Goal: Task Accomplishment & Management: Manage account settings

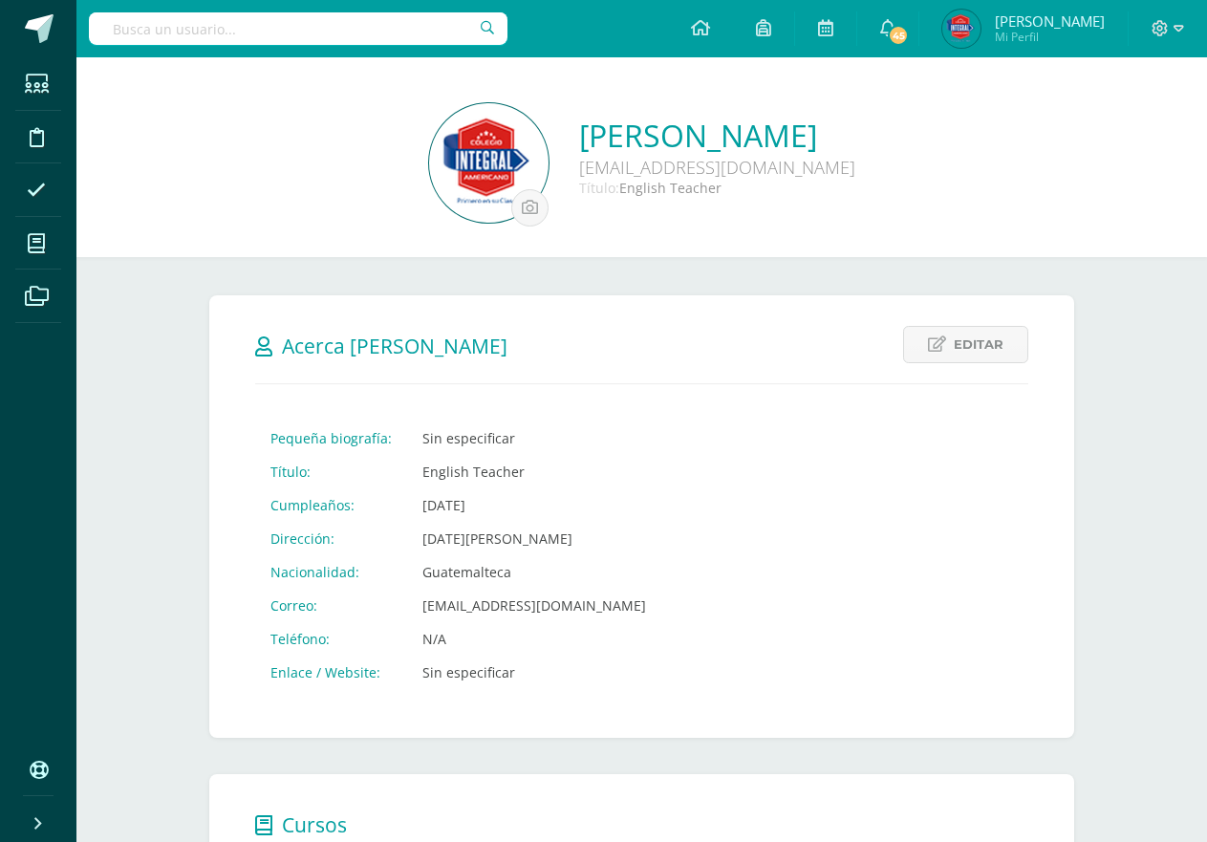
scroll to position [430, 0]
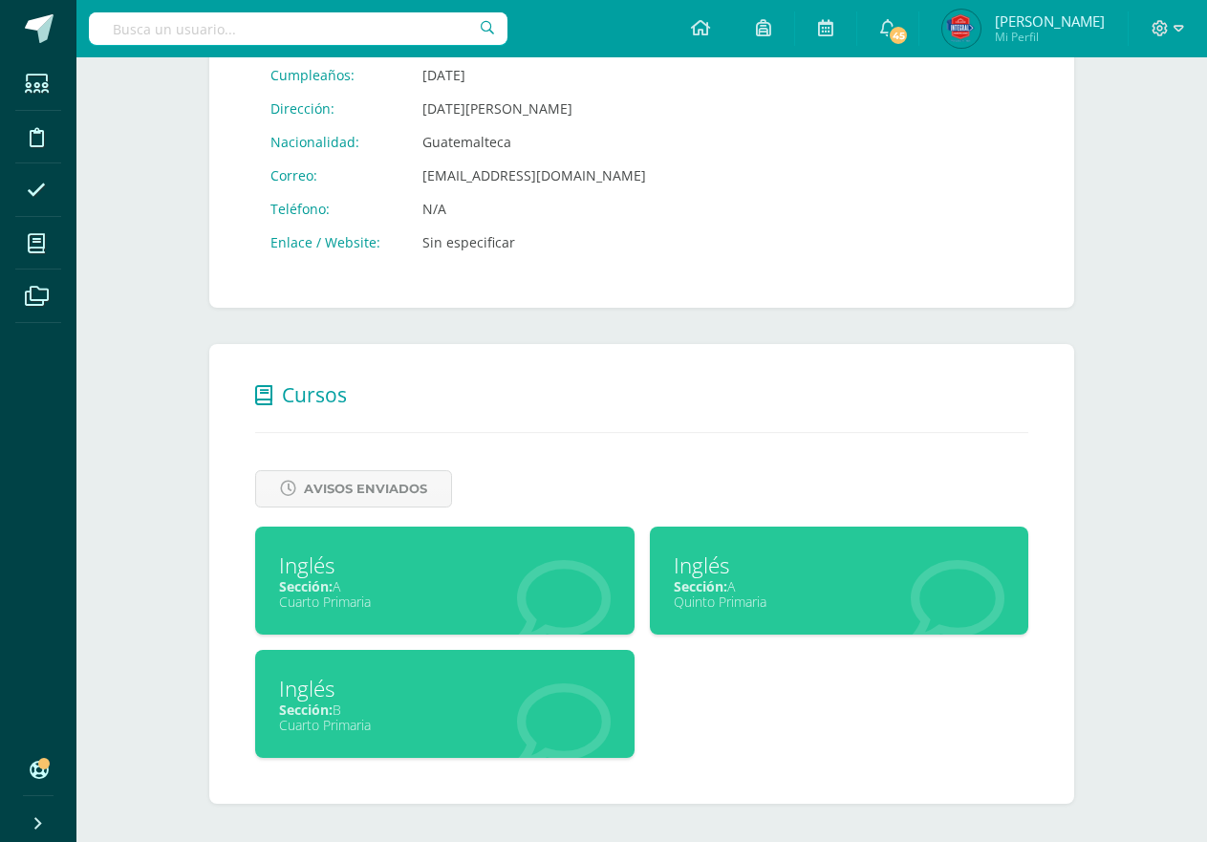
click at [485, 682] on div "Inglés" at bounding box center [445, 689] width 332 height 30
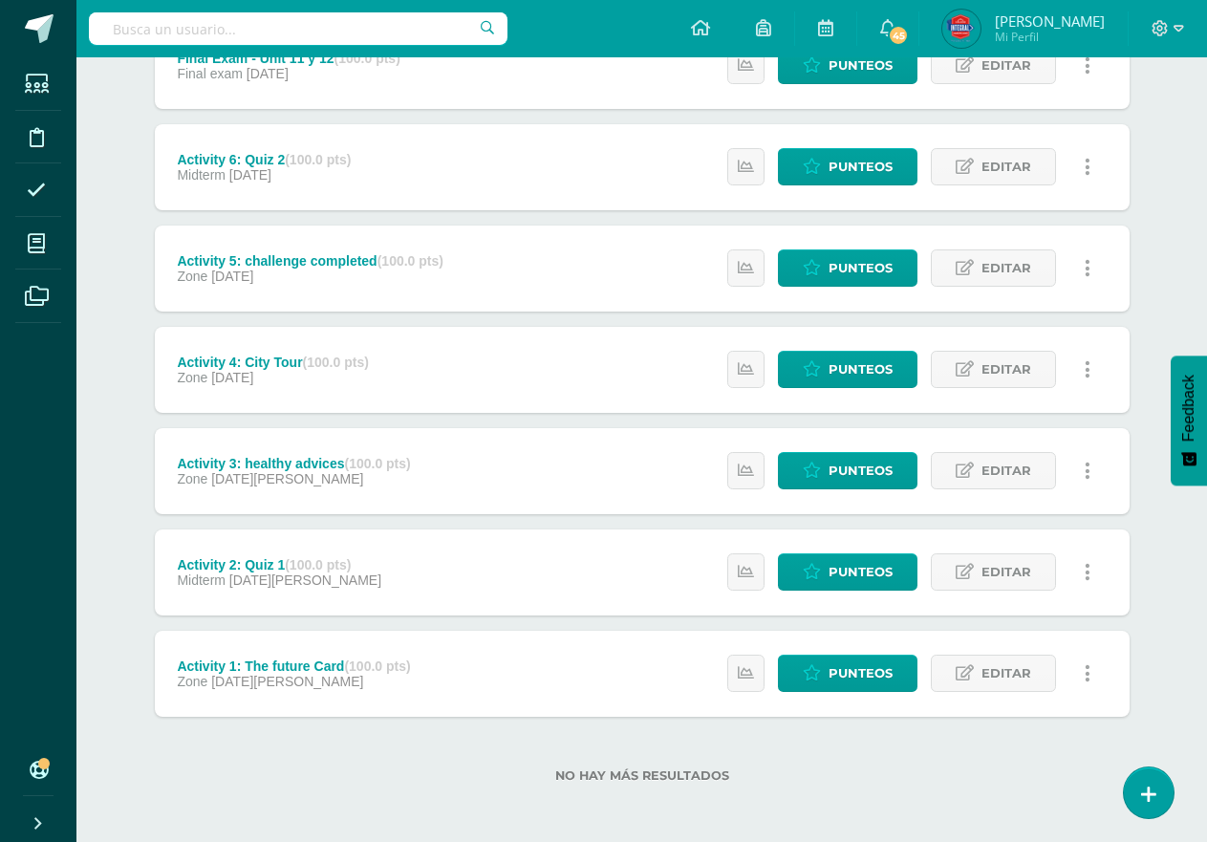
scroll to position [297, 0]
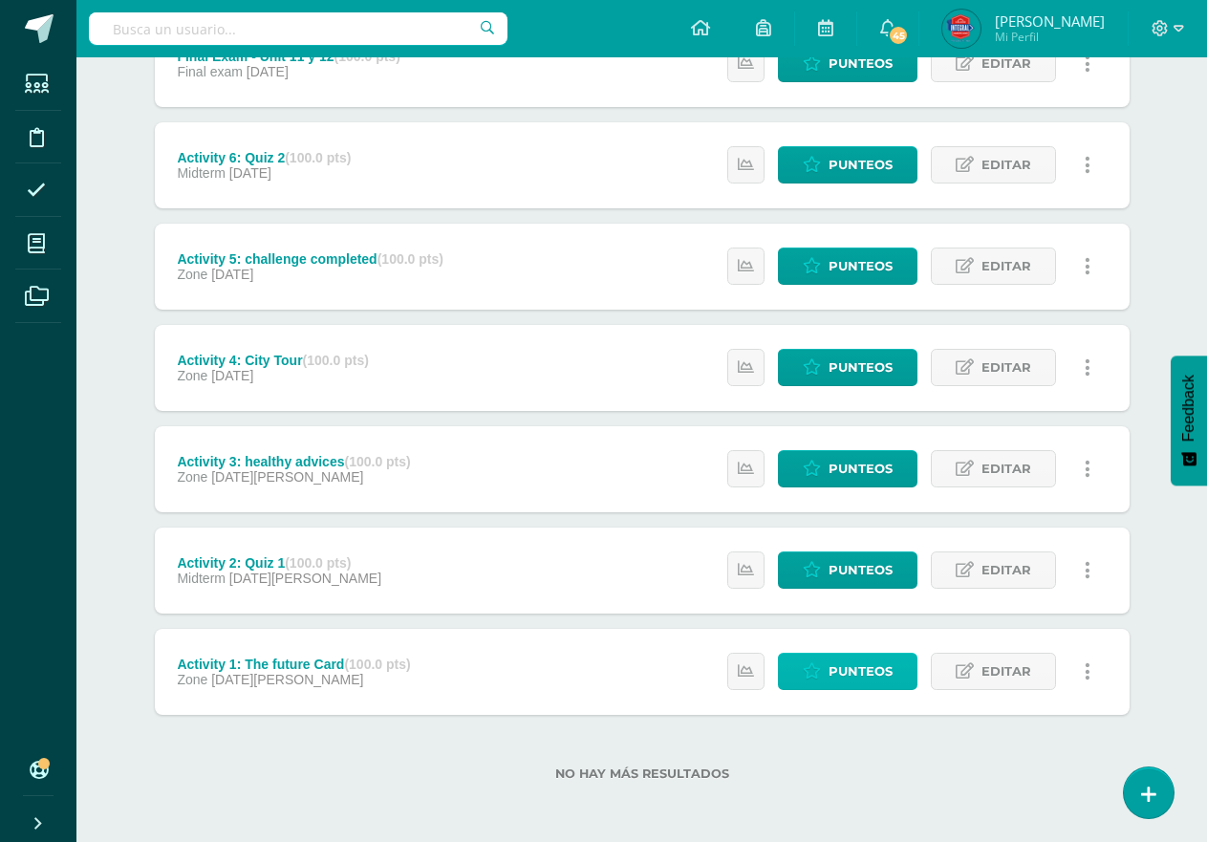
click at [797, 688] on link "Punteos" at bounding box center [848, 671] width 140 height 37
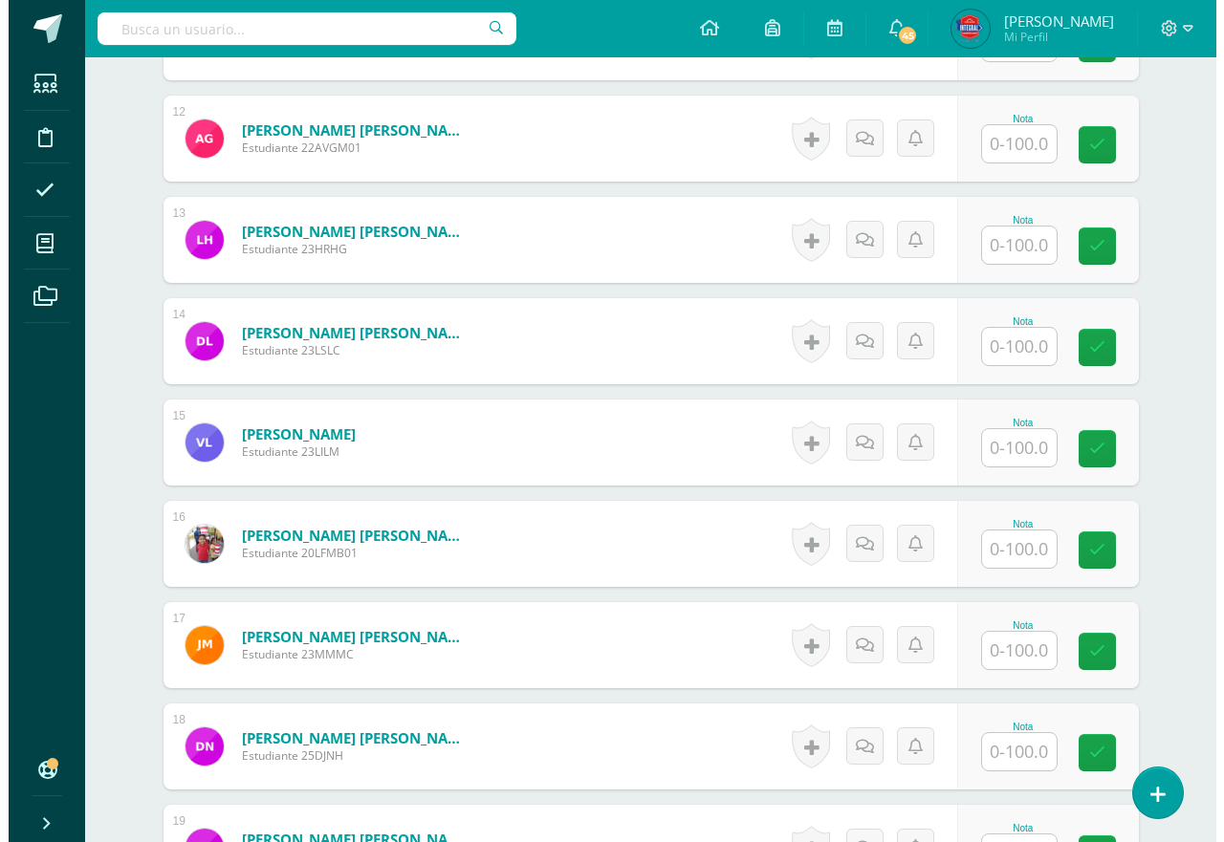
scroll to position [1724, 0]
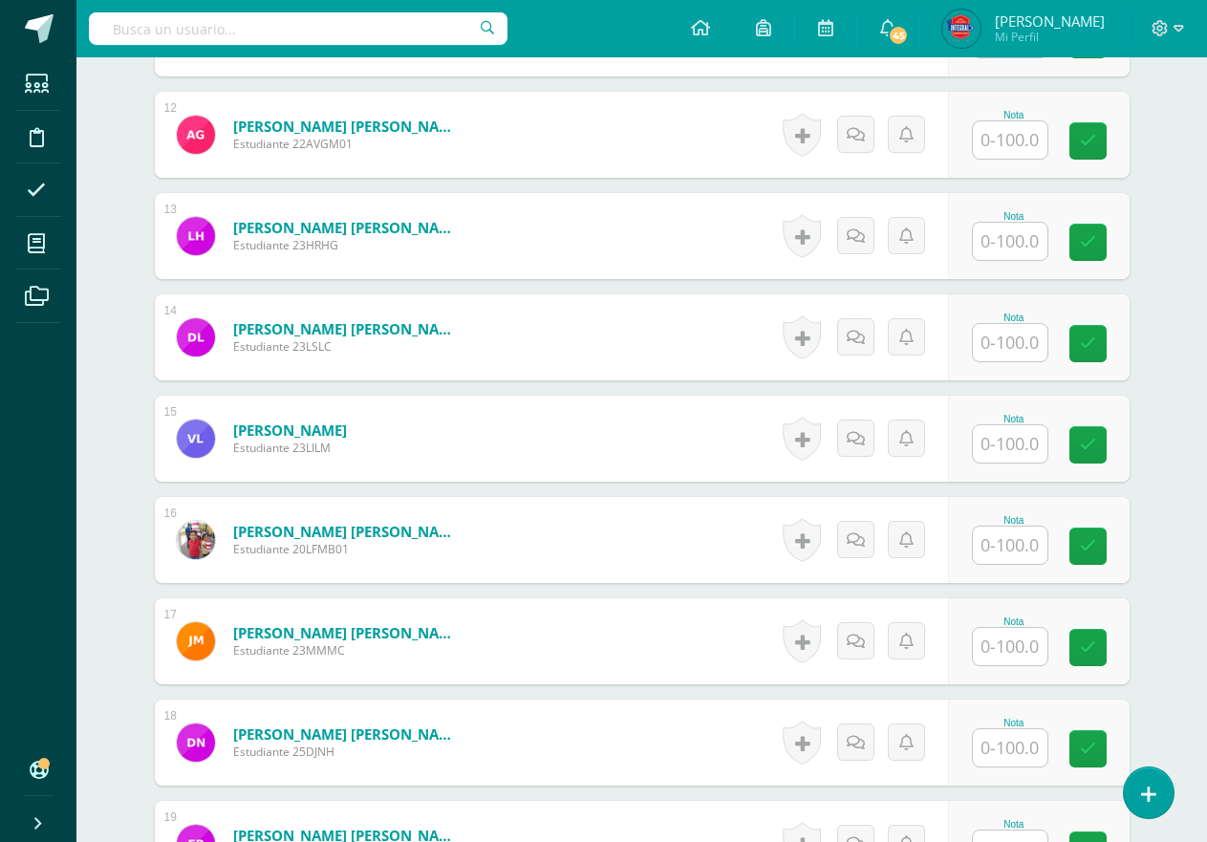
click at [998, 562] on input "text" at bounding box center [1010, 545] width 75 height 37
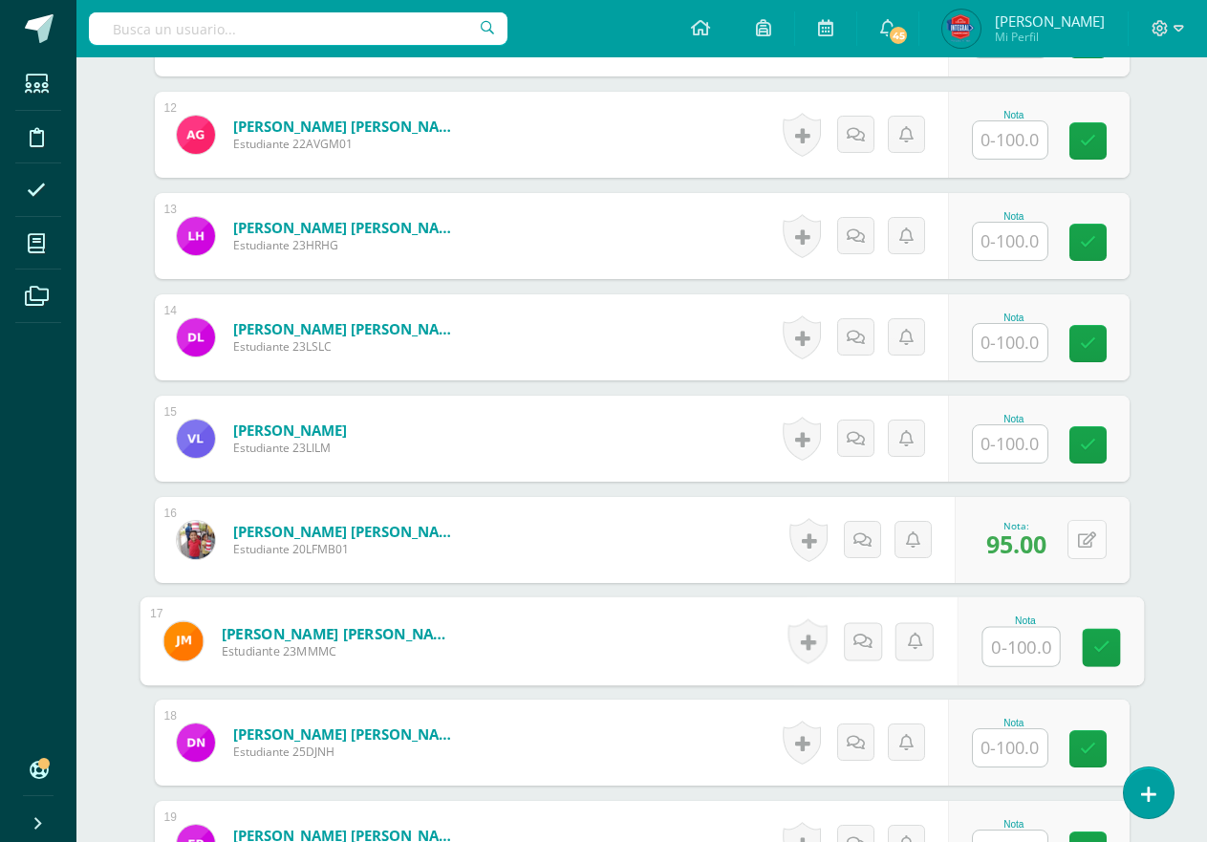
click at [1084, 524] on button at bounding box center [1087, 539] width 39 height 39
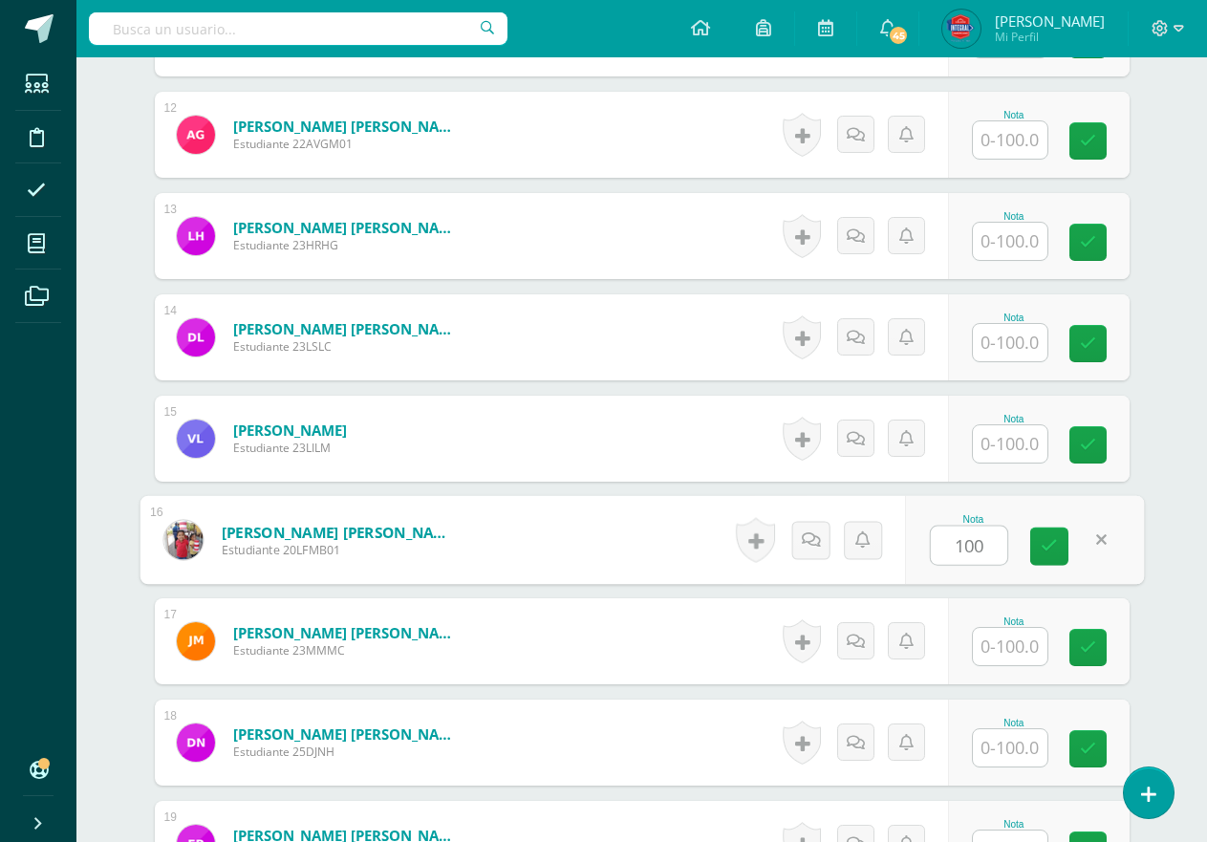
type input "100"
click at [773, 543] on div "Historial de actividad No hay historial para esta actividad Agregar Comentarios…" at bounding box center [812, 540] width 172 height 86
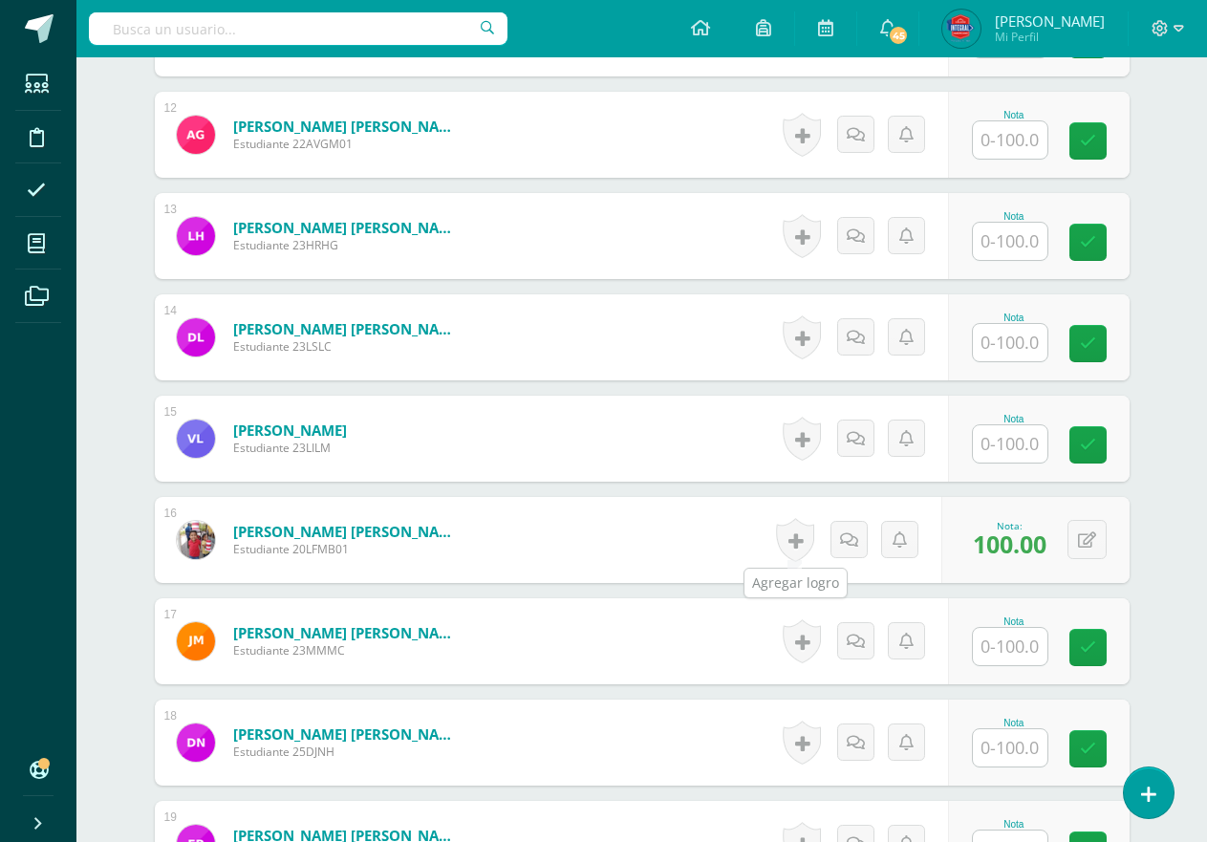
click at [804, 547] on link at bounding box center [795, 540] width 38 height 44
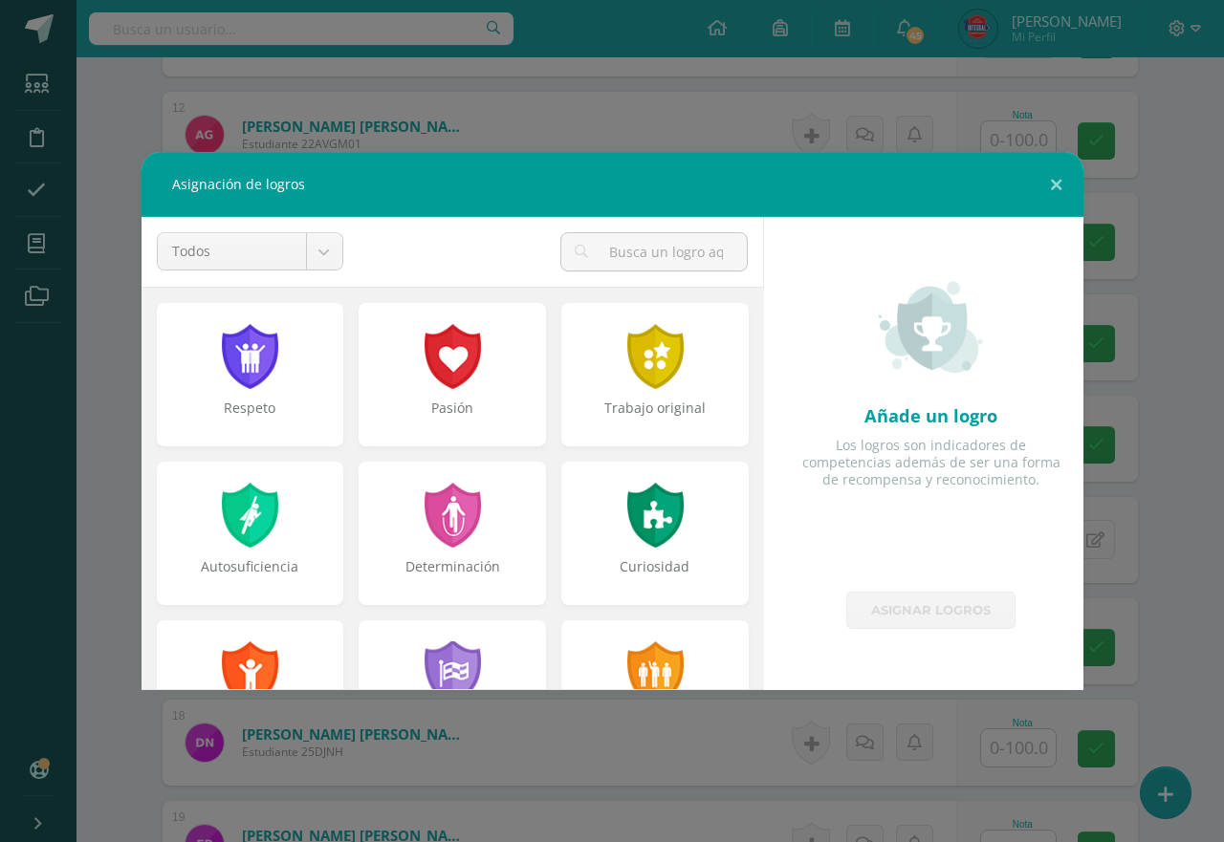
click at [655, 290] on div "Respeto Pasión Trabajo original Autosuficiencia Determinación Curiosidad Convic…" at bounding box center [452, 851] width 622 height 1126
click at [653, 341] on div at bounding box center [655, 355] width 66 height 70
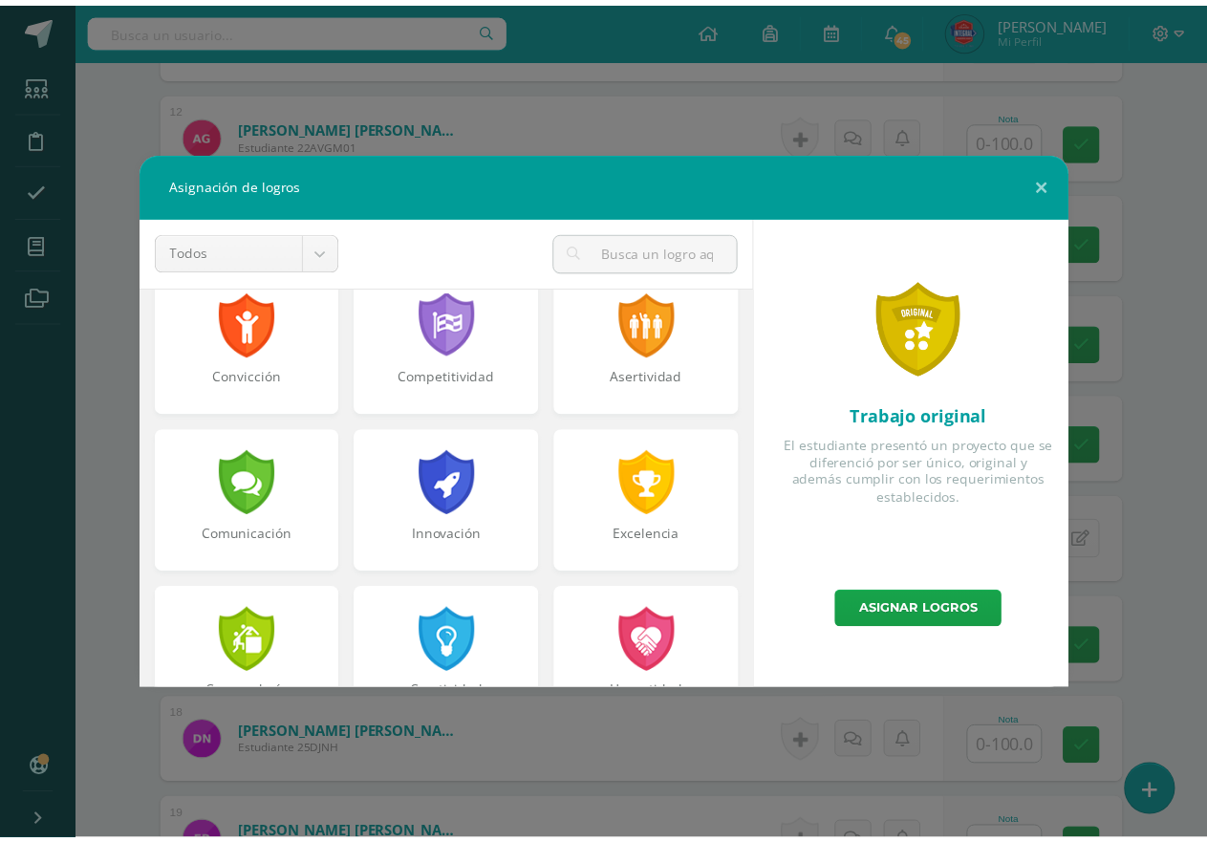
scroll to position [382, 0]
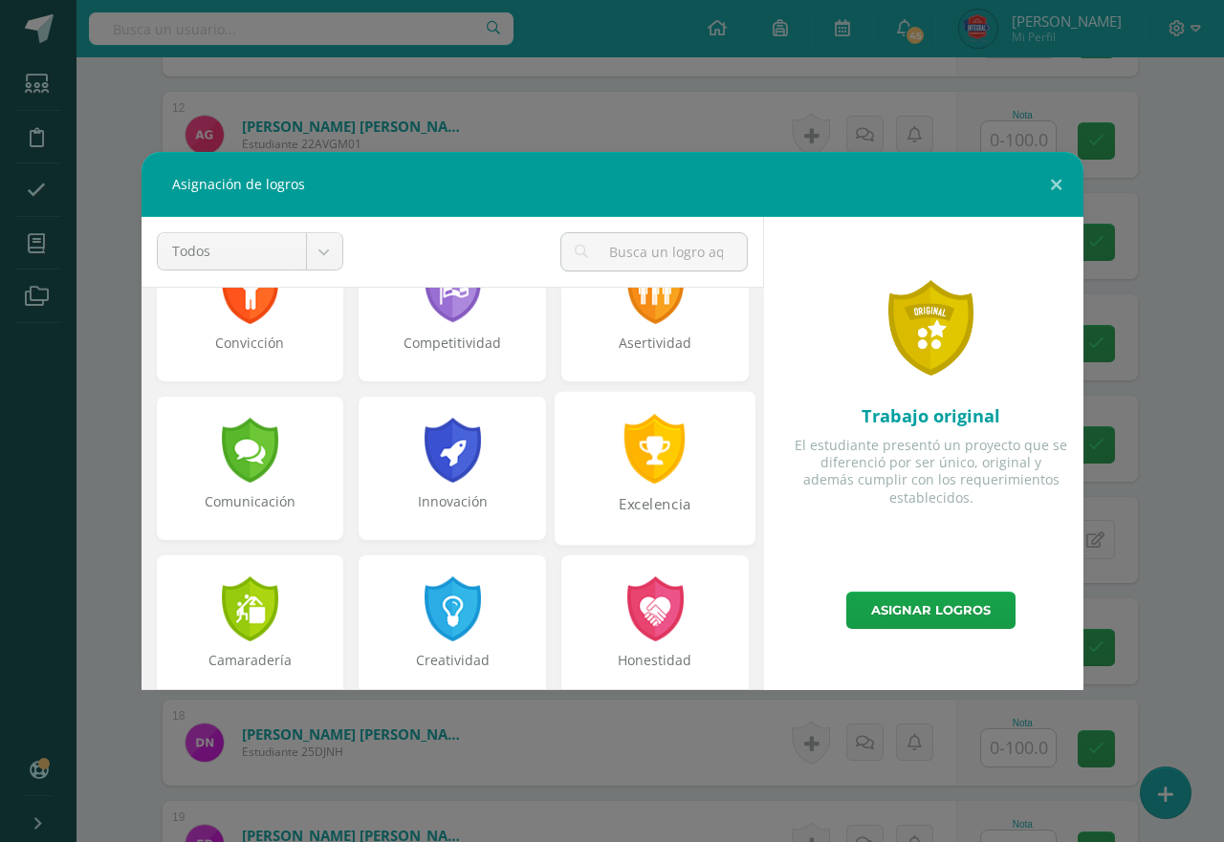
click at [653, 487] on div "Excelencia" at bounding box center [654, 468] width 201 height 154
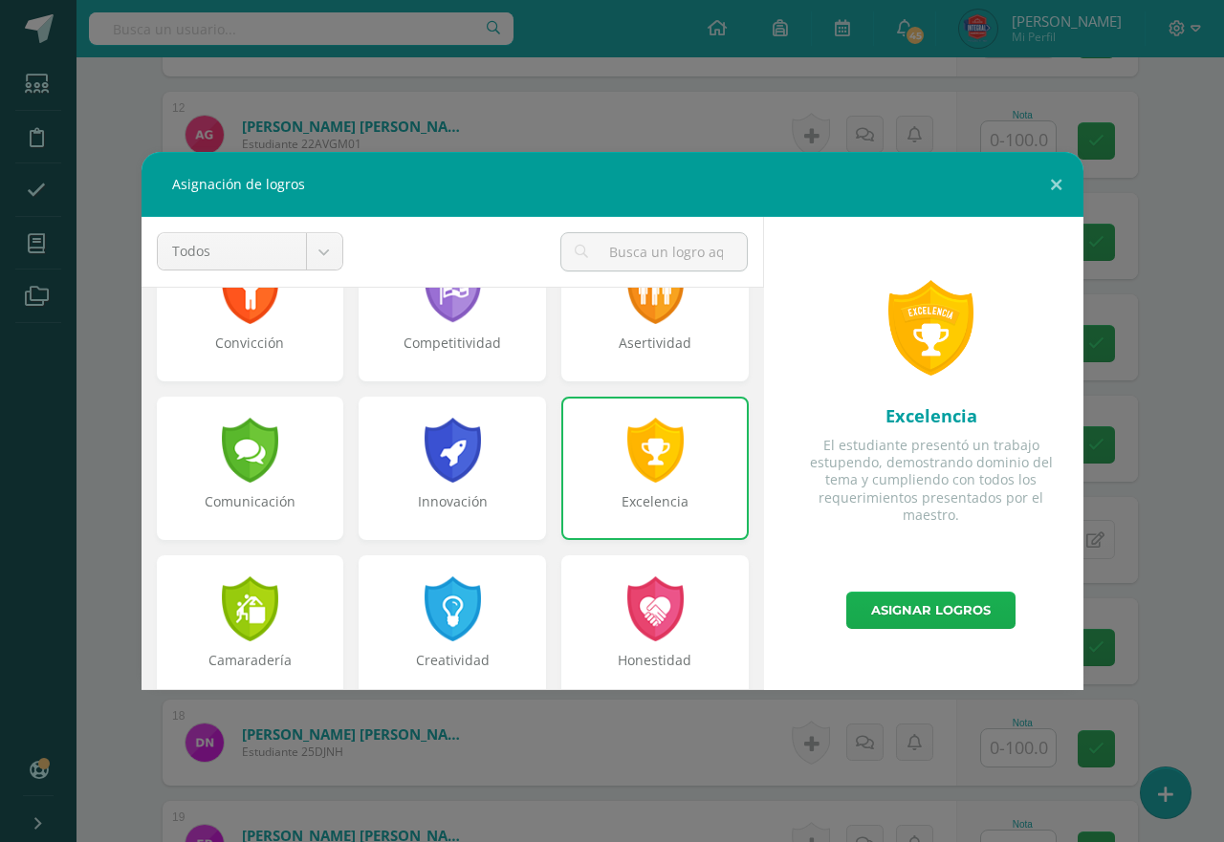
click at [881, 611] on link "Asignar logros" at bounding box center [930, 610] width 169 height 37
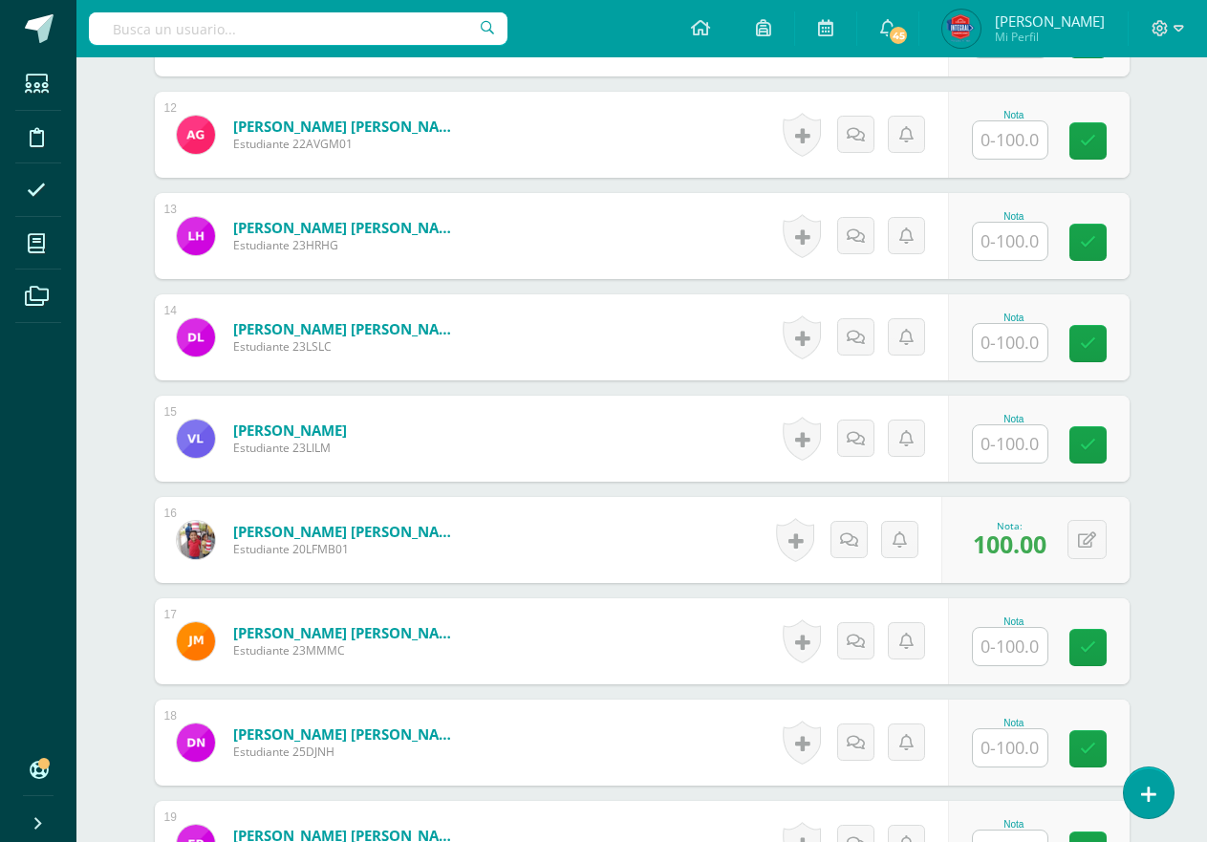
click at [1004, 337] on input "text" at bounding box center [1010, 342] width 75 height 37
click at [871, 341] on icon at bounding box center [862, 337] width 19 height 16
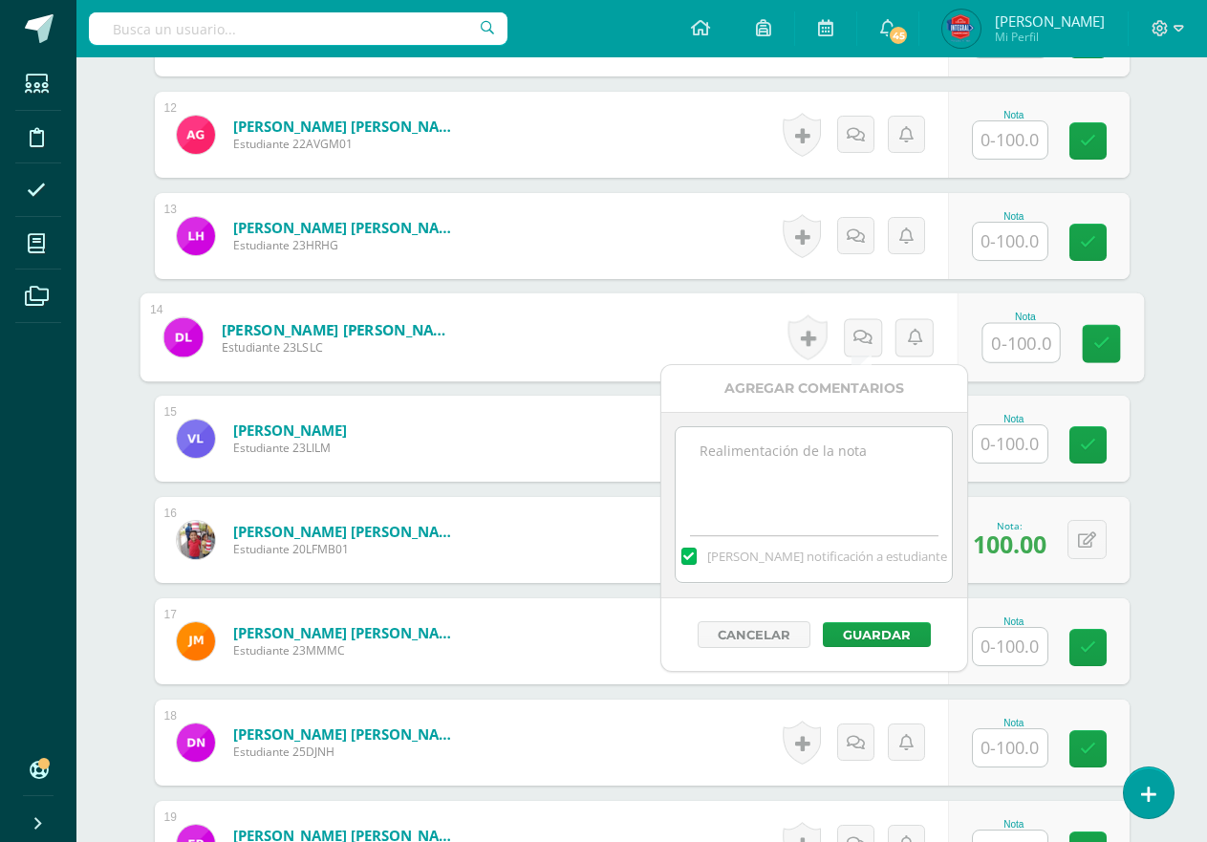
click at [853, 466] on textarea at bounding box center [814, 475] width 276 height 96
type textarea "N"
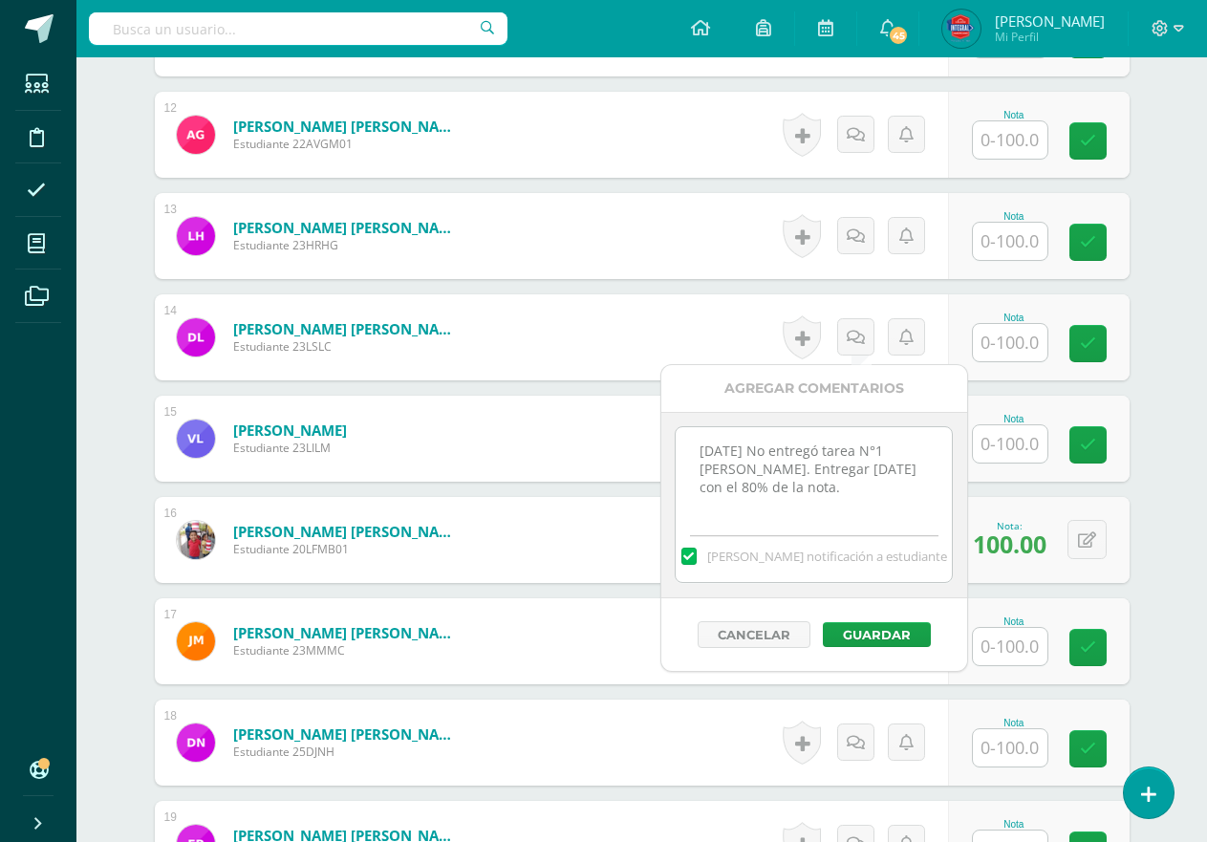
drag, startPoint x: 799, startPoint y: 484, endPoint x: 534, endPoint y: 398, distance: 278.4
click at [534, 398] on body "Logros asignados con éxito Estudiantes Disciplina Asistencia Mis cursos Archivo…" at bounding box center [603, 197] width 1207 height 3843
type textarea "[DATE] No entregó tarea N°1 [PERSON_NAME]. Entregar [DATE] con el 80% de la not…"
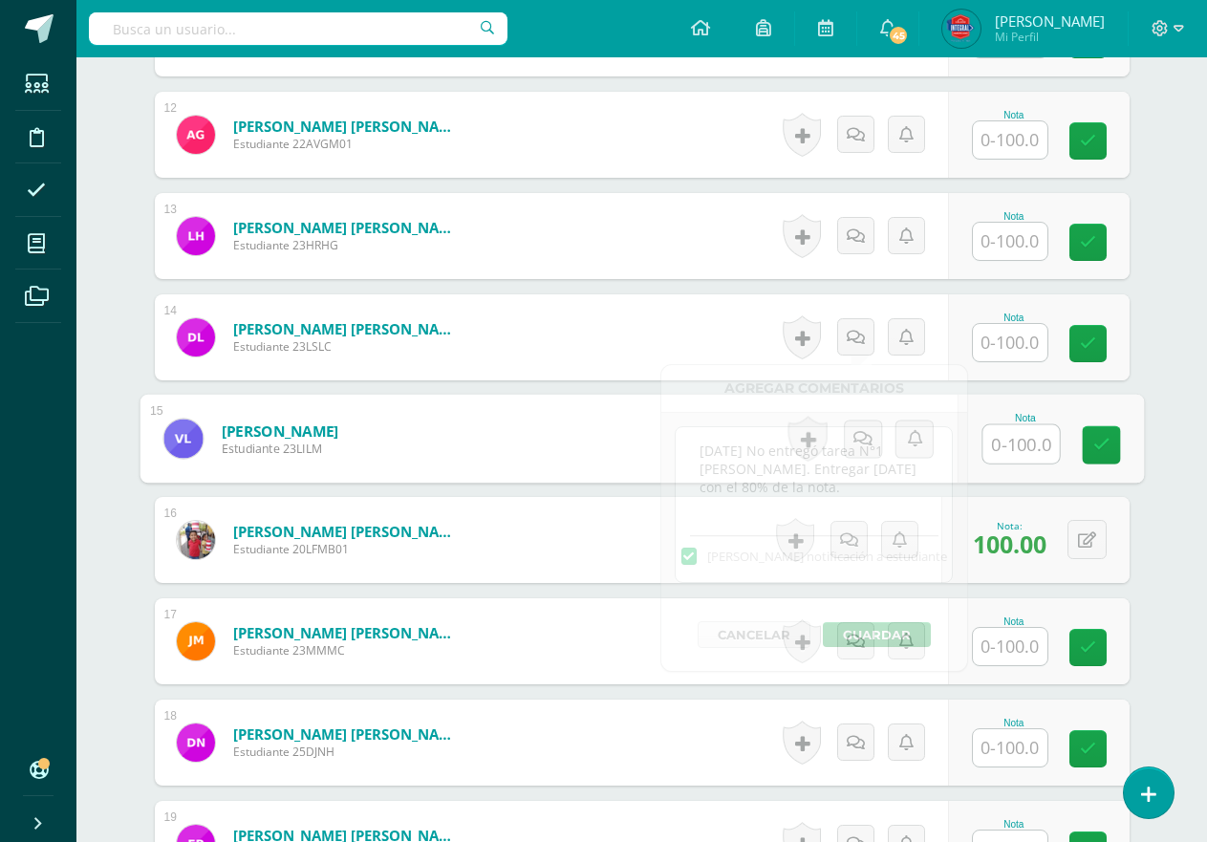
click at [997, 449] on input "text" at bounding box center [1021, 444] width 76 height 38
type input "0"
click at [874, 439] on link at bounding box center [862, 439] width 38 height 38
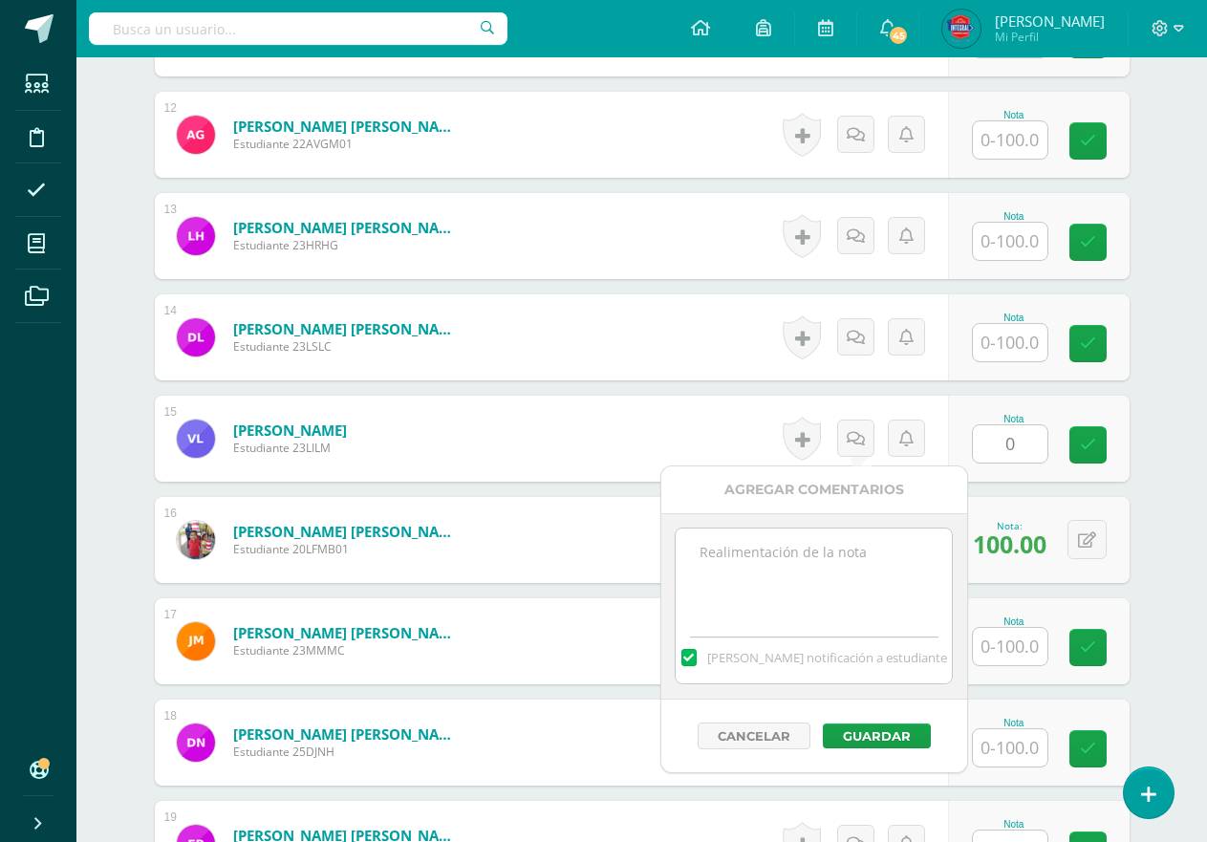
click at [1026, 373] on div "Nota" at bounding box center [1039, 337] width 182 height 86
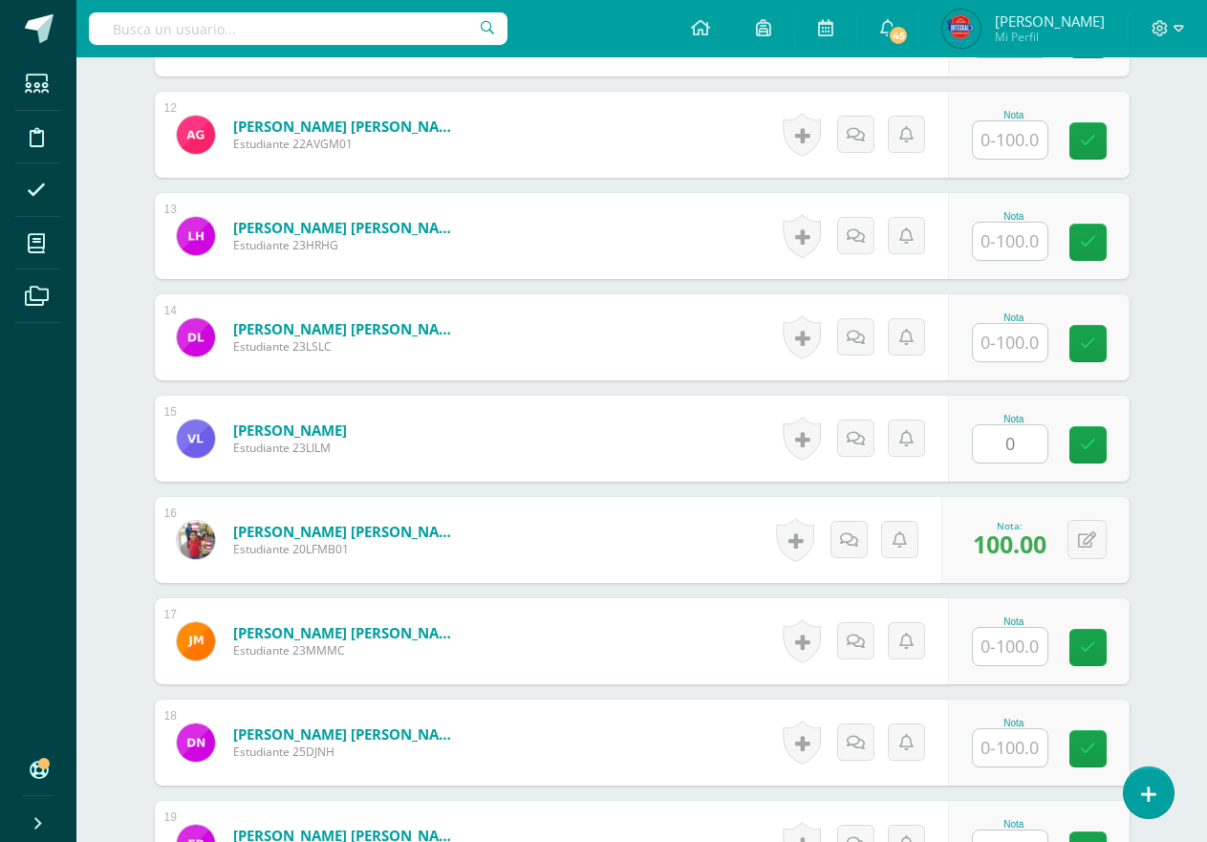
click at [1028, 361] on div at bounding box center [1010, 342] width 76 height 39
click at [1024, 350] on input "text" at bounding box center [1010, 342] width 75 height 37
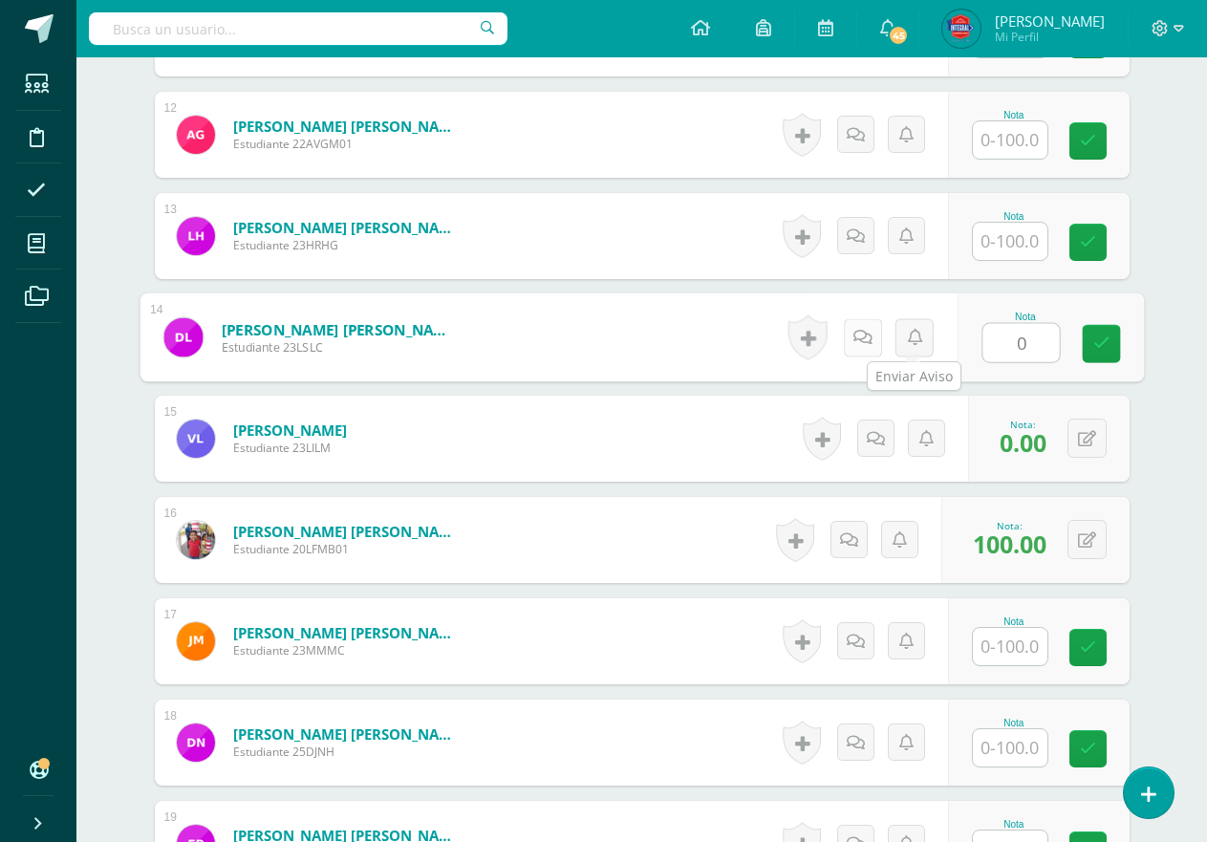
type input "0"
click at [850, 335] on link at bounding box center [862, 337] width 38 height 38
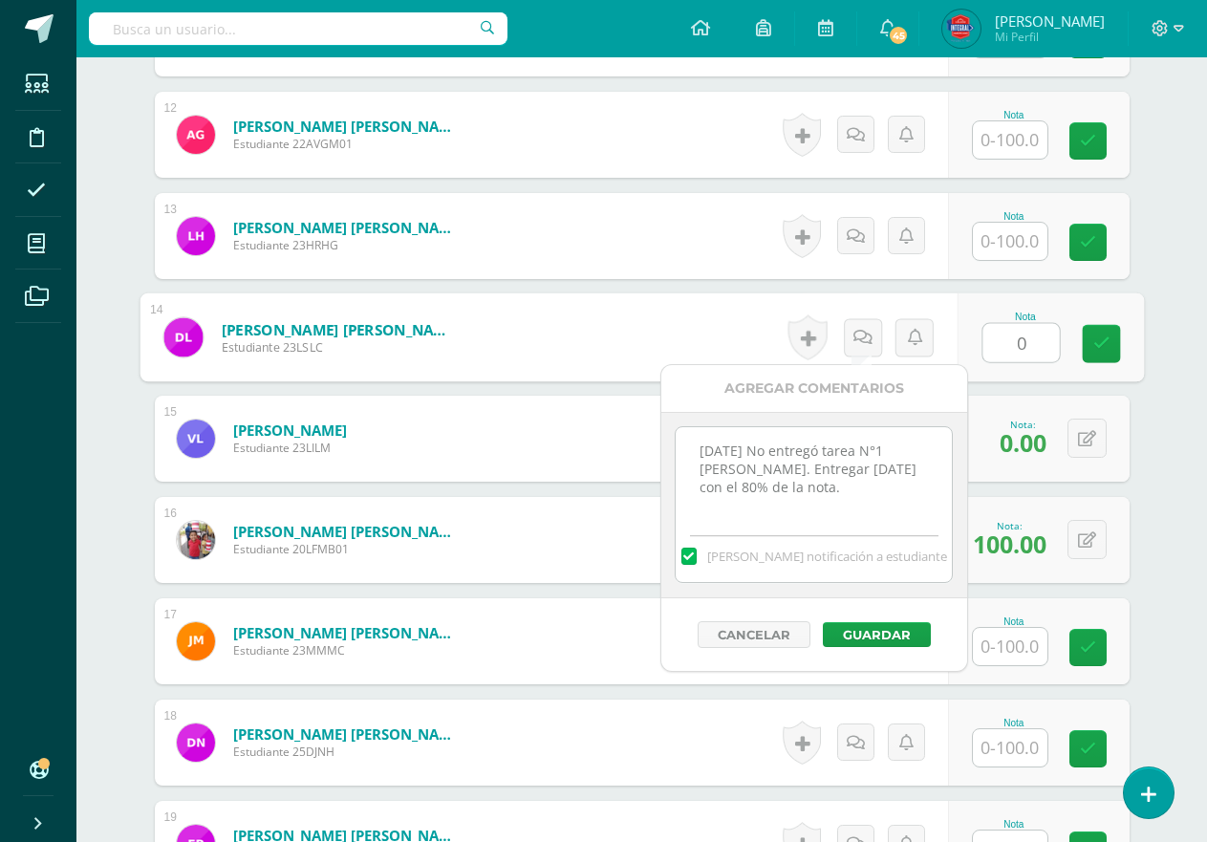
click at [889, 615] on div "Cancelar Guardar" at bounding box center [814, 634] width 306 height 73
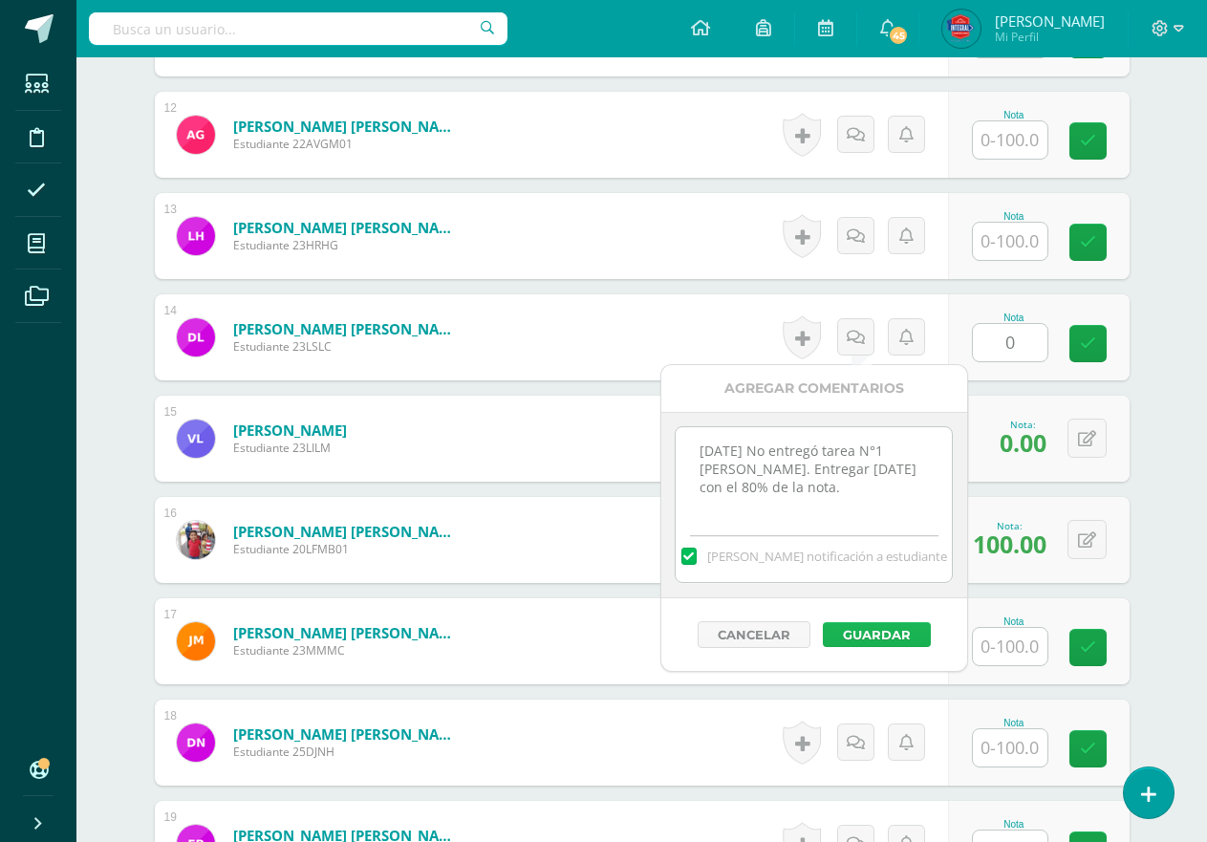
click at [889, 623] on button "Guardar" at bounding box center [877, 634] width 108 height 25
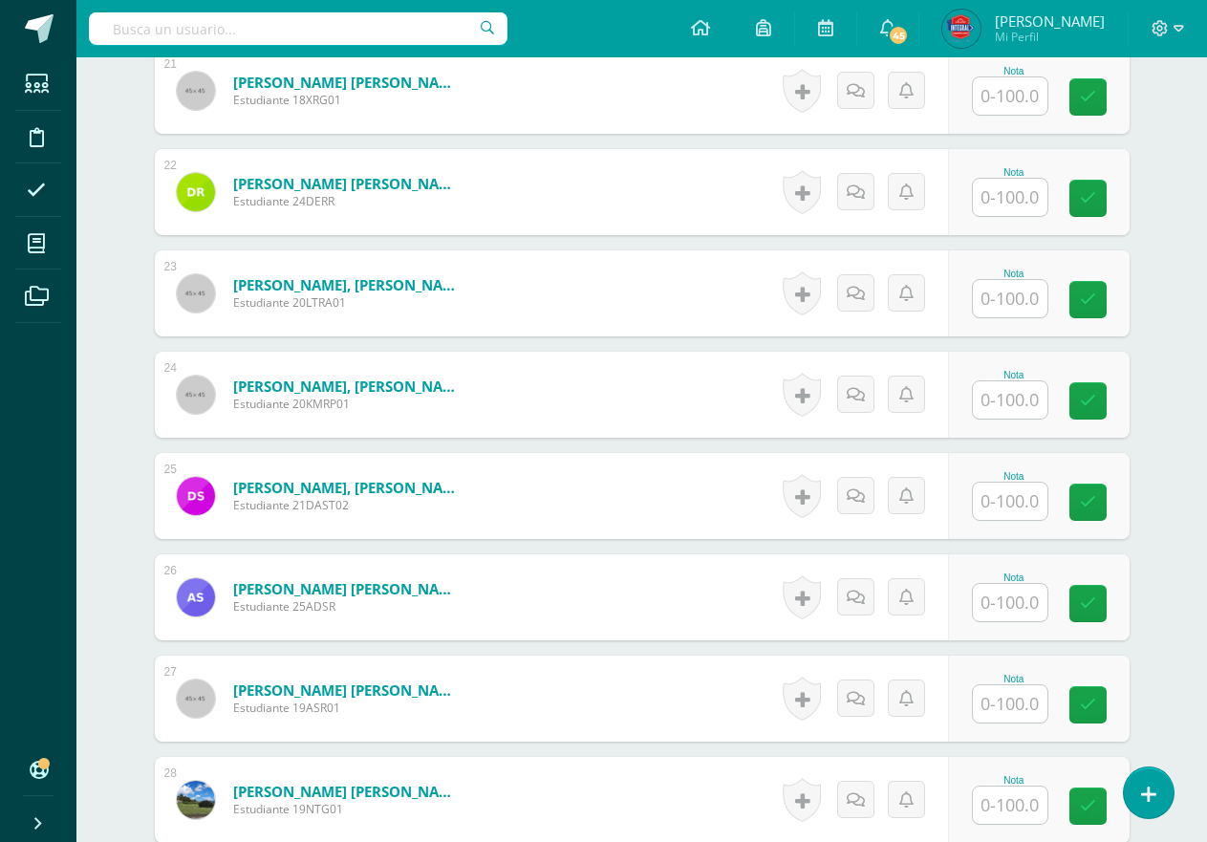
scroll to position [3001, 0]
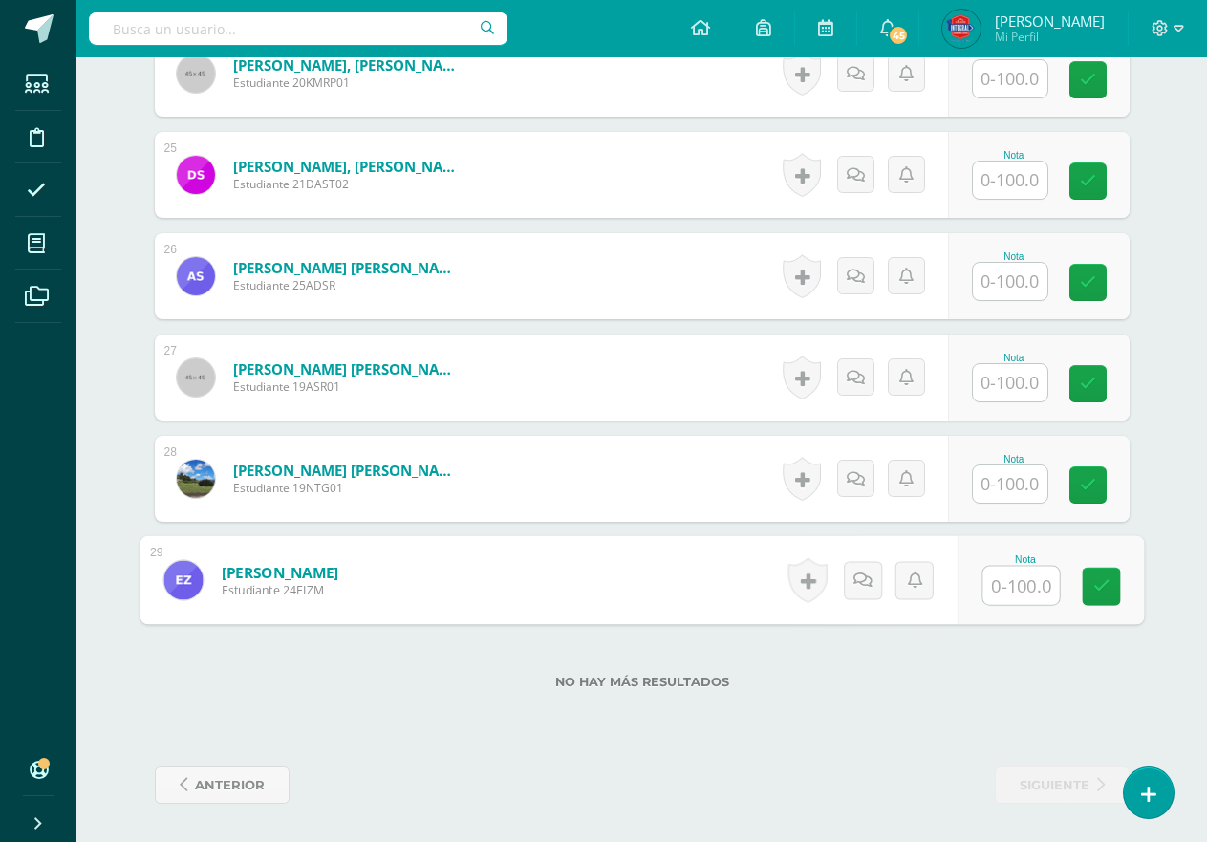
click at [1036, 593] on input "text" at bounding box center [1021, 586] width 76 height 38
type input "0"
click at [862, 587] on icon at bounding box center [862, 580] width 19 height 16
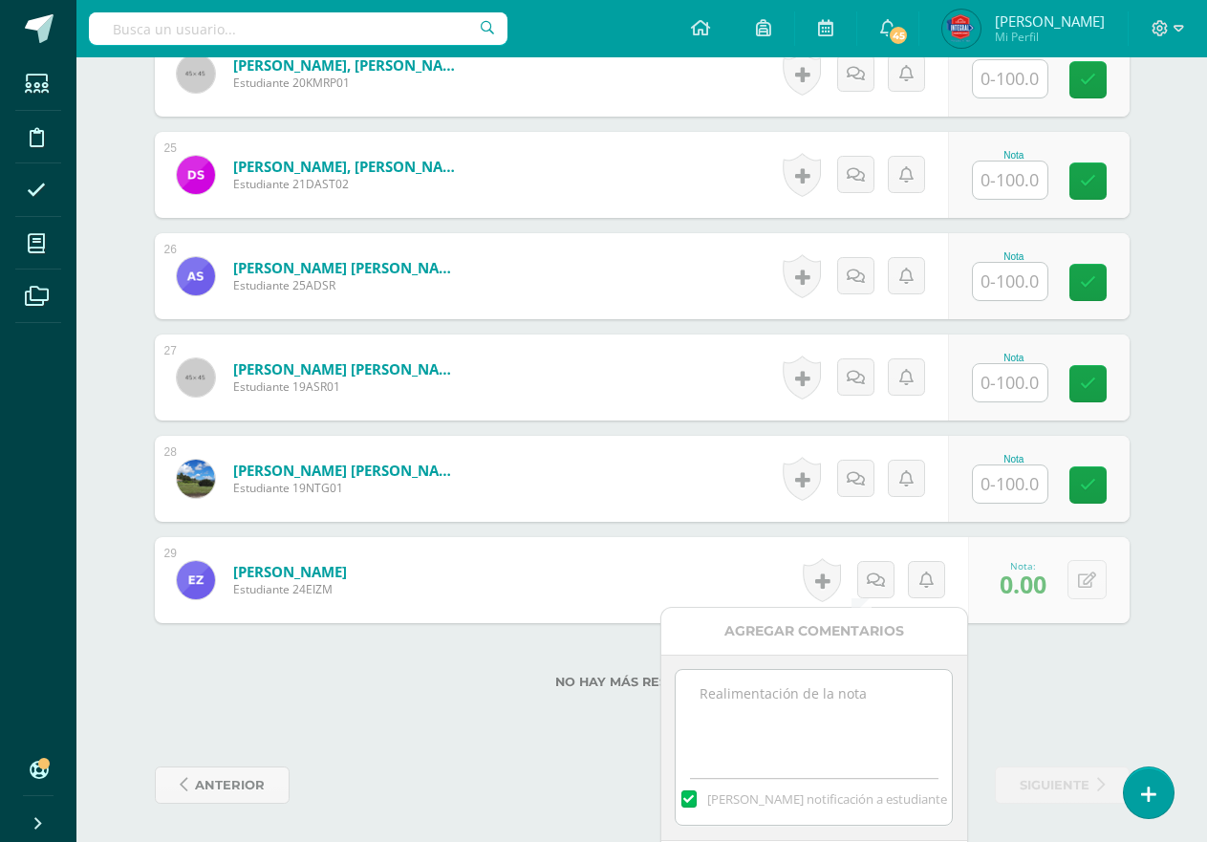
click at [860, 661] on div "[PERSON_NAME] notificación a estudiante" at bounding box center [814, 748] width 306 height 186
click at [862, 694] on textarea at bounding box center [814, 718] width 276 height 96
paste textarea "[DATE] No entregó tarea N°1 [PERSON_NAME]. Entregar [DATE] con el 80% de la not…"
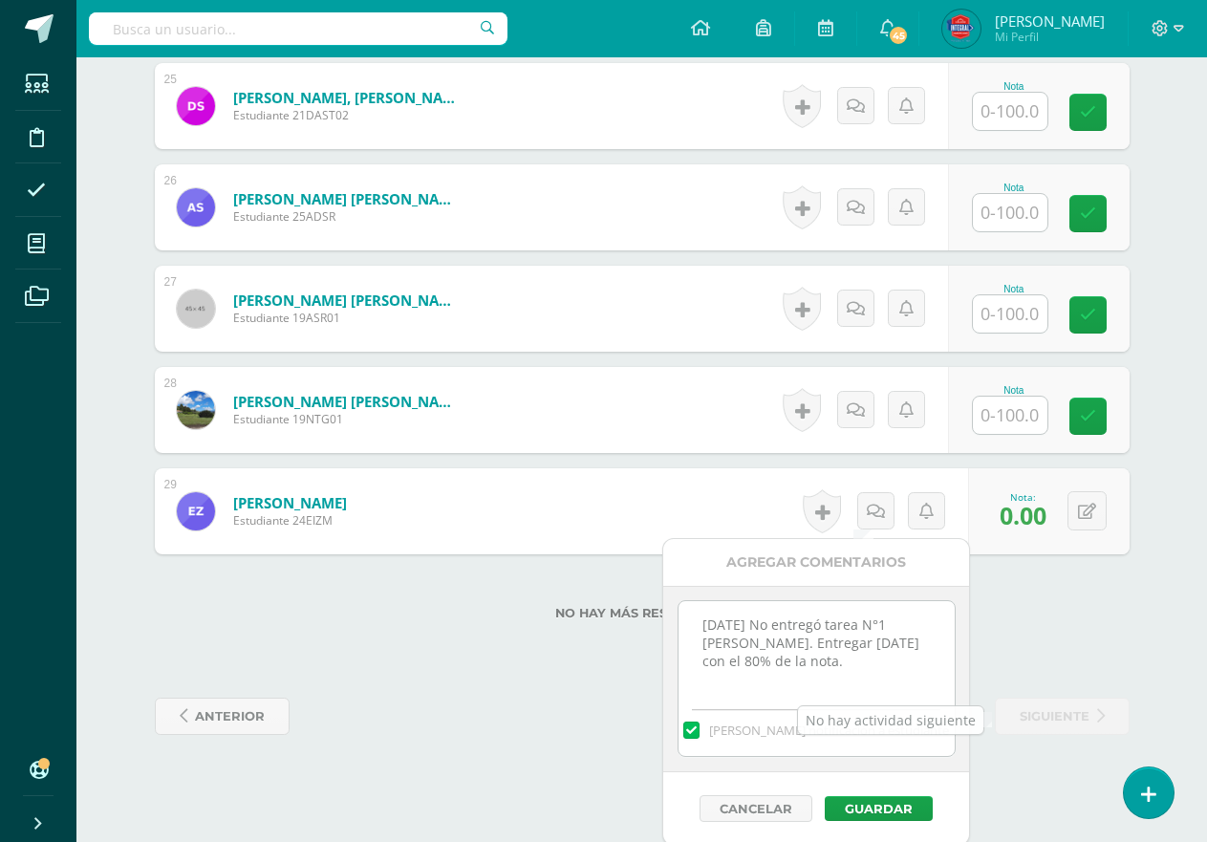
scroll to position [3073, 0]
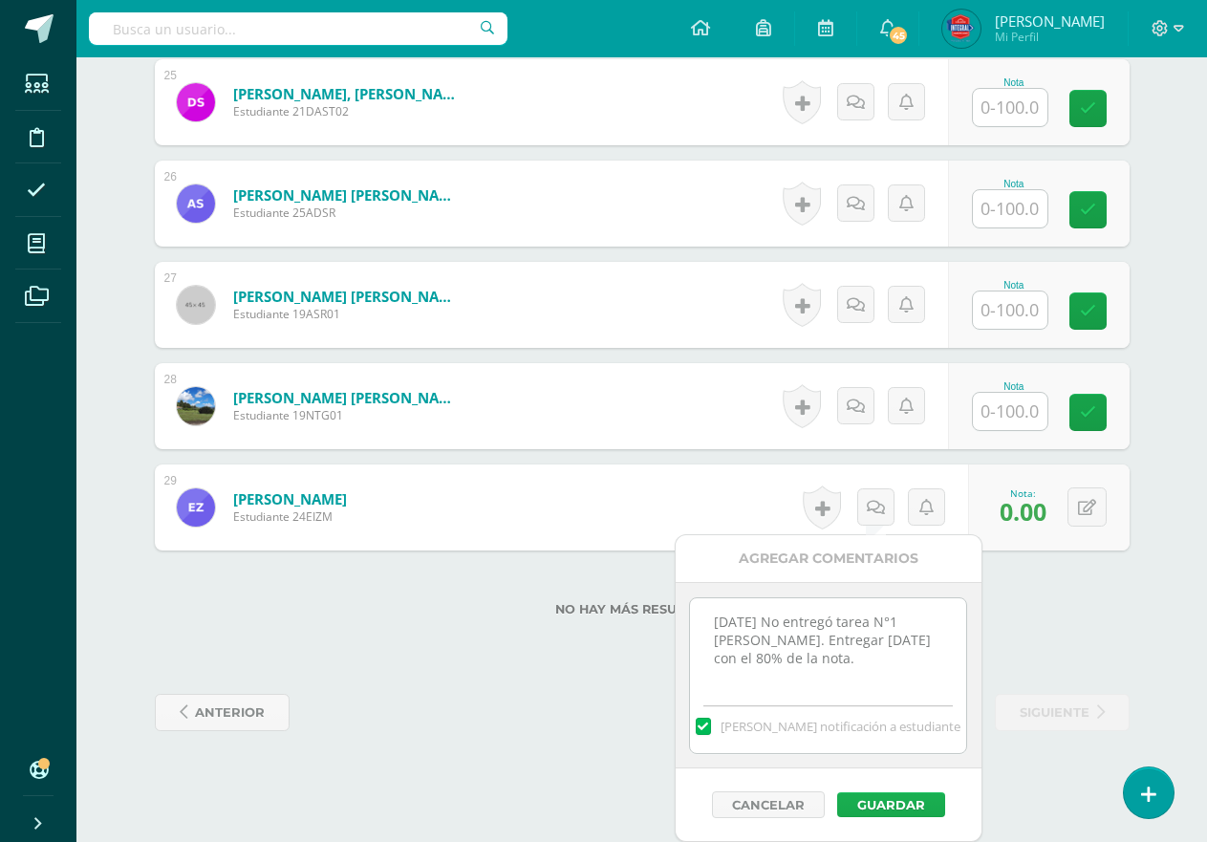
type textarea "[DATE] No entregó tarea N°1 [PERSON_NAME]. Entregar [DATE] con el 80% de la not…"
click at [922, 796] on button "Guardar" at bounding box center [891, 804] width 108 height 25
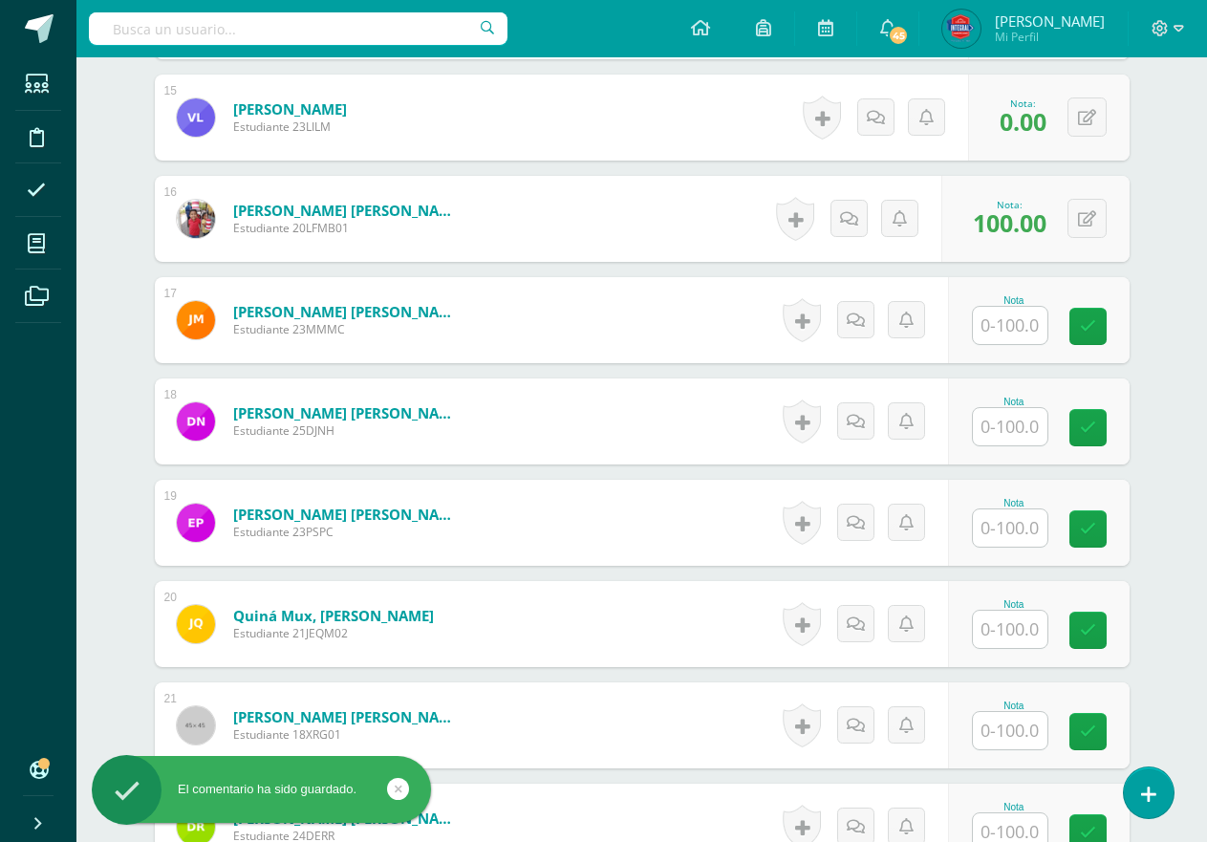
scroll to position [1471, 0]
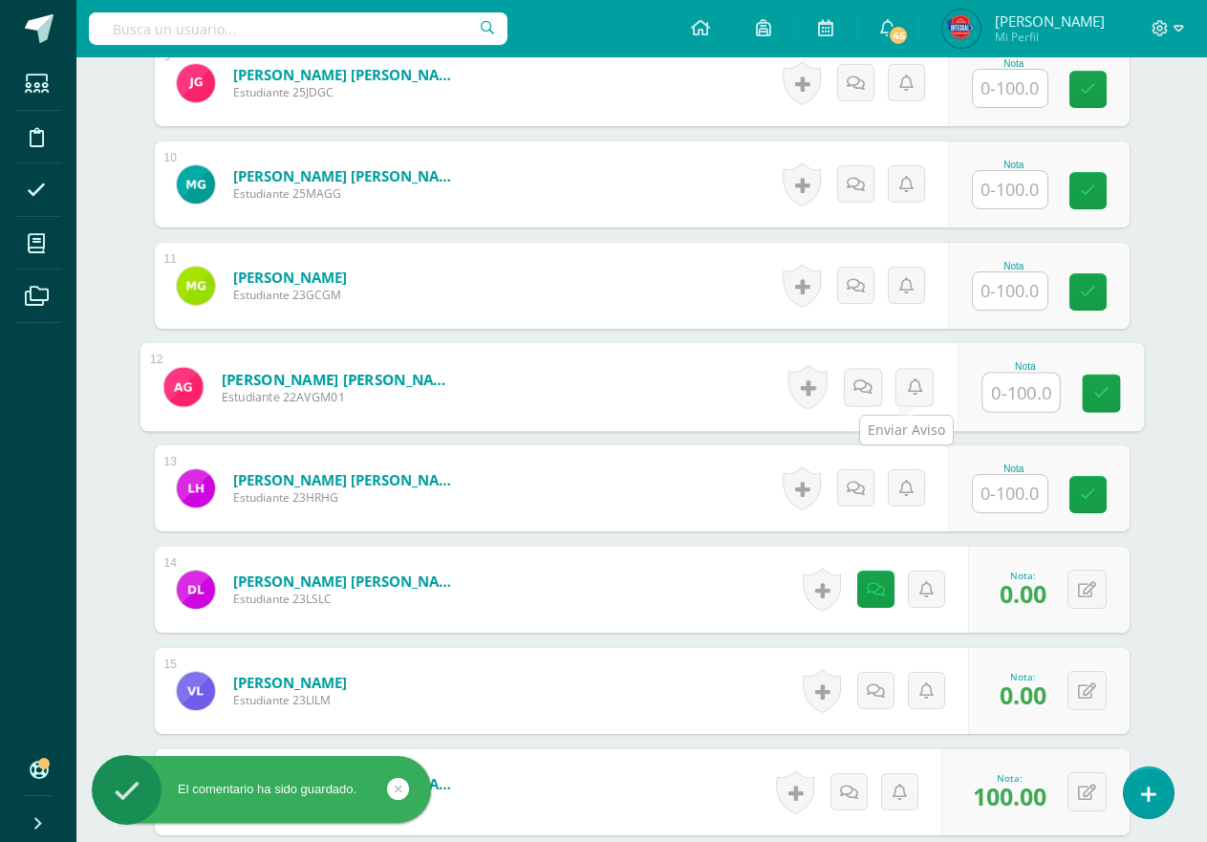
click at [1005, 386] on input "text" at bounding box center [1021, 393] width 76 height 38
type input "70"
click at [856, 387] on icon at bounding box center [862, 387] width 19 height 16
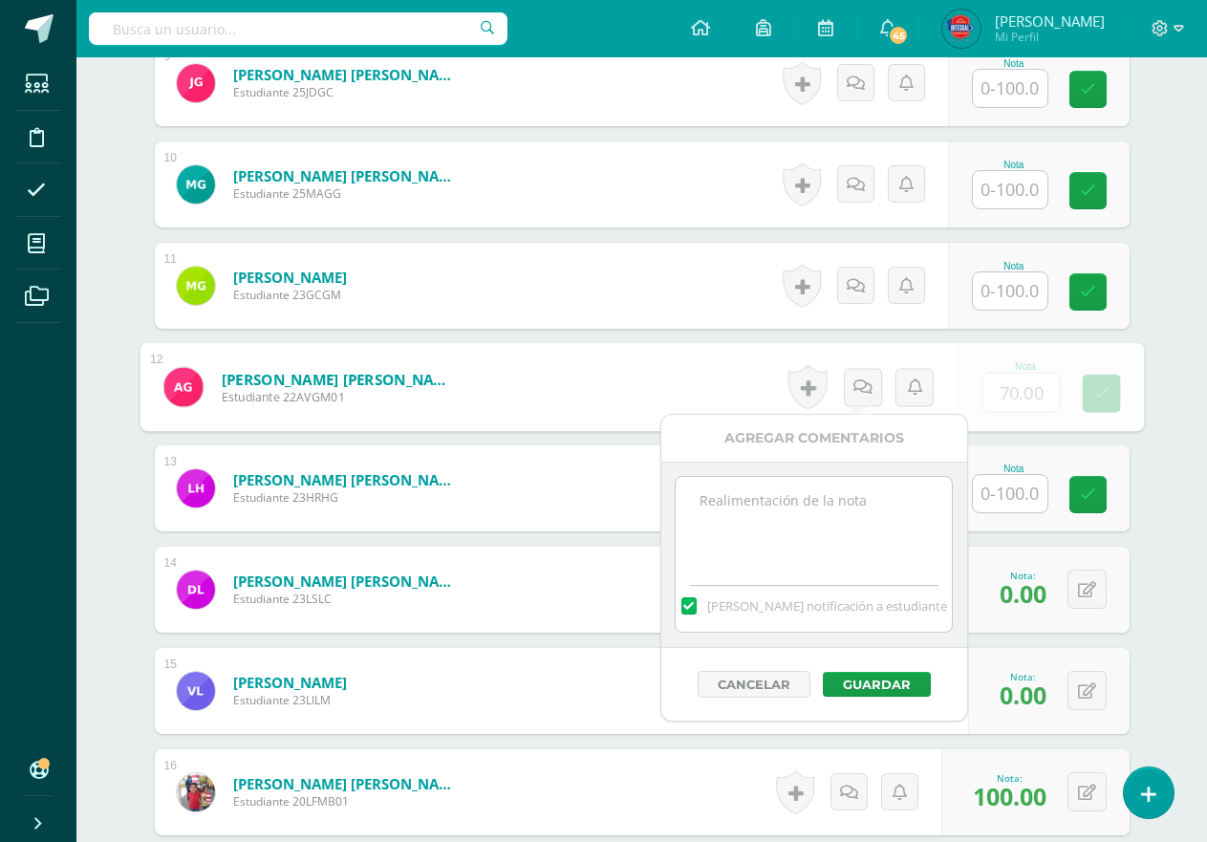
click at [843, 533] on textarea at bounding box center [814, 525] width 276 height 96
click at [819, 557] on textarea "[DATE] No memorizó oraciones. No" at bounding box center [814, 525] width 276 height 96
click at [765, 518] on textarea "[DATE] No memorizó oraciones. No dibujo (no" at bounding box center [814, 525] width 276 height 96
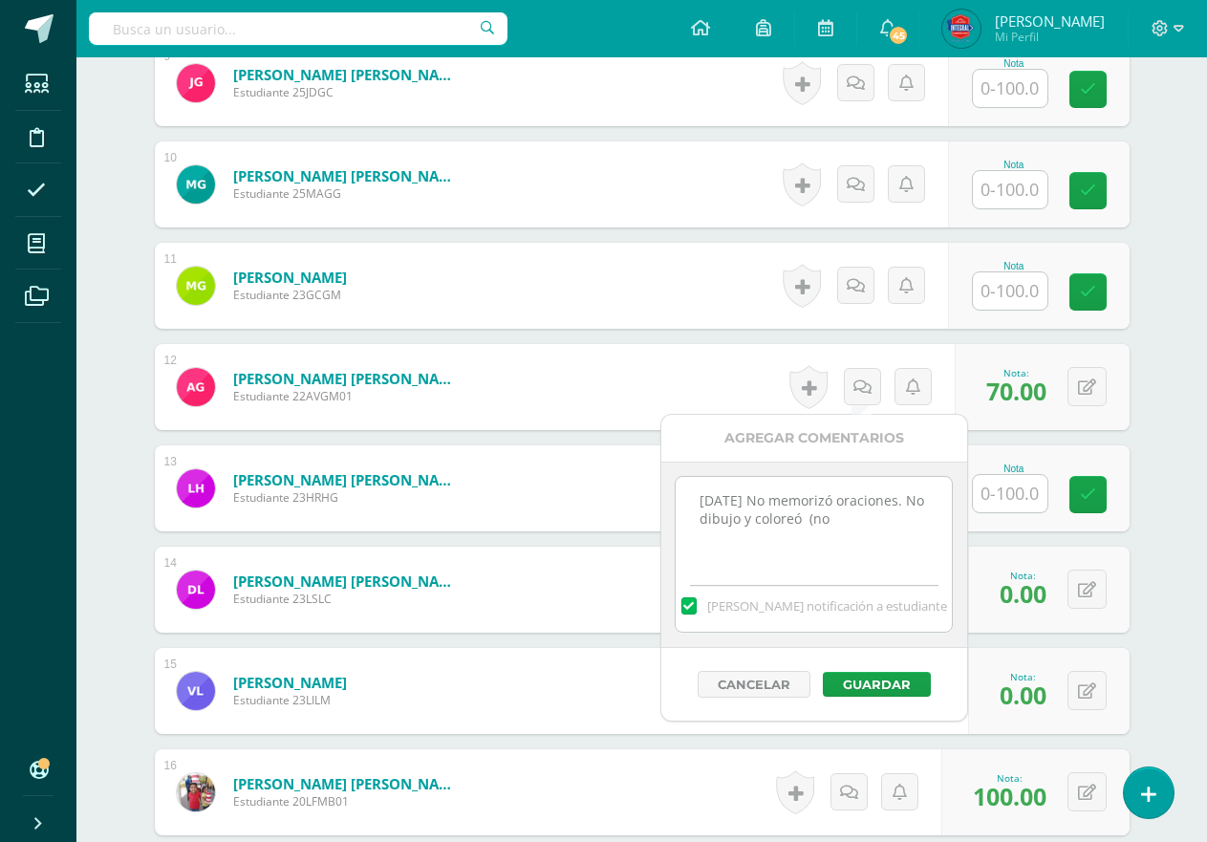
click at [854, 518] on textarea "[DATE] No memorizó oraciones. No dibujo y coloreó (no" at bounding box center [814, 525] width 276 height 96
click at [810, 536] on textarea "[DATE] No memorizó oraciones. No dibujo y coloreó . PMA: Entregarlo nuevamente …" at bounding box center [814, 525] width 276 height 96
click at [811, 548] on textarea "[DATE] No memorizó oraciones. No dibujo y coloreó . PMA: Entregarlo correctamen…" at bounding box center [814, 525] width 276 height 96
click at [857, 534] on textarea "[DATE] No memorizó oraciones. No dibujo y coloreó . PMA: Entregarlo correctamen…" at bounding box center [814, 525] width 276 height 96
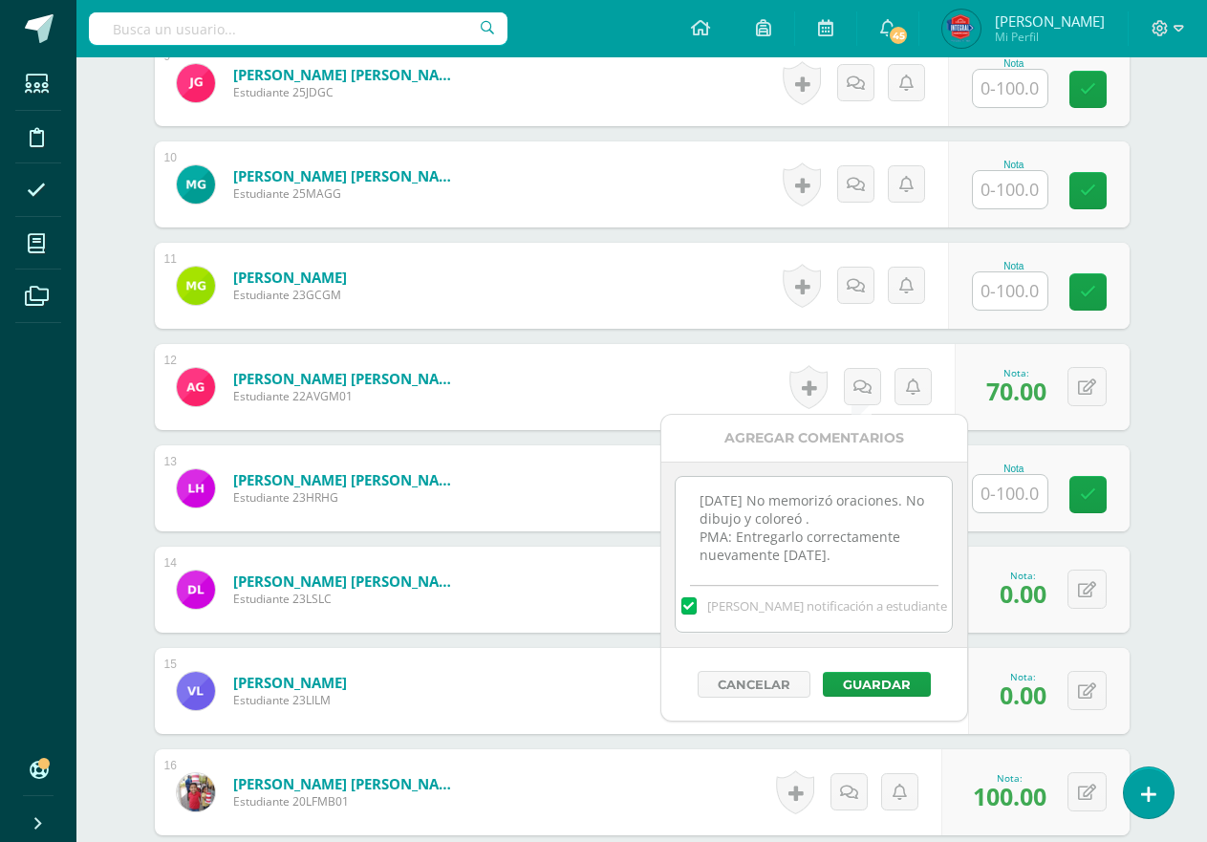
click at [755, 553] on textarea "[DATE] No memorizó oraciones. No dibujo y coloreó . PMA: Entregarlo correctamen…" at bounding box center [814, 525] width 276 height 96
type textarea "[DATE] No memorizó oraciones. No dibujo y coloreó . PMA: Entregarlo correctamen…"
click at [1077, 384] on button at bounding box center [1087, 386] width 39 height 39
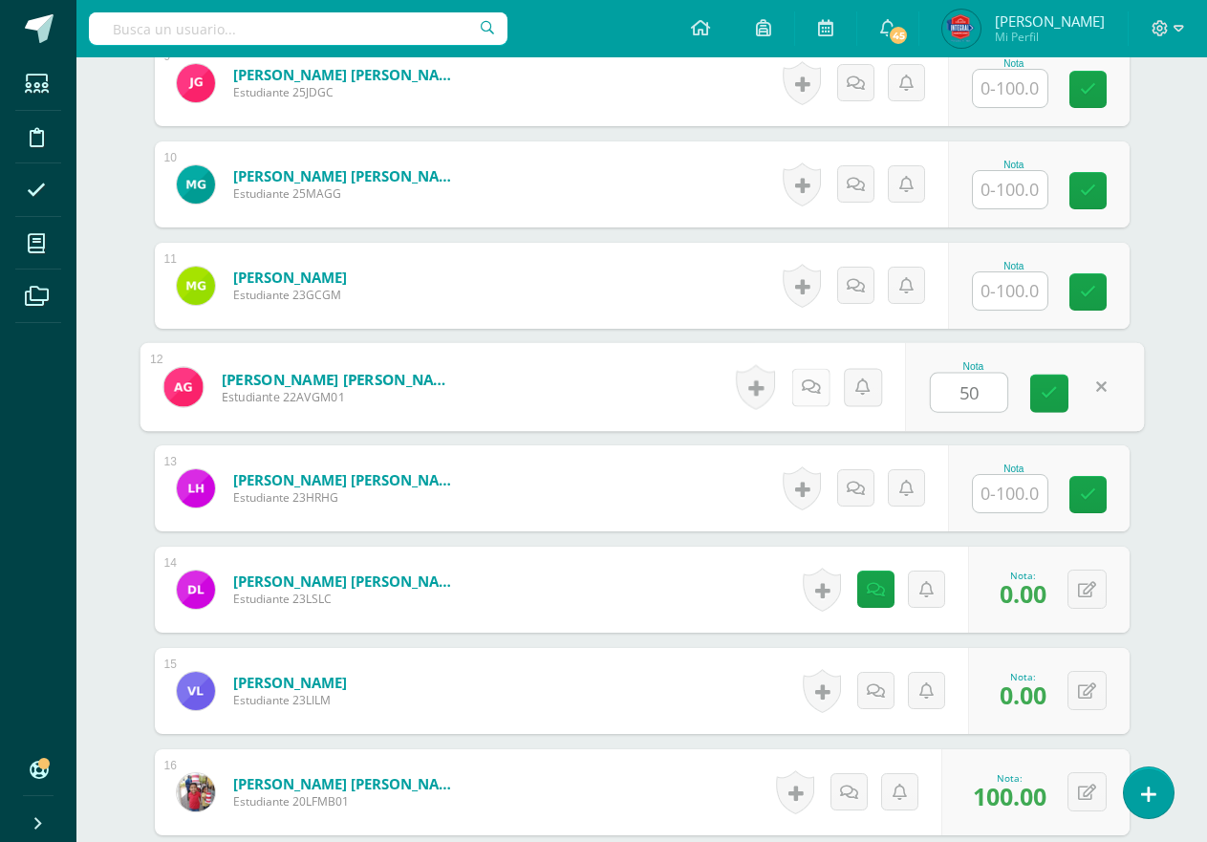
type input "50"
click at [827, 390] on link at bounding box center [811, 387] width 38 height 38
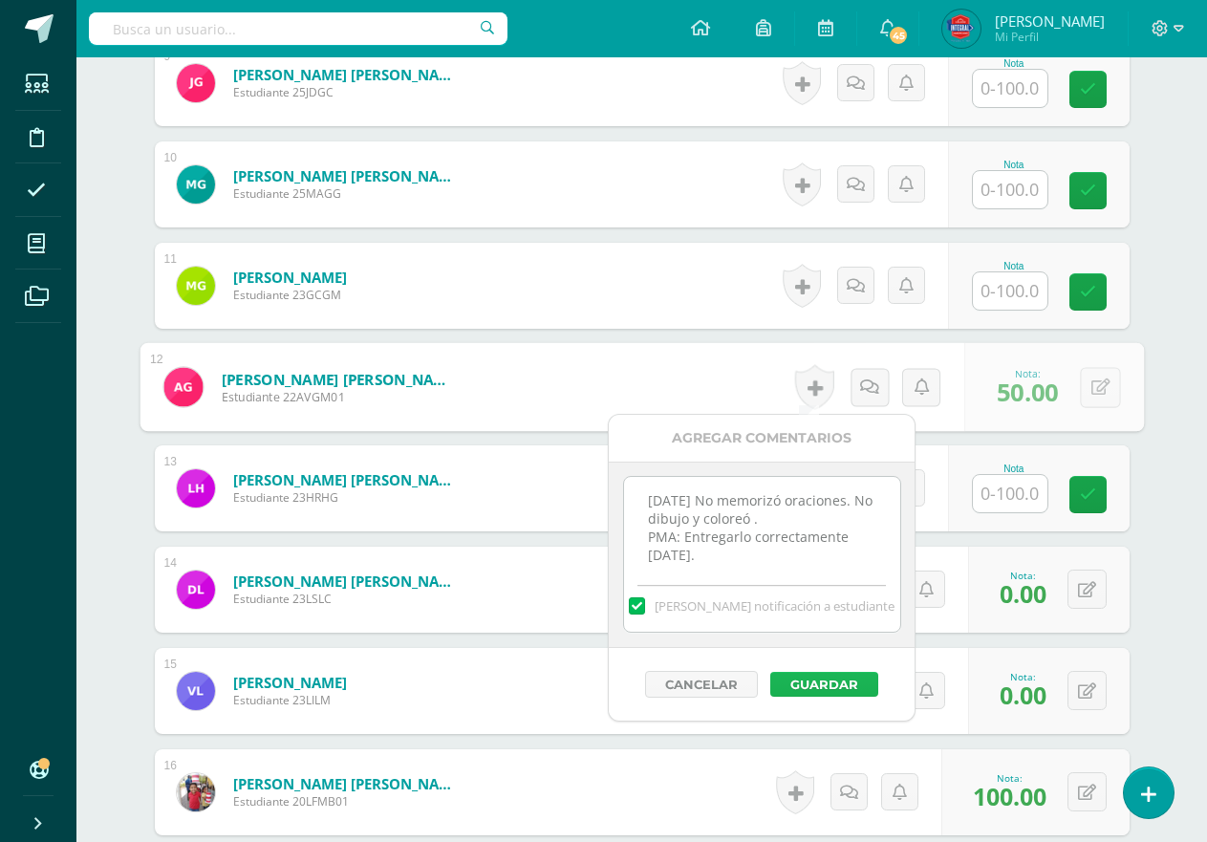
click at [835, 688] on button "Guardar" at bounding box center [824, 684] width 108 height 25
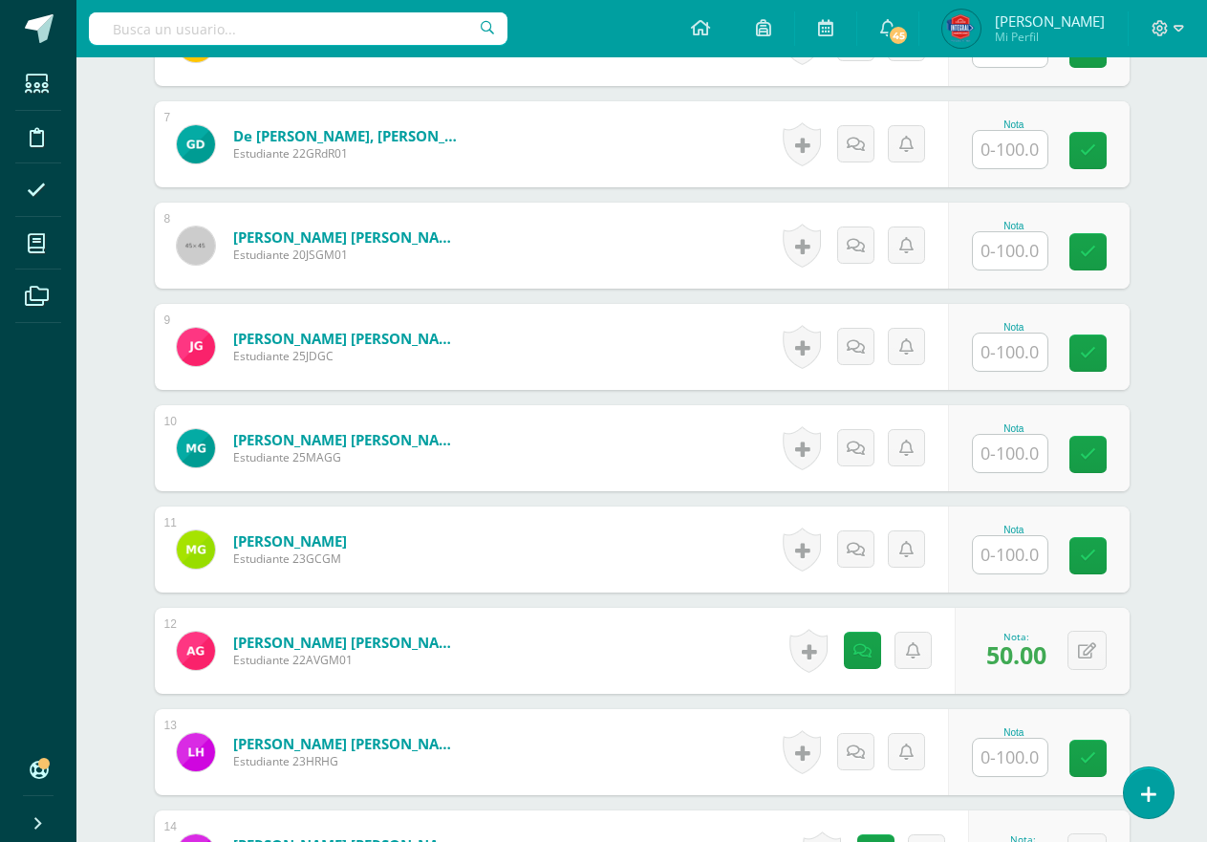
scroll to position [1184, 0]
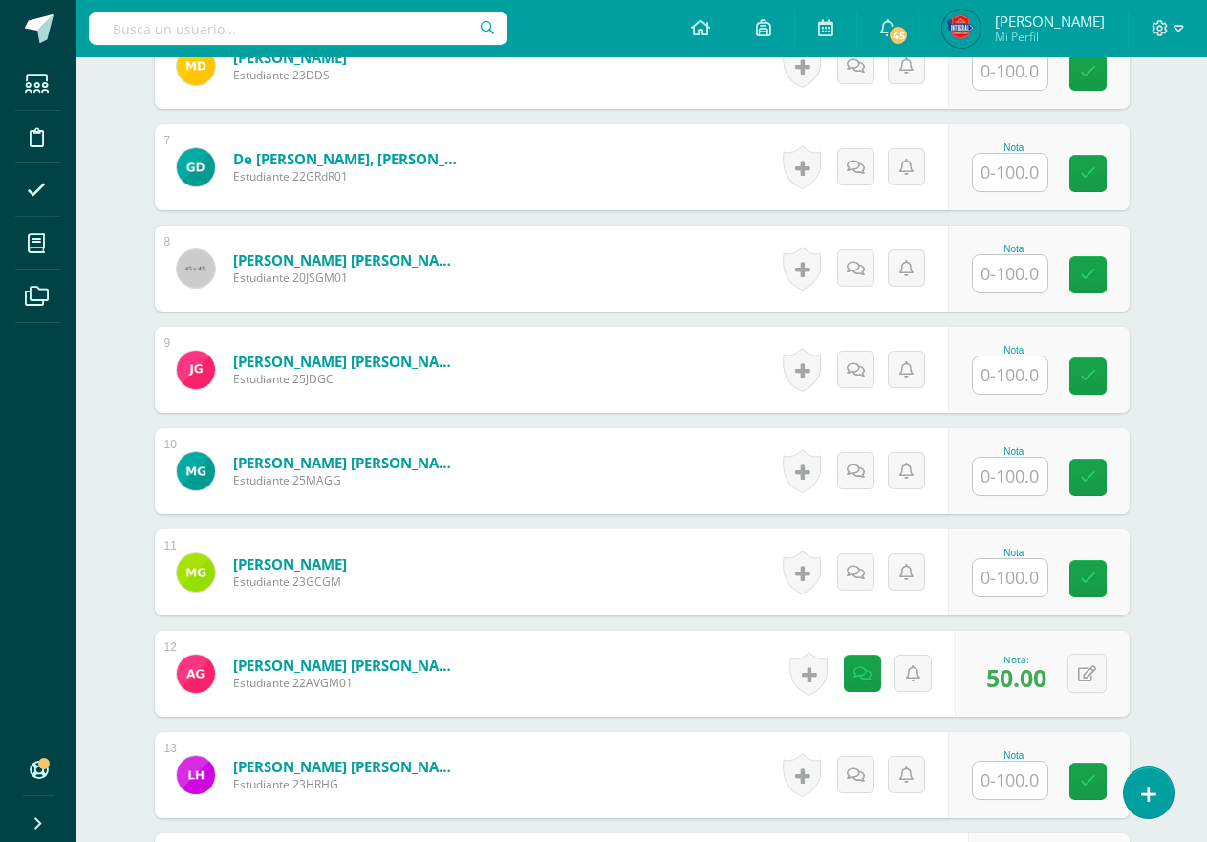
click at [1000, 477] on input "text" at bounding box center [1010, 476] width 75 height 37
click at [857, 471] on icon at bounding box center [862, 471] width 19 height 16
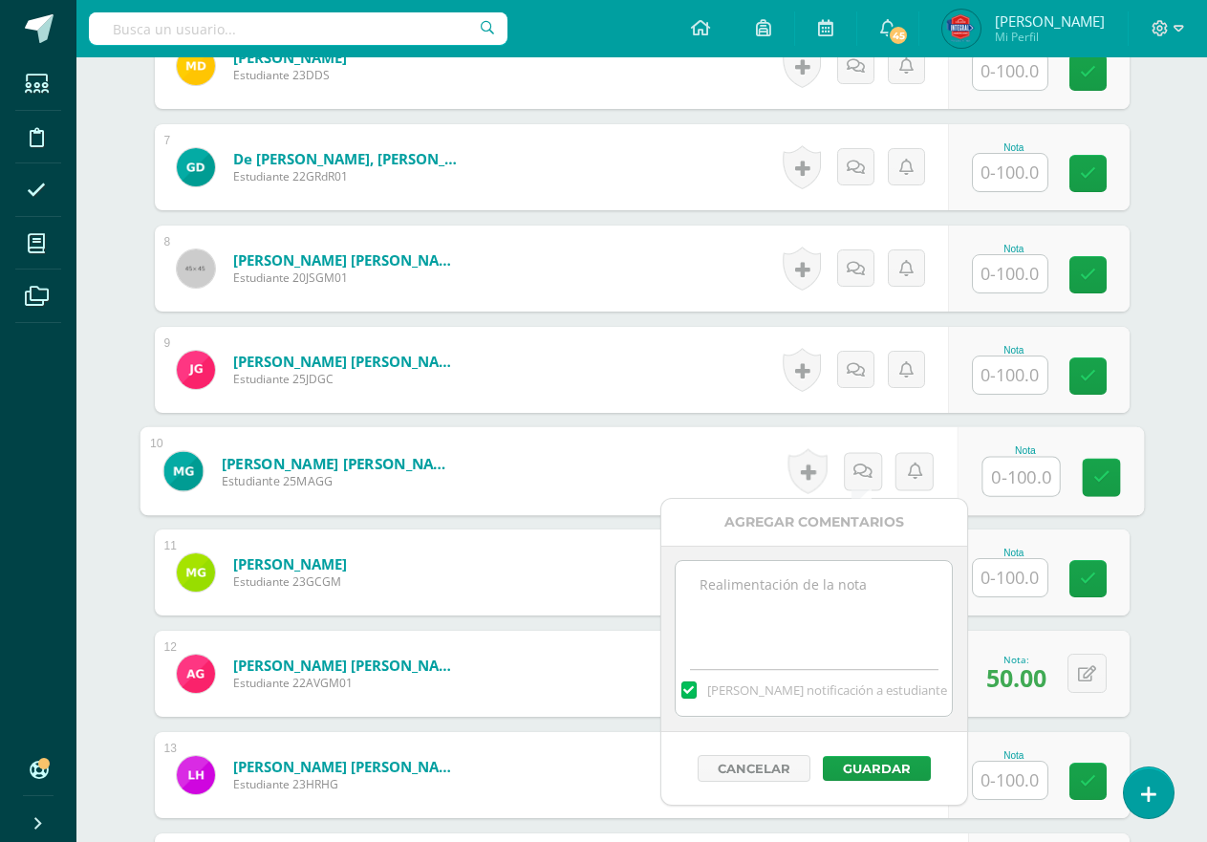
click at [853, 585] on textarea at bounding box center [814, 609] width 276 height 96
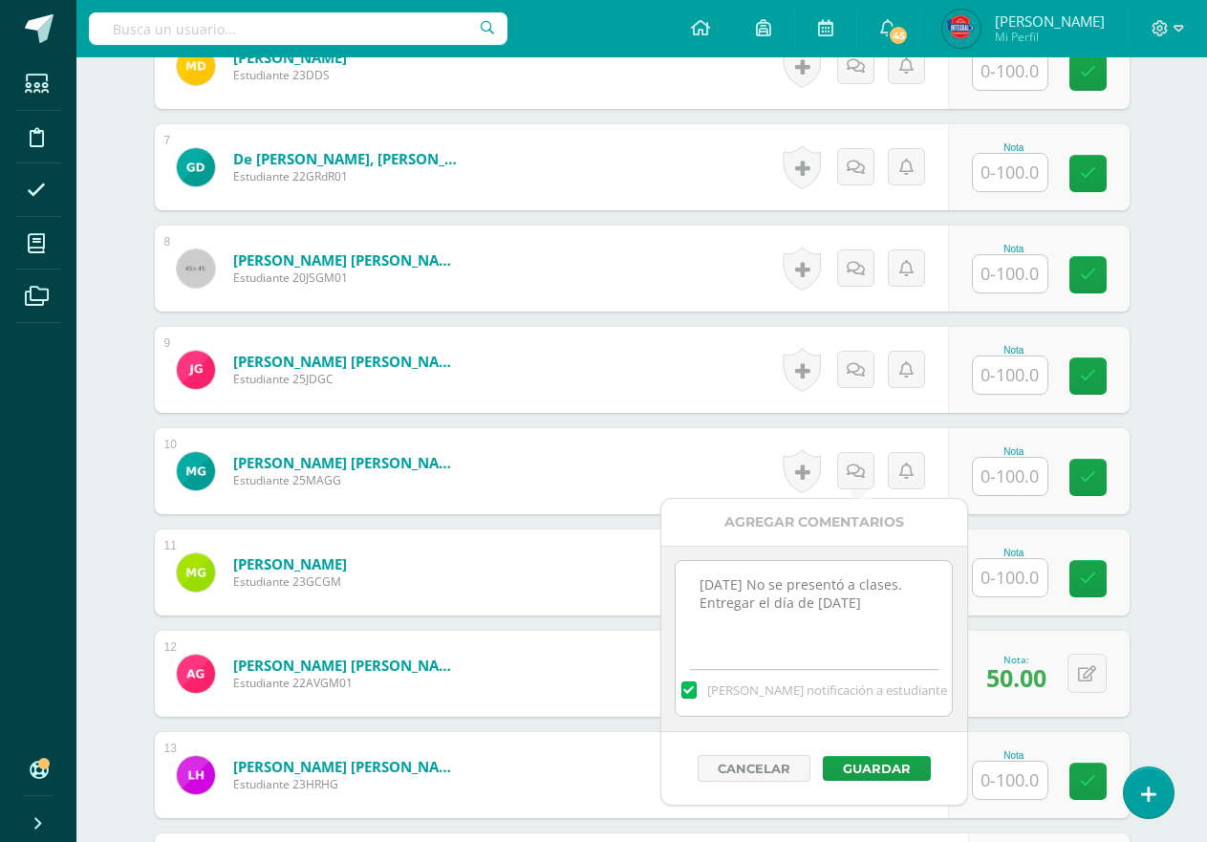
click at [853, 589] on textarea "[DATE] No se presentó a clases. Entregar el día de [DATE]" at bounding box center [814, 609] width 276 height 96
click at [751, 608] on textarea "[DATE] No se presentó a clases. Entregar el día de [DATE]" at bounding box center [814, 609] width 276 height 96
click at [944, 598] on textarea "[DATE] No se presentó a clases. Entregar tarea el día de [DATE]" at bounding box center [814, 609] width 276 height 96
type textarea "[DATE] No se presentó a clases. Entregar tarea el día de [DATE]."
click at [843, 762] on button "Guardar" at bounding box center [877, 768] width 108 height 25
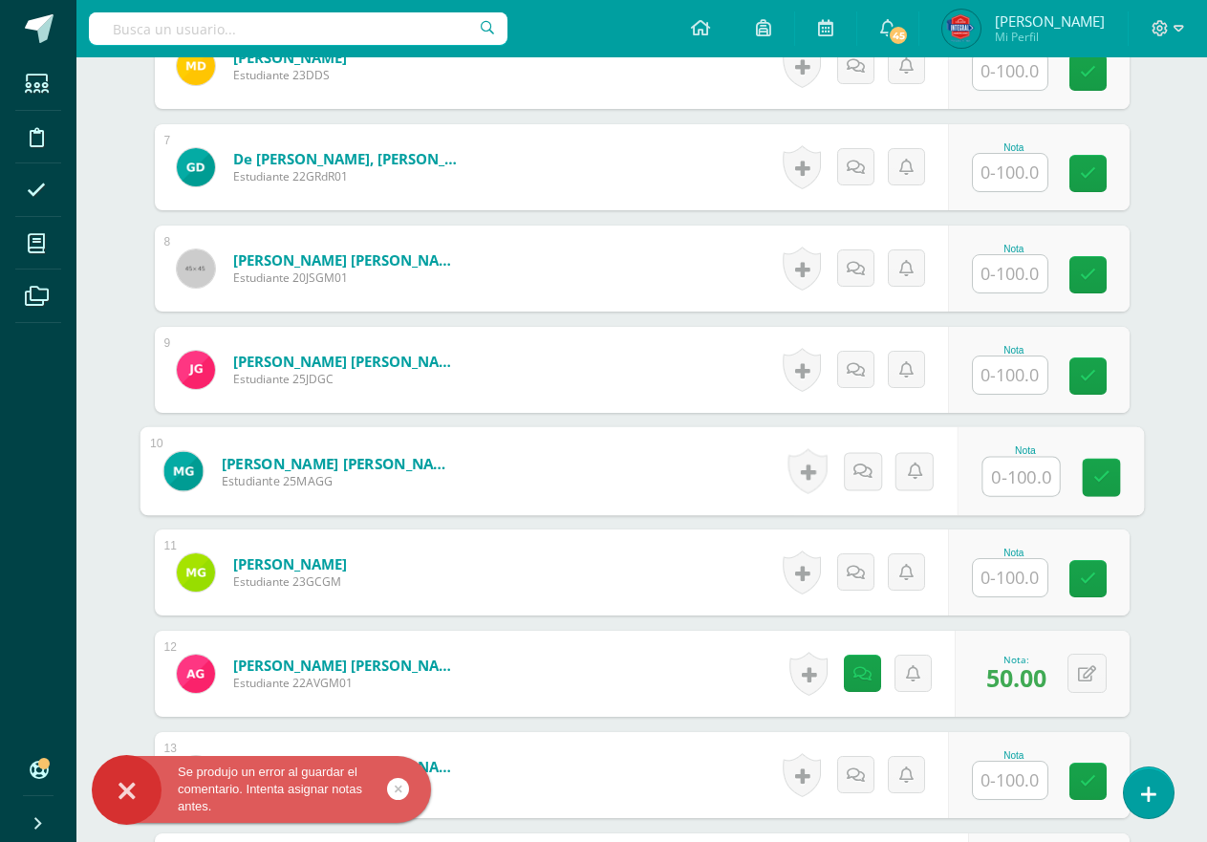
click at [1006, 482] on input "text" at bounding box center [1021, 477] width 76 height 38
type input "0"
click at [867, 471] on icon at bounding box center [862, 471] width 19 height 16
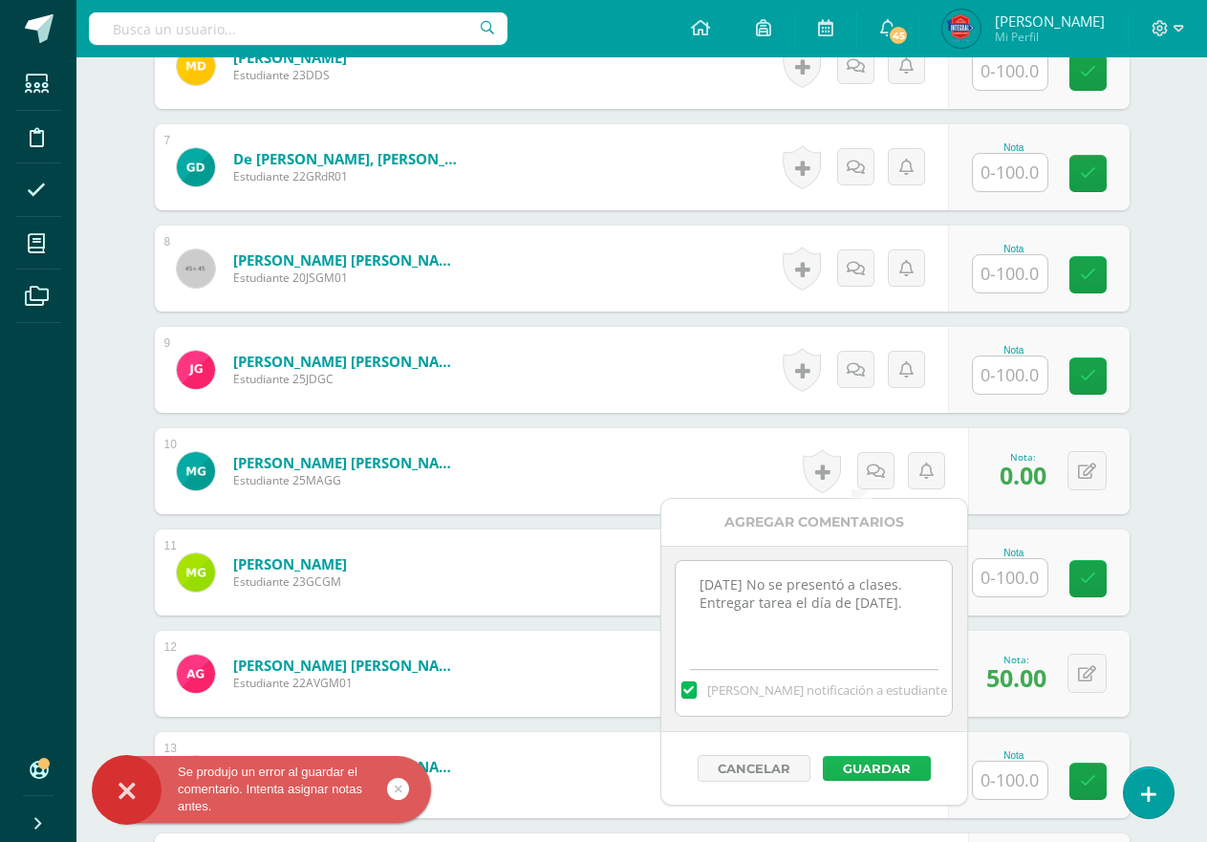
click at [882, 758] on button "Guardar" at bounding box center [877, 768] width 108 height 25
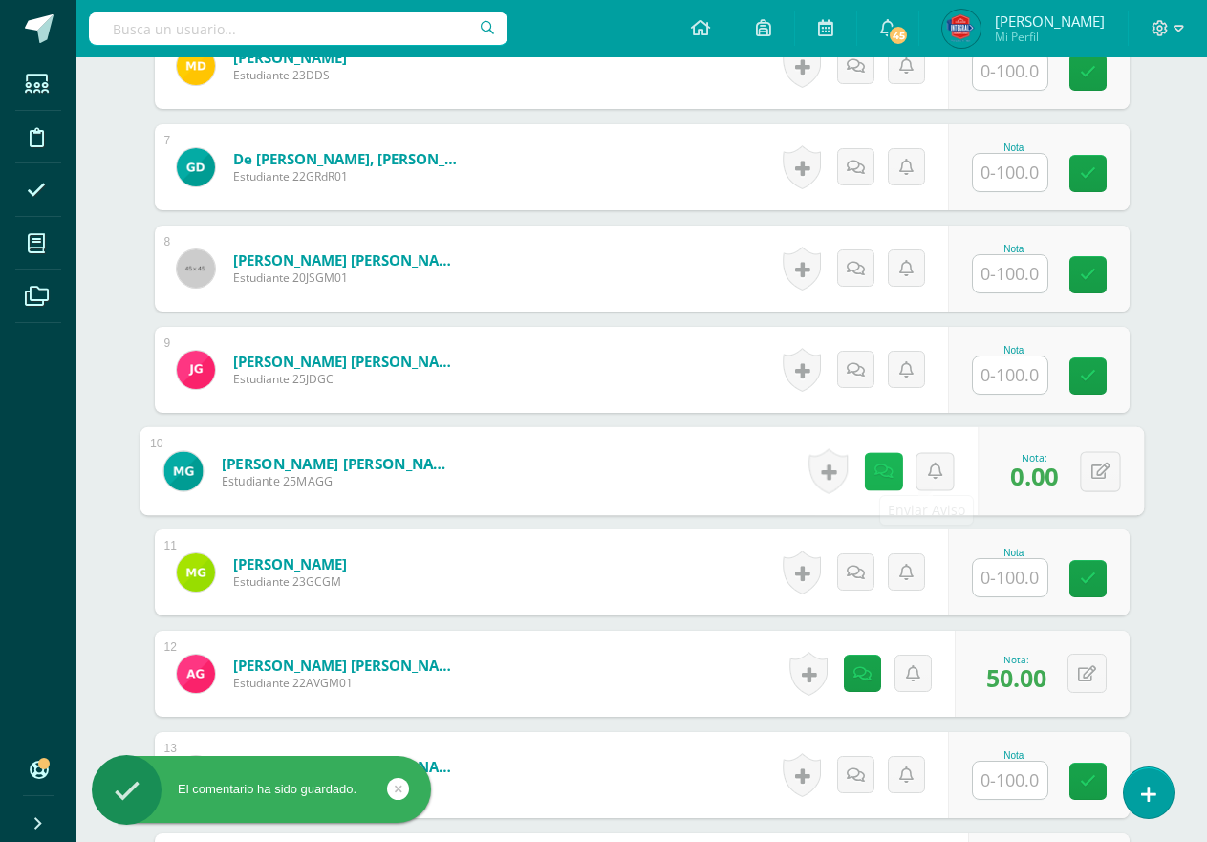
click at [878, 468] on icon at bounding box center [883, 471] width 19 height 16
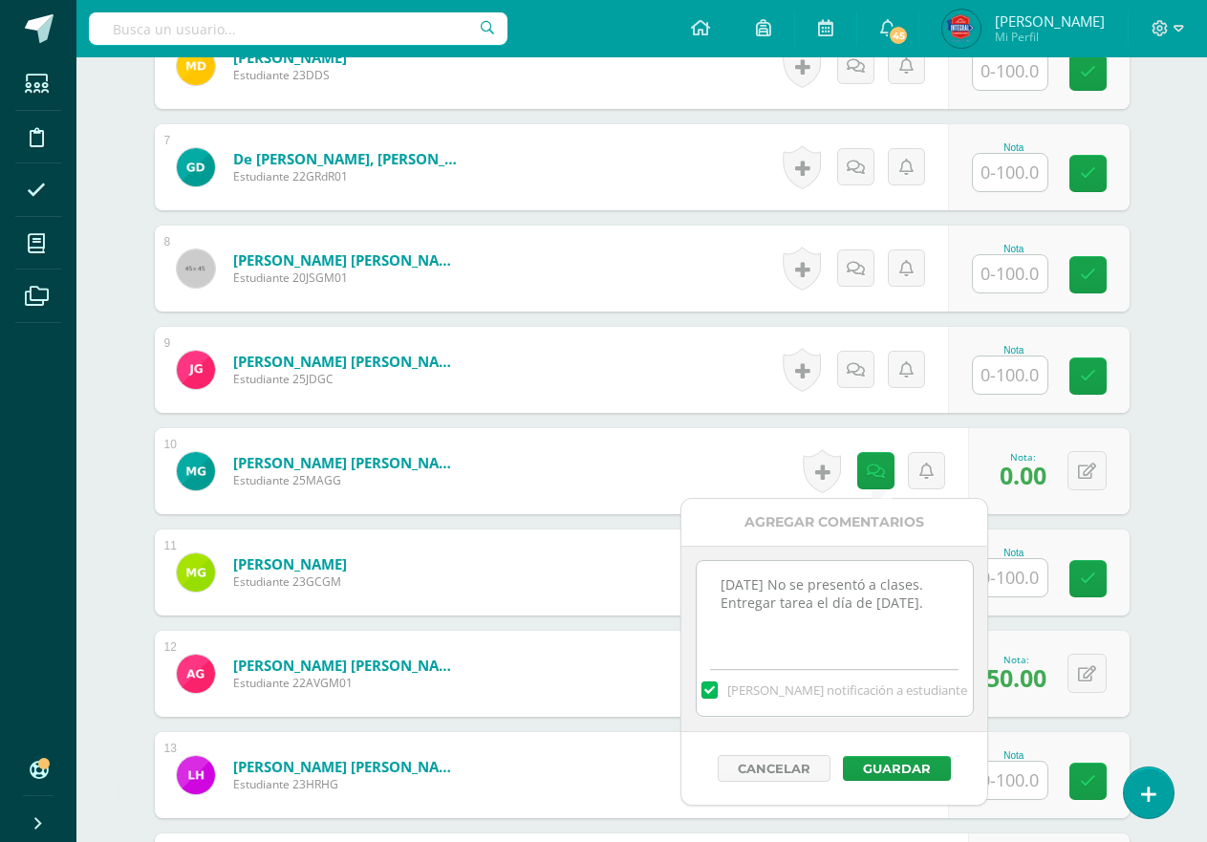
drag, startPoint x: 782, startPoint y: 597, endPoint x: 707, endPoint y: 583, distance: 75.9
click at [707, 583] on textarea "[DATE] No se presentó a clases. Entregar tarea el día de [DATE]." at bounding box center [835, 609] width 276 height 96
drag, startPoint x: 936, startPoint y: 597, endPoint x: 717, endPoint y: 579, distance: 219.7
click at [717, 579] on textarea "[DATE] No se presentó a clases. Entregar tarea el día de [DATE]." at bounding box center [835, 609] width 276 height 96
click at [878, 375] on div "Historial de actividad No hay historial para esta actividad Agregar Comentarios…" at bounding box center [862, 370] width 172 height 86
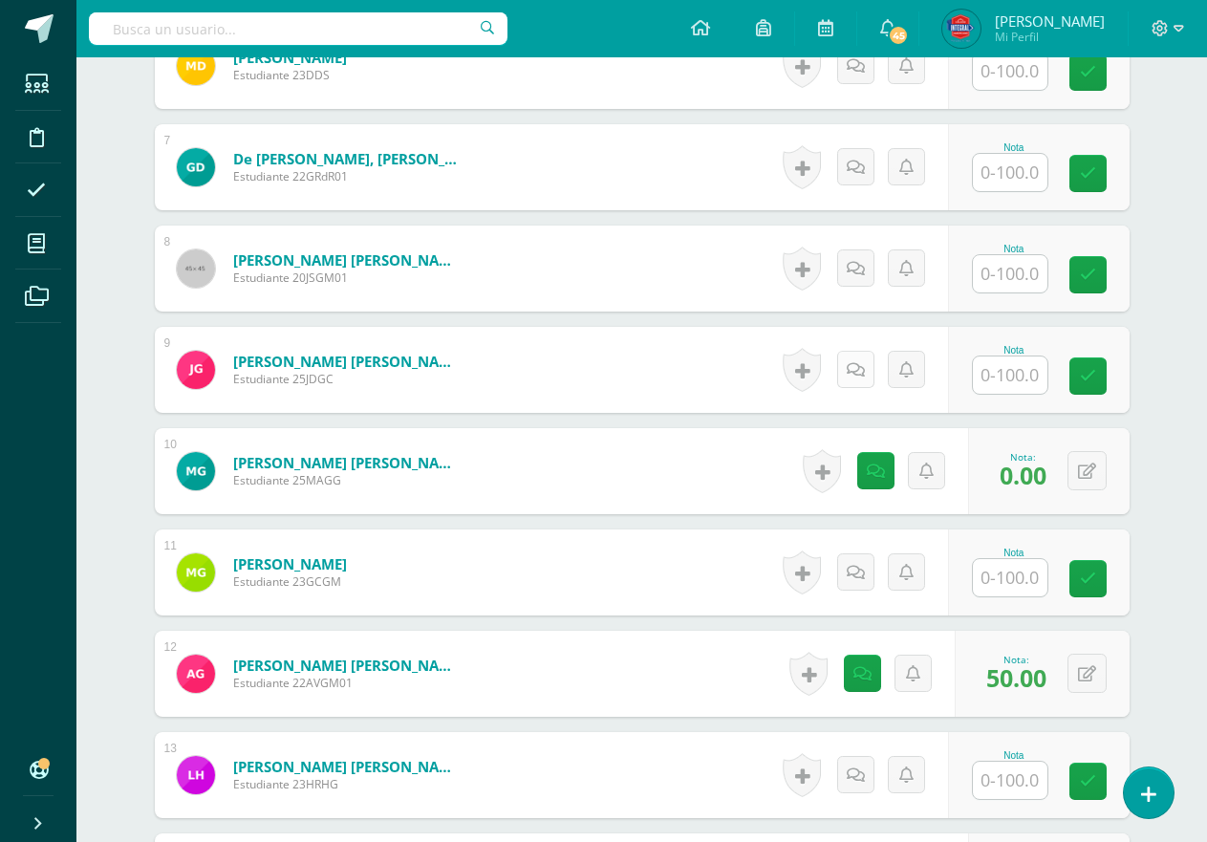
click at [865, 367] on link at bounding box center [855, 369] width 37 height 37
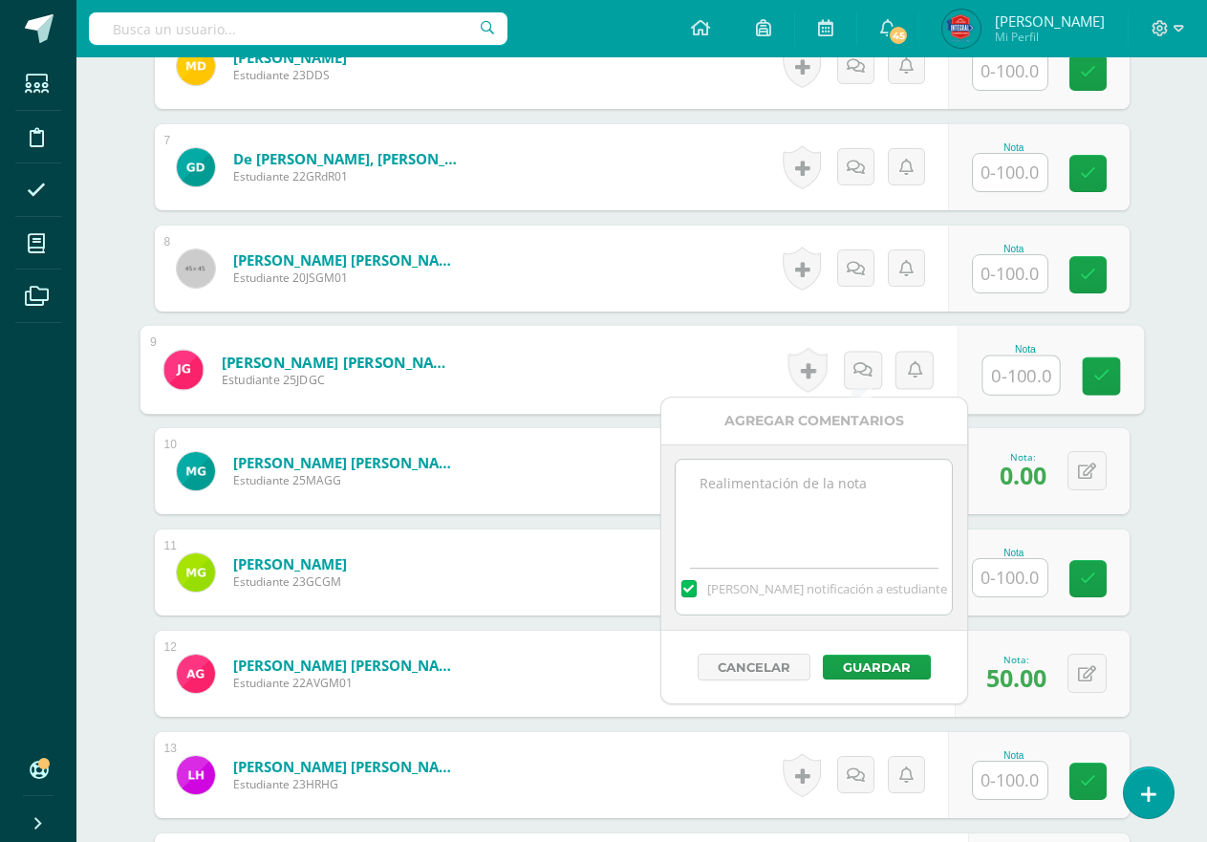
click at [847, 501] on textarea at bounding box center [814, 508] width 276 height 96
paste textarea "[DATE] No se presentó a clases. Entregar tarea el día de [DATE]."
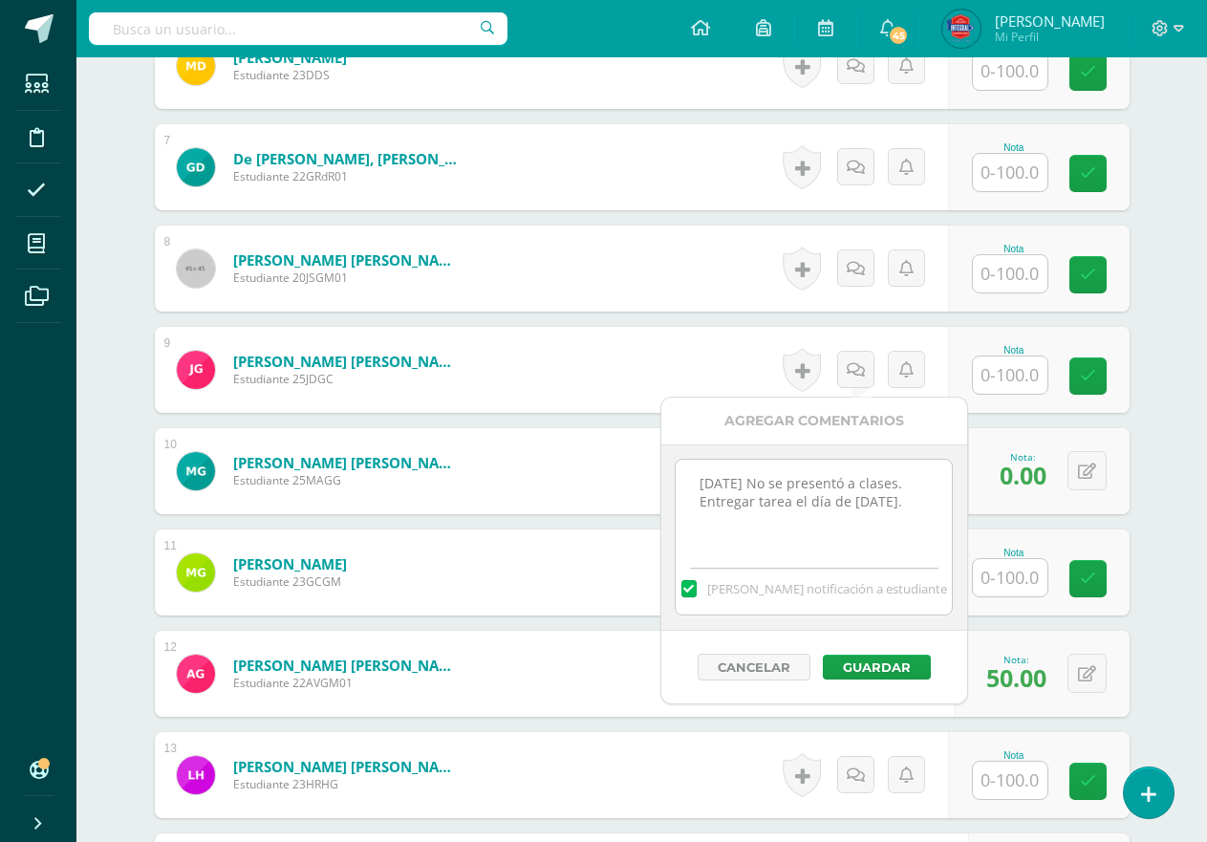
type textarea "[DATE] No se presentó a clases. Entregar tarea el día de [DATE]."
click at [1022, 378] on input "text" at bounding box center [1010, 375] width 75 height 37
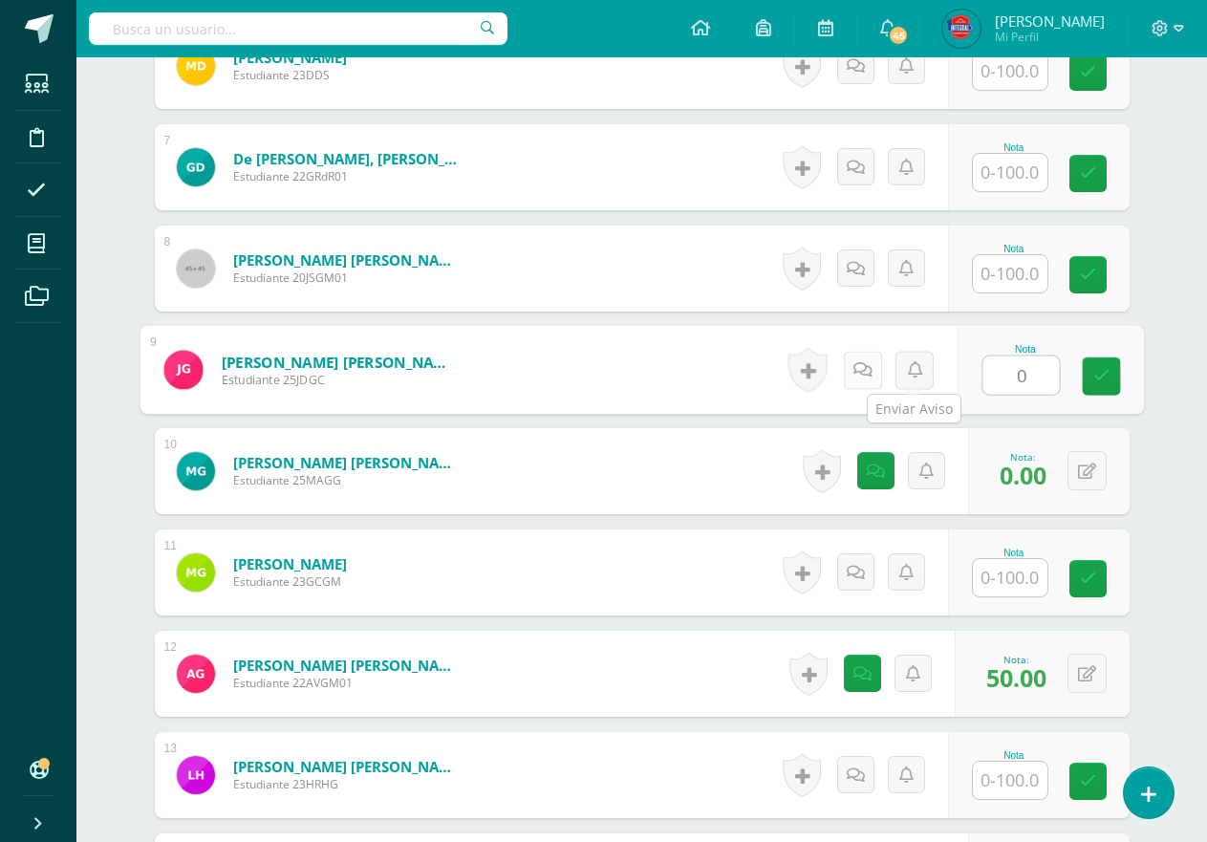
type input "0"
click at [851, 369] on link at bounding box center [862, 370] width 38 height 38
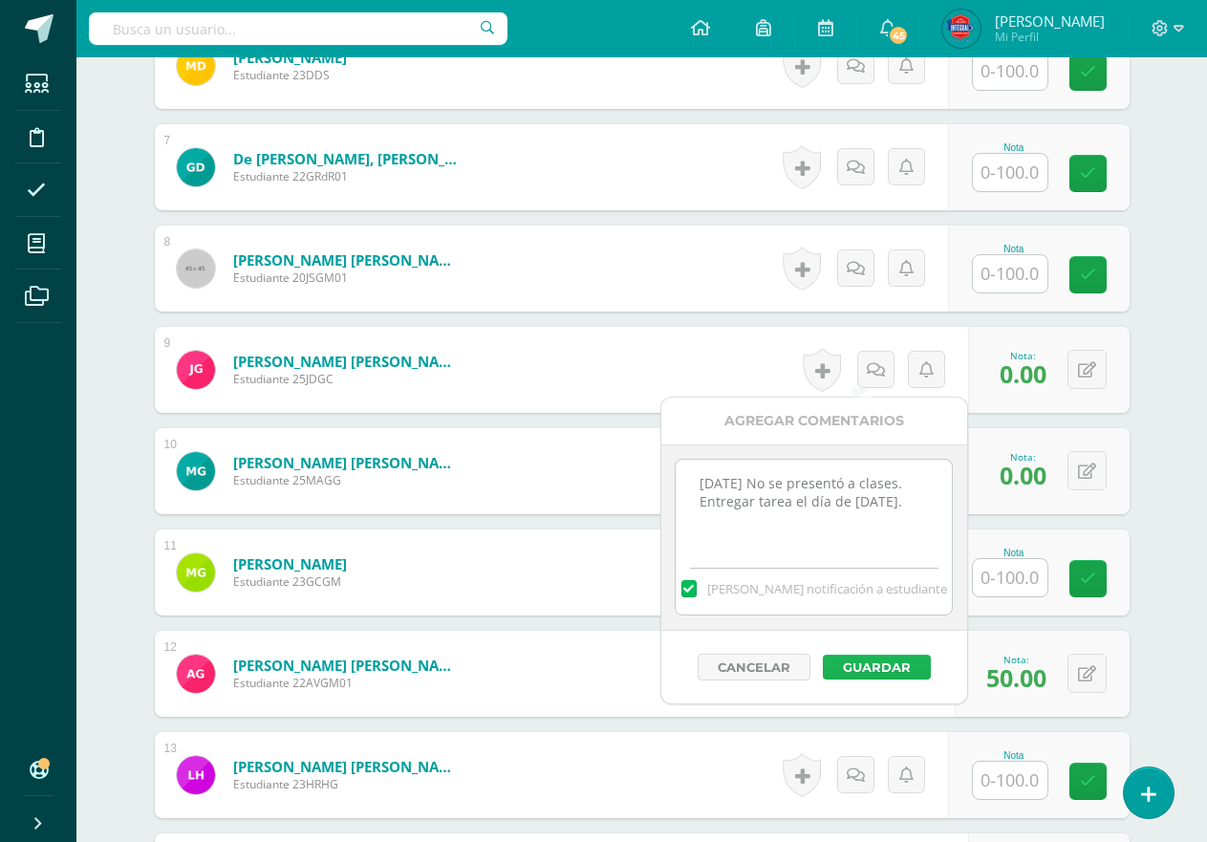
click at [879, 659] on button "Guardar" at bounding box center [877, 667] width 108 height 25
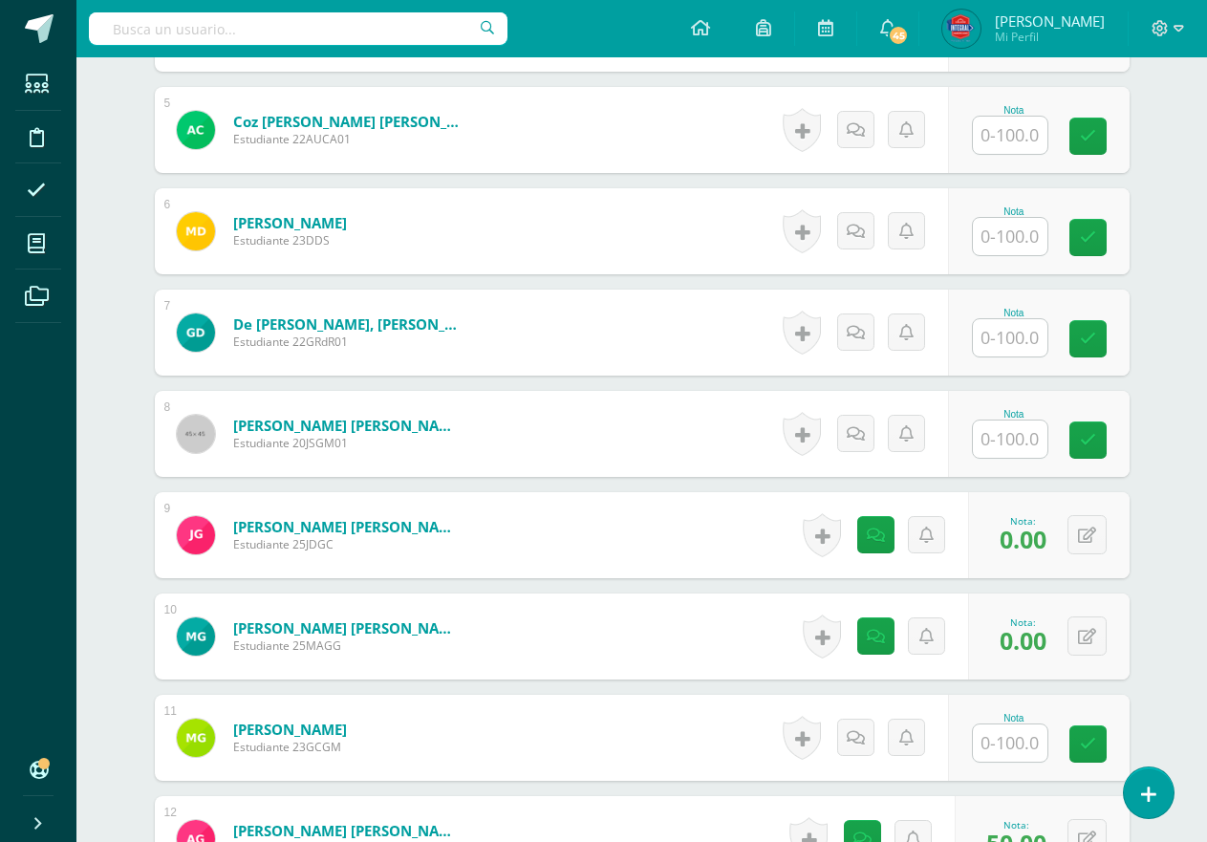
scroll to position [993, 0]
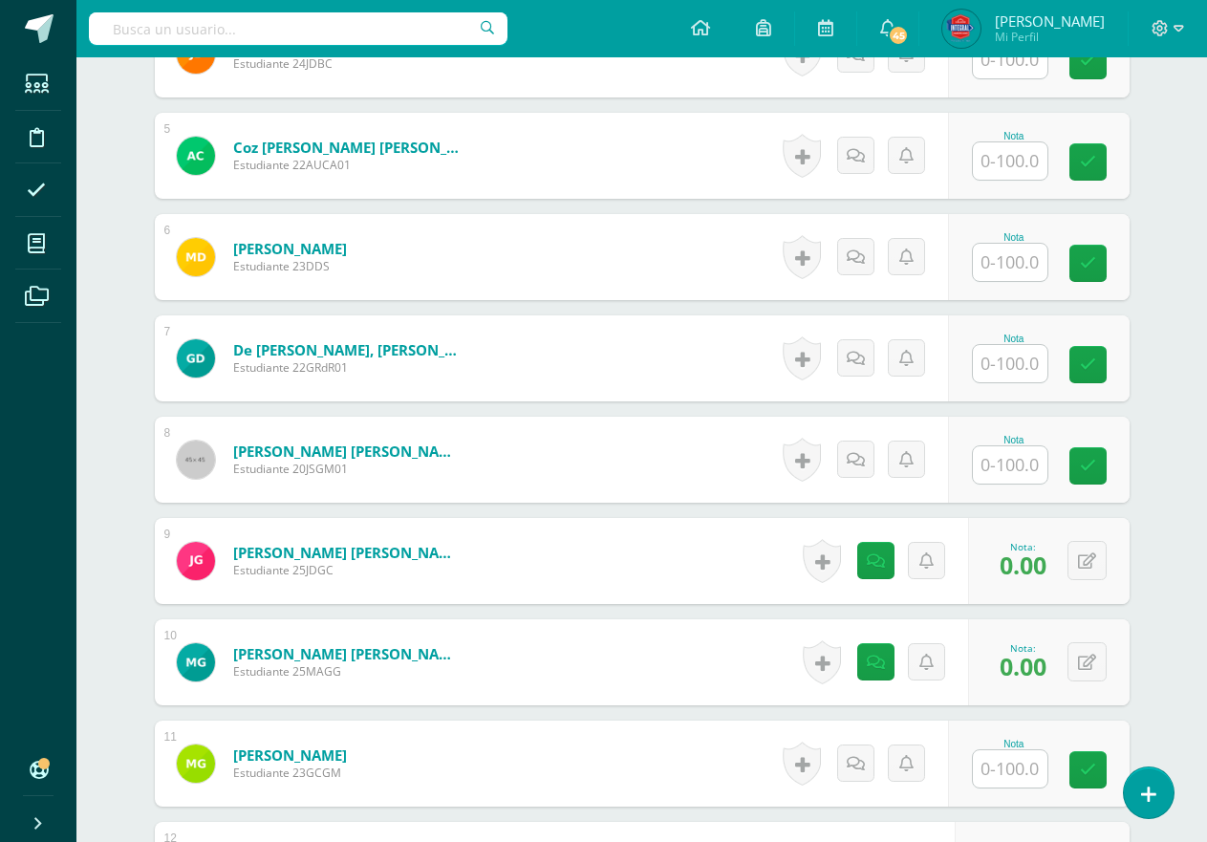
click at [1005, 270] on input "text" at bounding box center [1010, 262] width 75 height 37
type input "100"
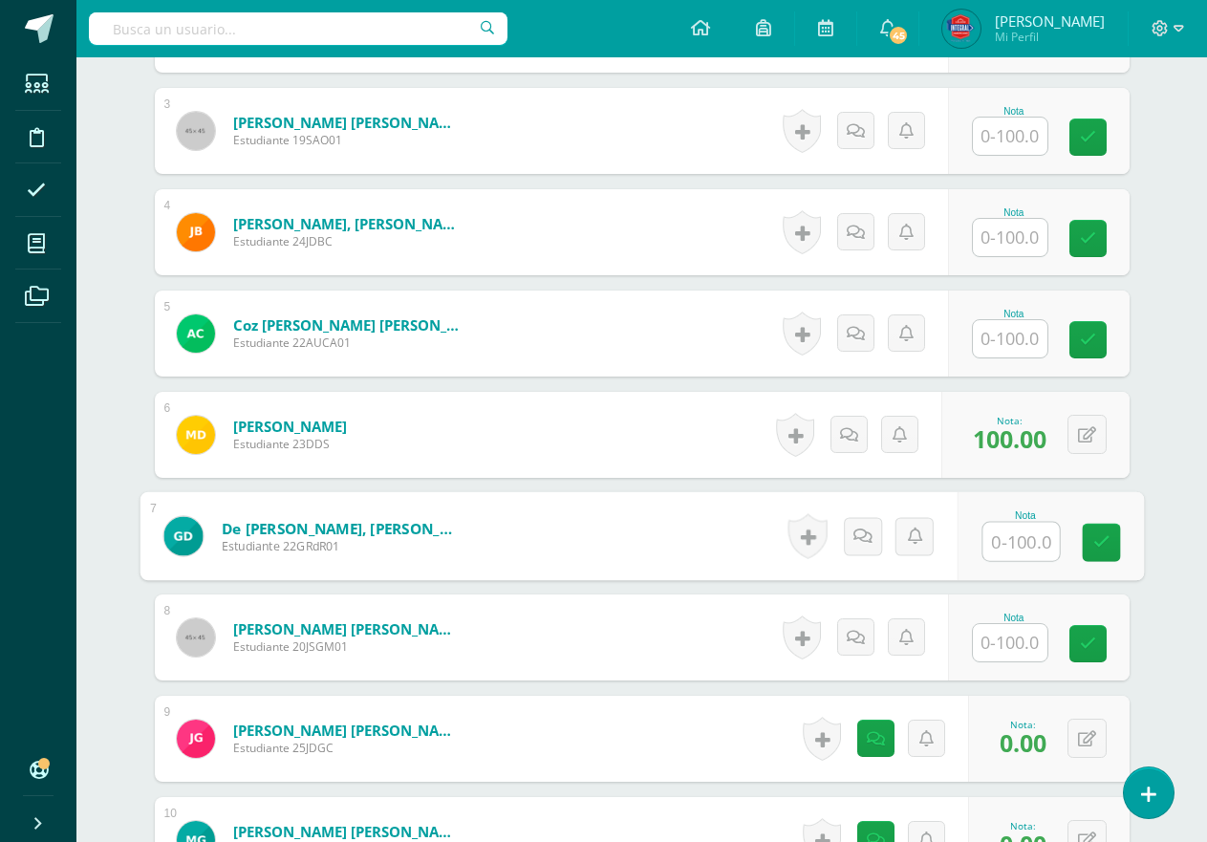
scroll to position [802, 0]
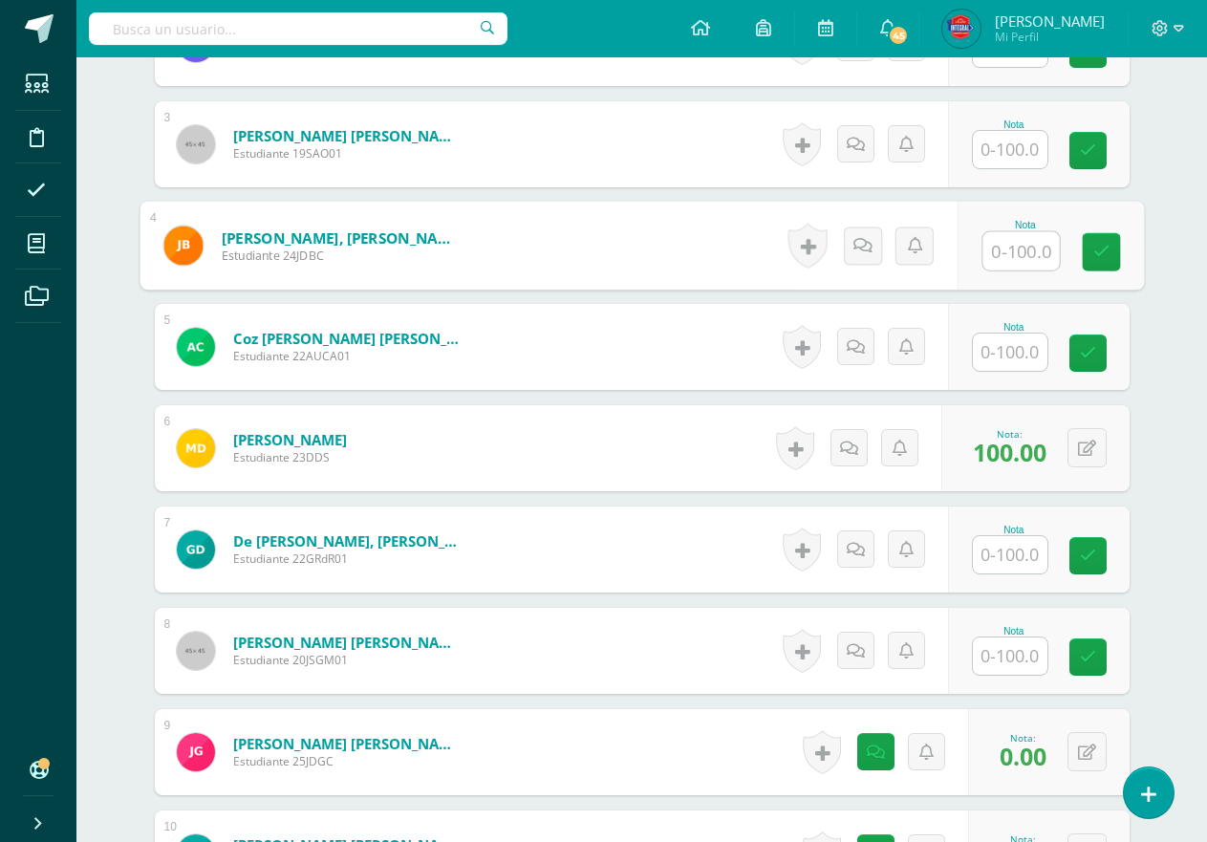
click at [1008, 264] on input "text" at bounding box center [1021, 251] width 76 height 38
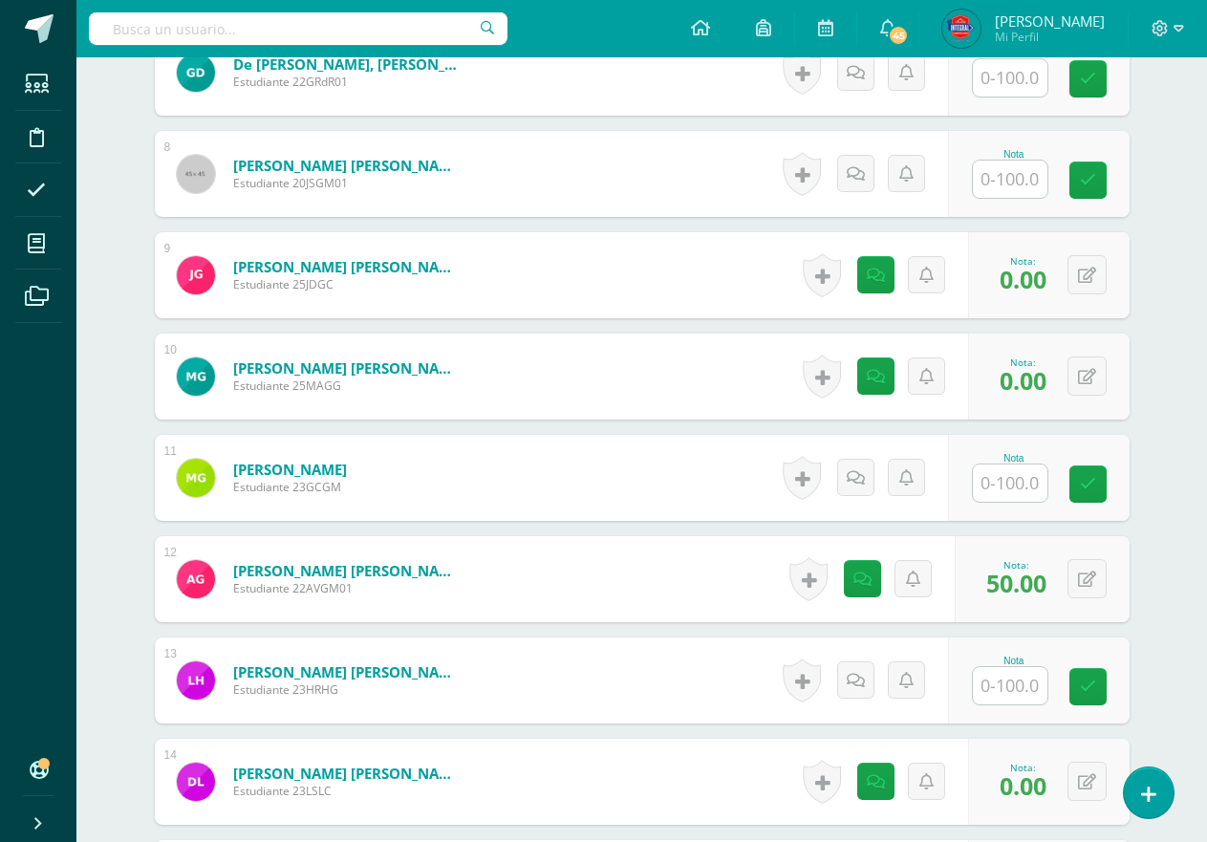
scroll to position [1280, 0]
type input "30"
click at [879, 596] on div "Historial de actividad No hay historial para esta actividad" at bounding box center [869, 578] width 172 height 86
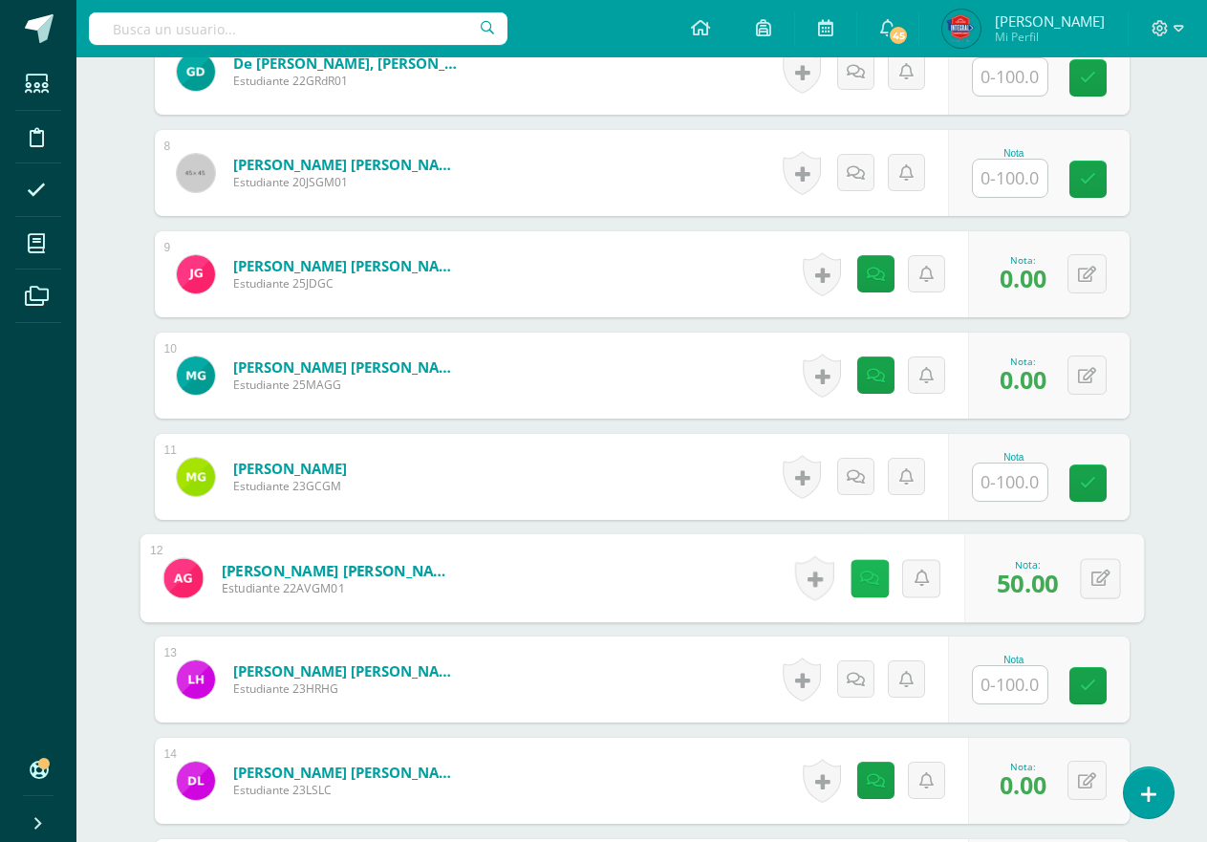
click at [878, 593] on link at bounding box center [869, 578] width 38 height 38
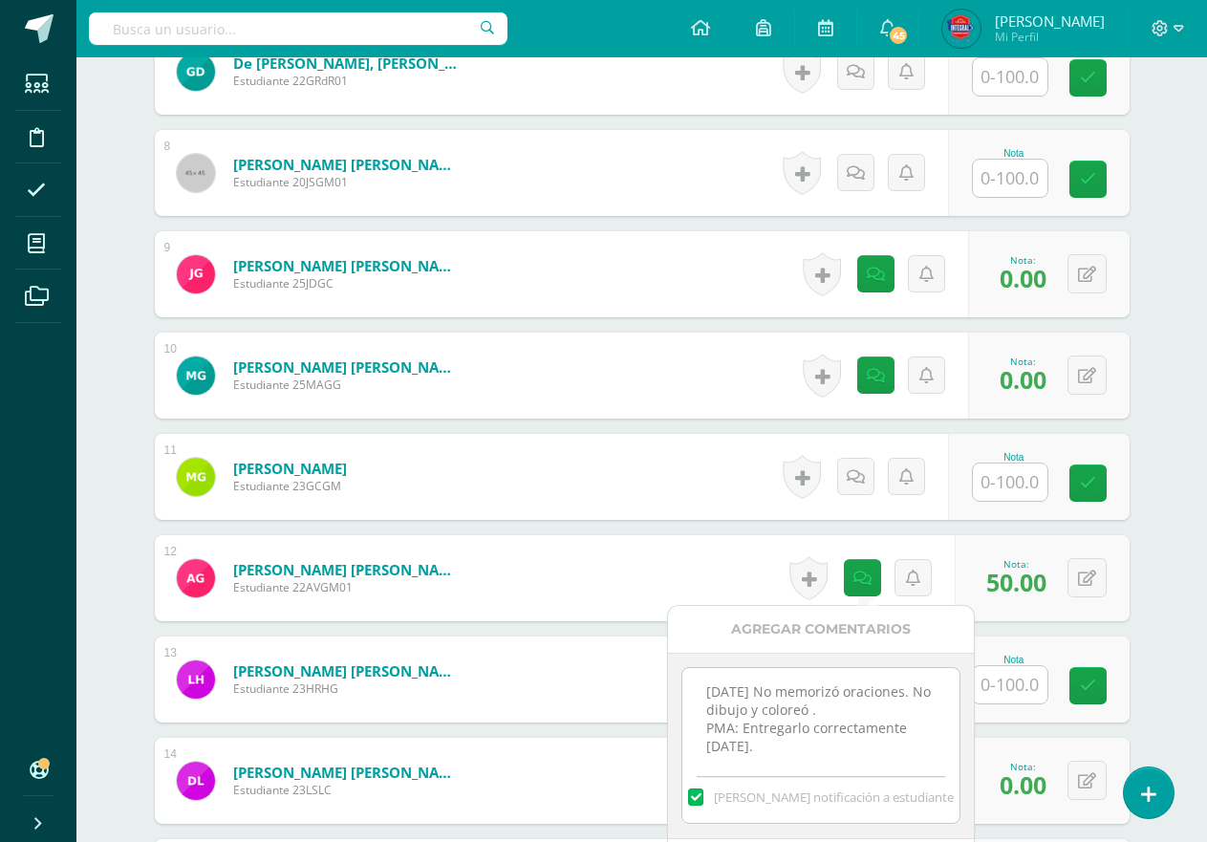
drag, startPoint x: 754, startPoint y: 727, endPoint x: 702, endPoint y: 665, distance: 80.7
click at [702, 665] on div "[DATE] No memorizó oraciones. No dibujo y coloreó . PMA: Entregarlo correctamen…" at bounding box center [821, 746] width 306 height 186
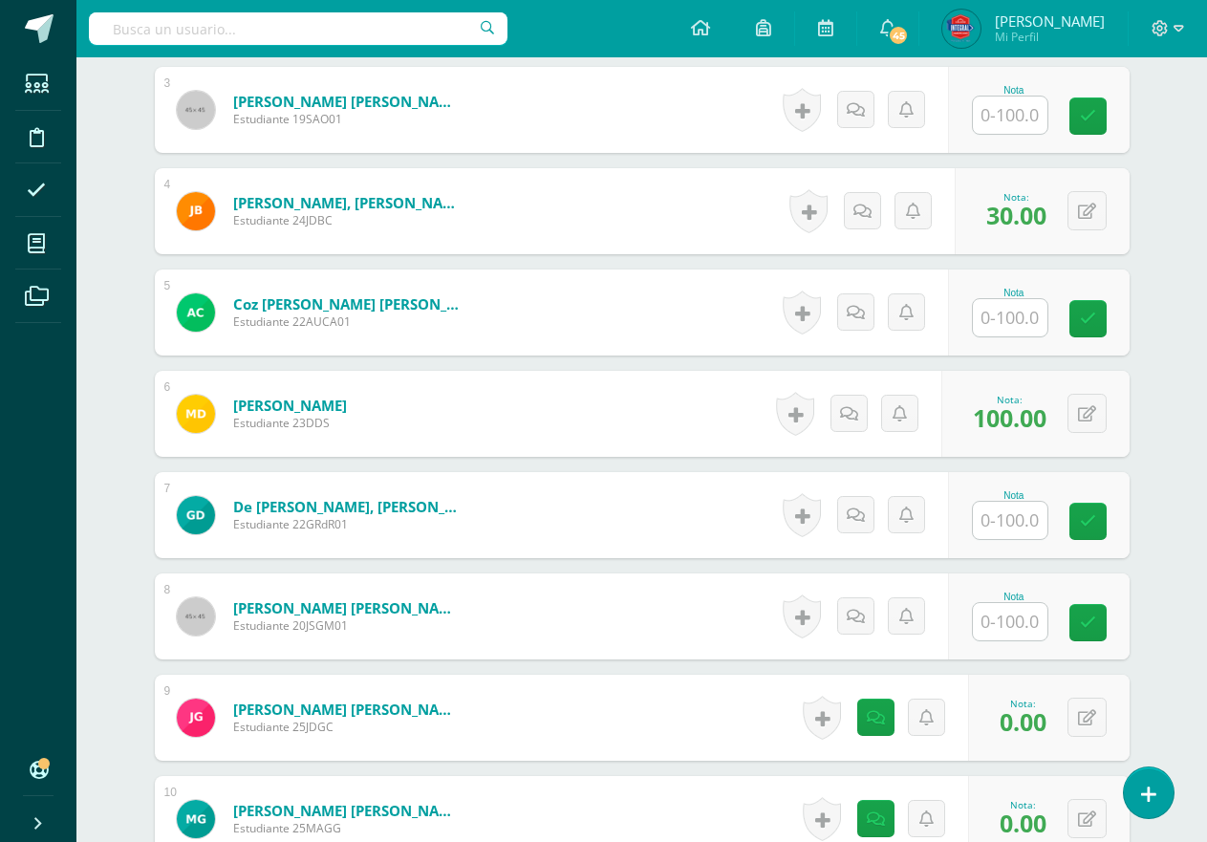
scroll to position [802, 0]
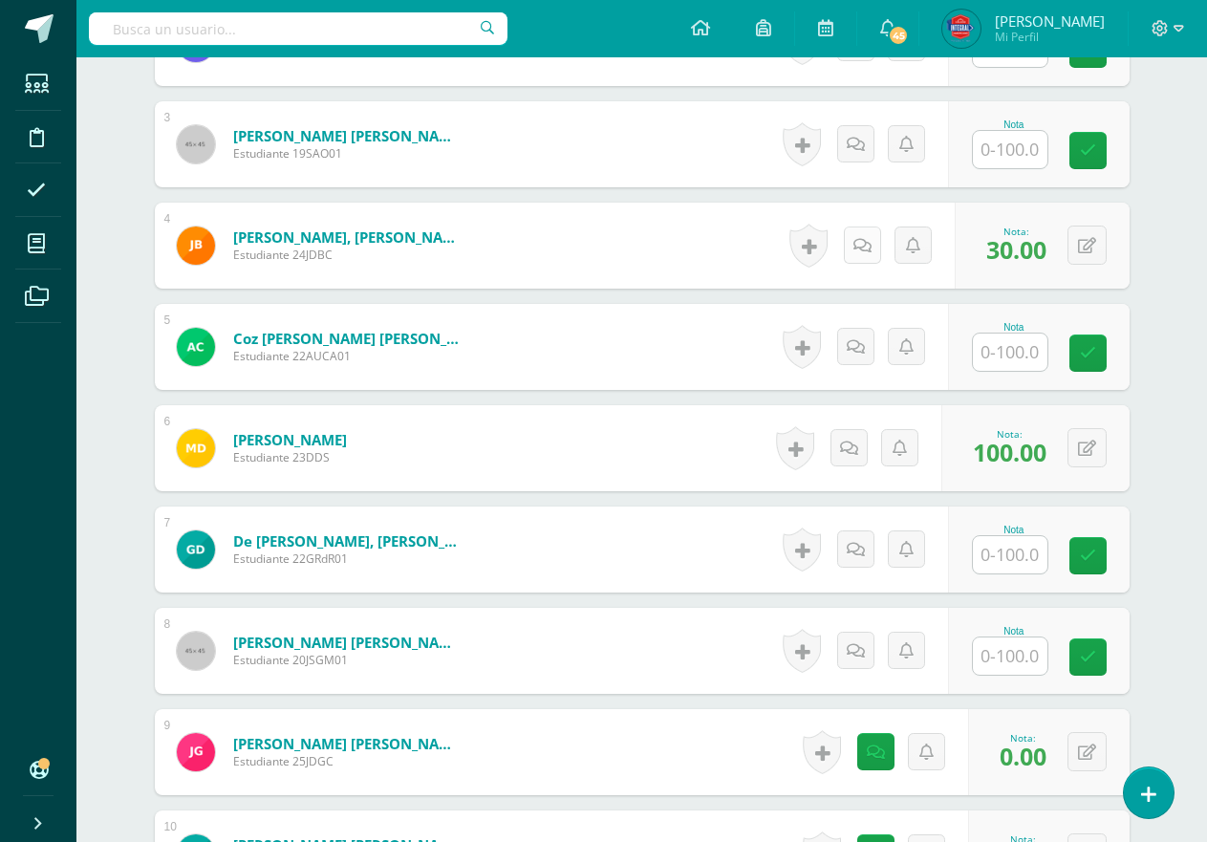
click at [857, 254] on link at bounding box center [862, 245] width 37 height 37
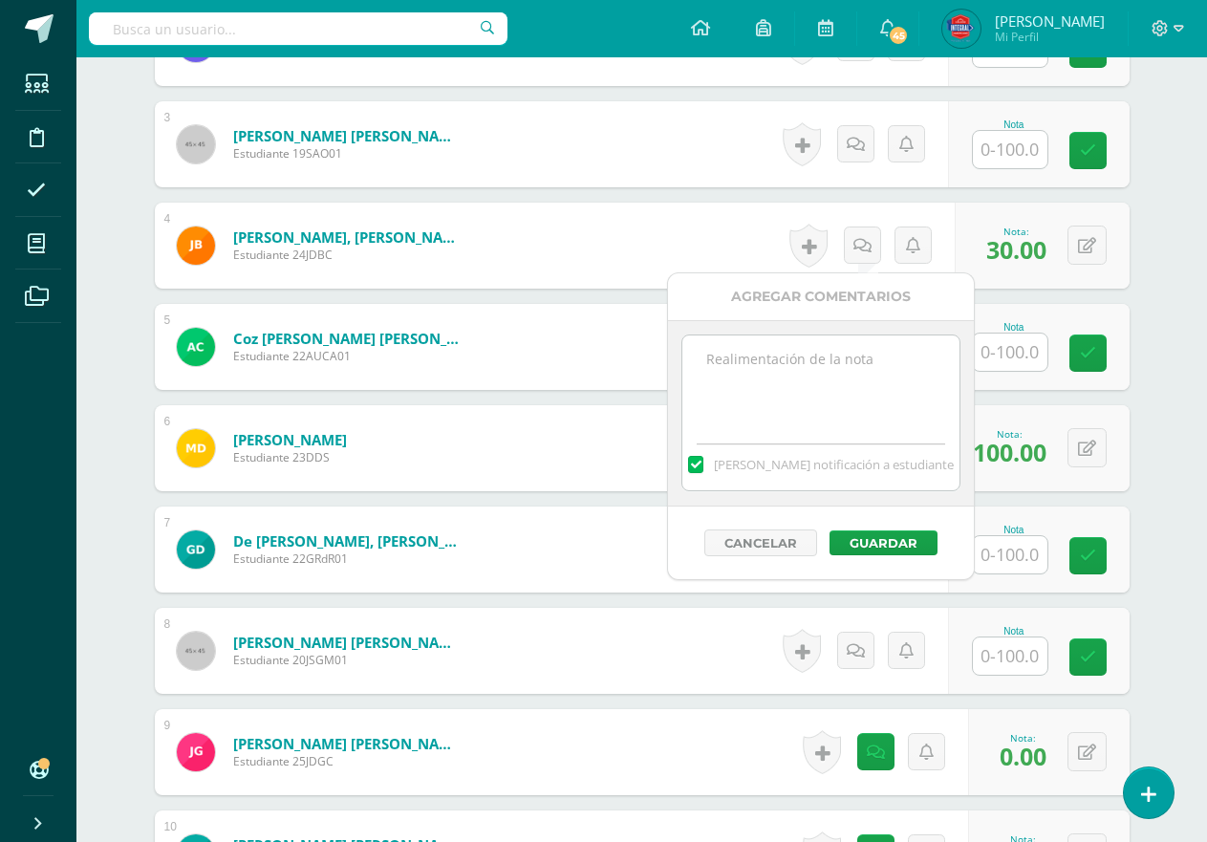
click at [852, 367] on textarea at bounding box center [821, 384] width 276 height 96
paste textarea "[DATE] No memorizó oraciones. No dibujo y coloreó . PMA: Entregarlo correctamen…"
type textarea "[DATE] No memorizó oraciones. No dibujo y coloreó . PMA: Entregarlo correctamen…"
click at [867, 547] on button "Guardar" at bounding box center [884, 543] width 108 height 25
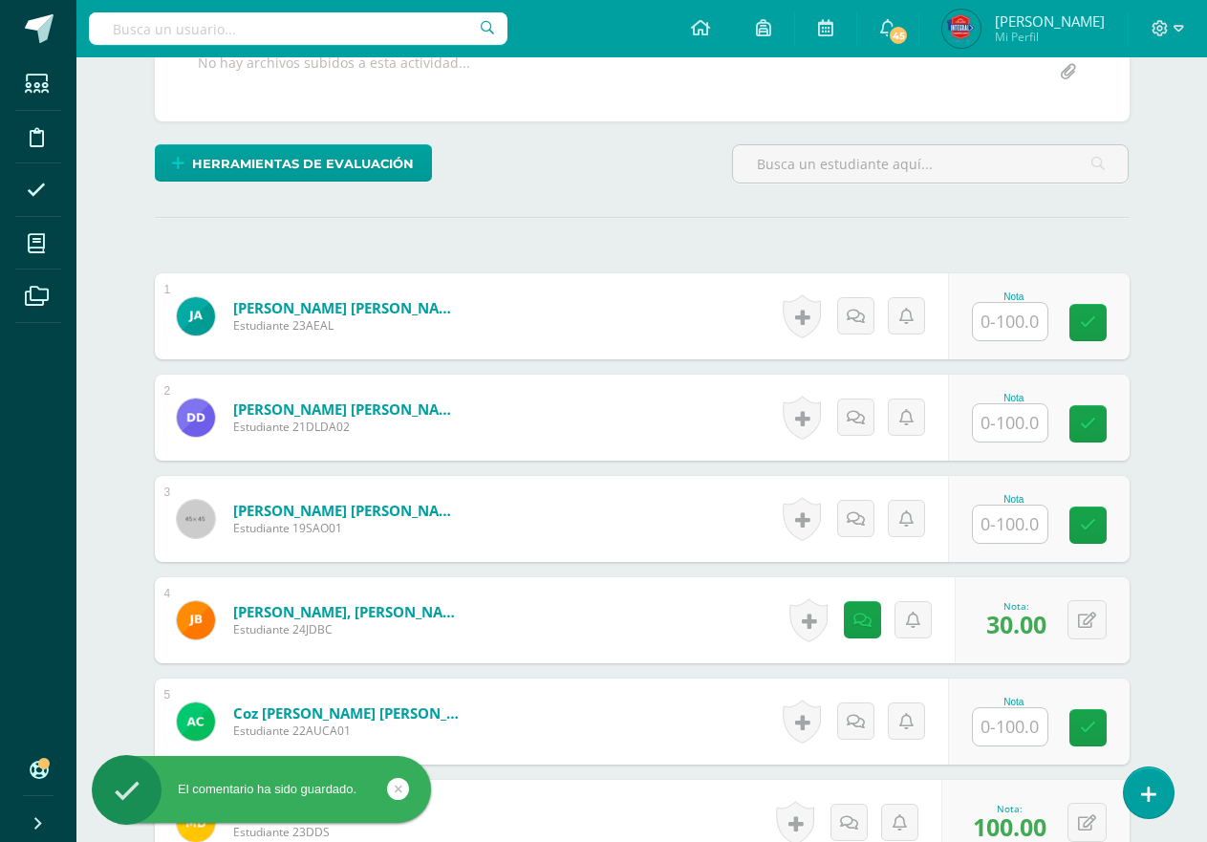
scroll to position [420, 0]
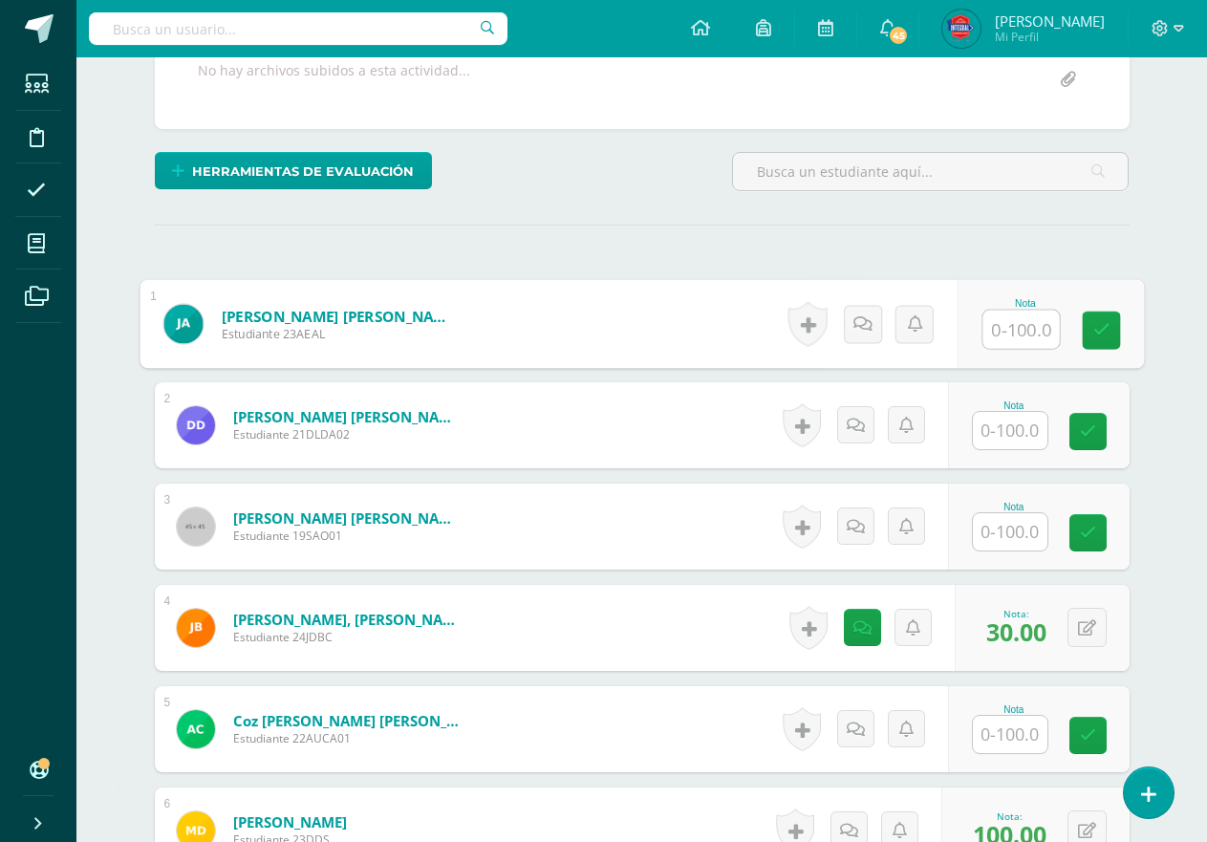
click at [1000, 339] on input "text" at bounding box center [1021, 330] width 76 height 38
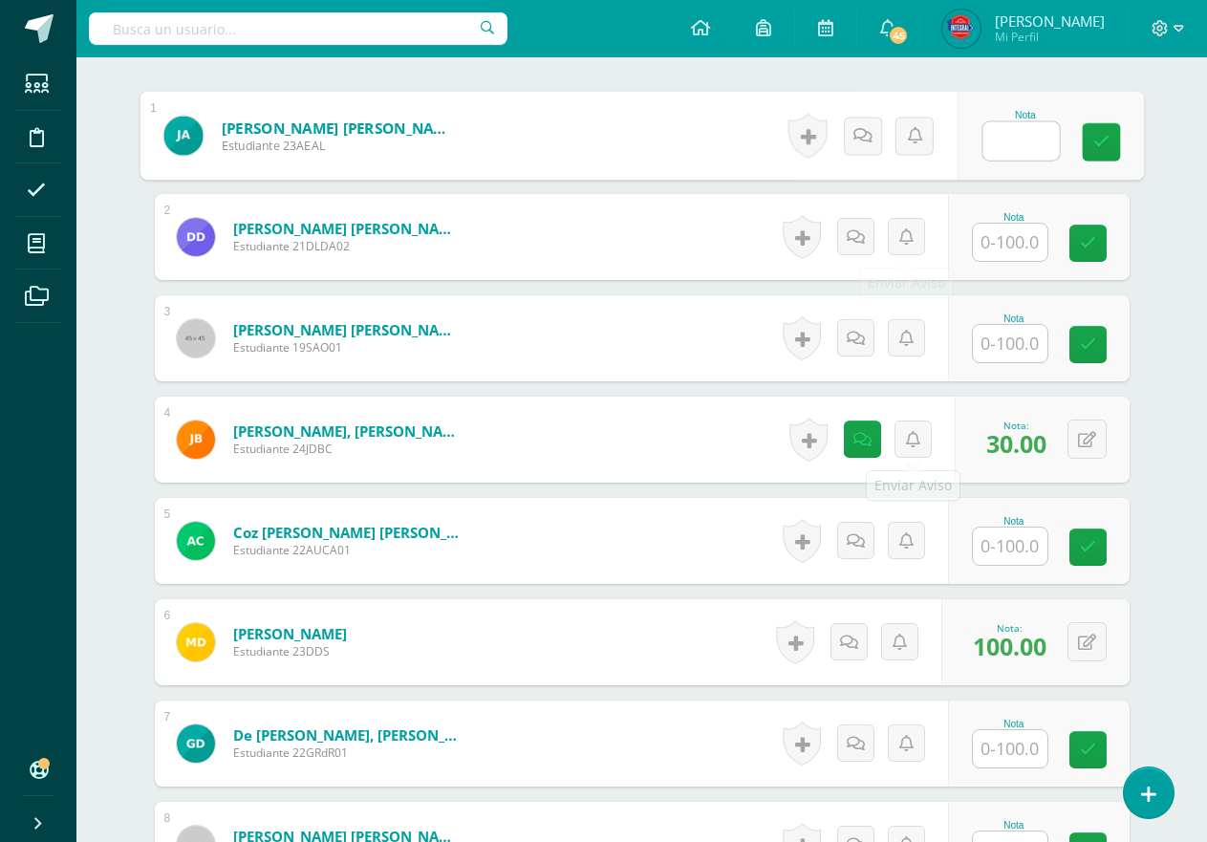
scroll to position [450, 0]
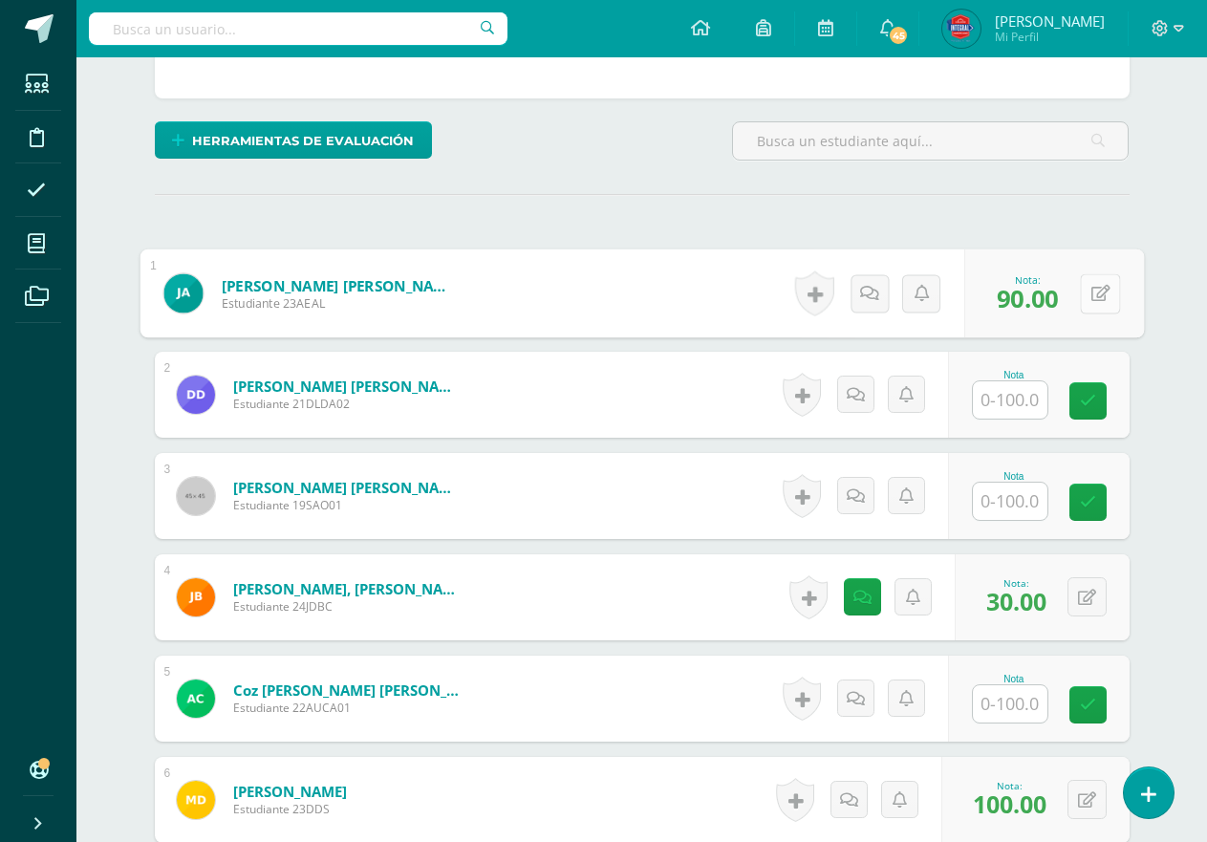
click at [1098, 309] on button at bounding box center [1100, 293] width 40 height 40
type input "80"
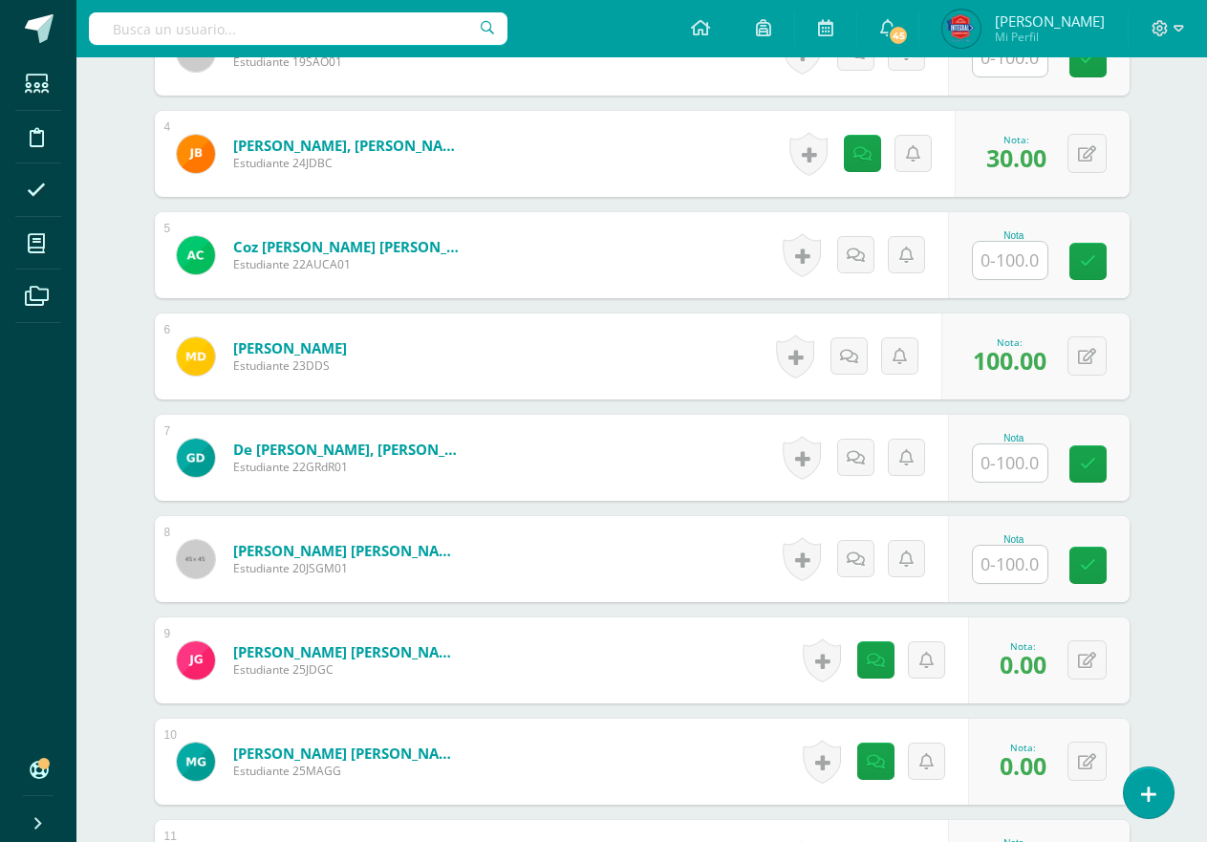
scroll to position [928, 0]
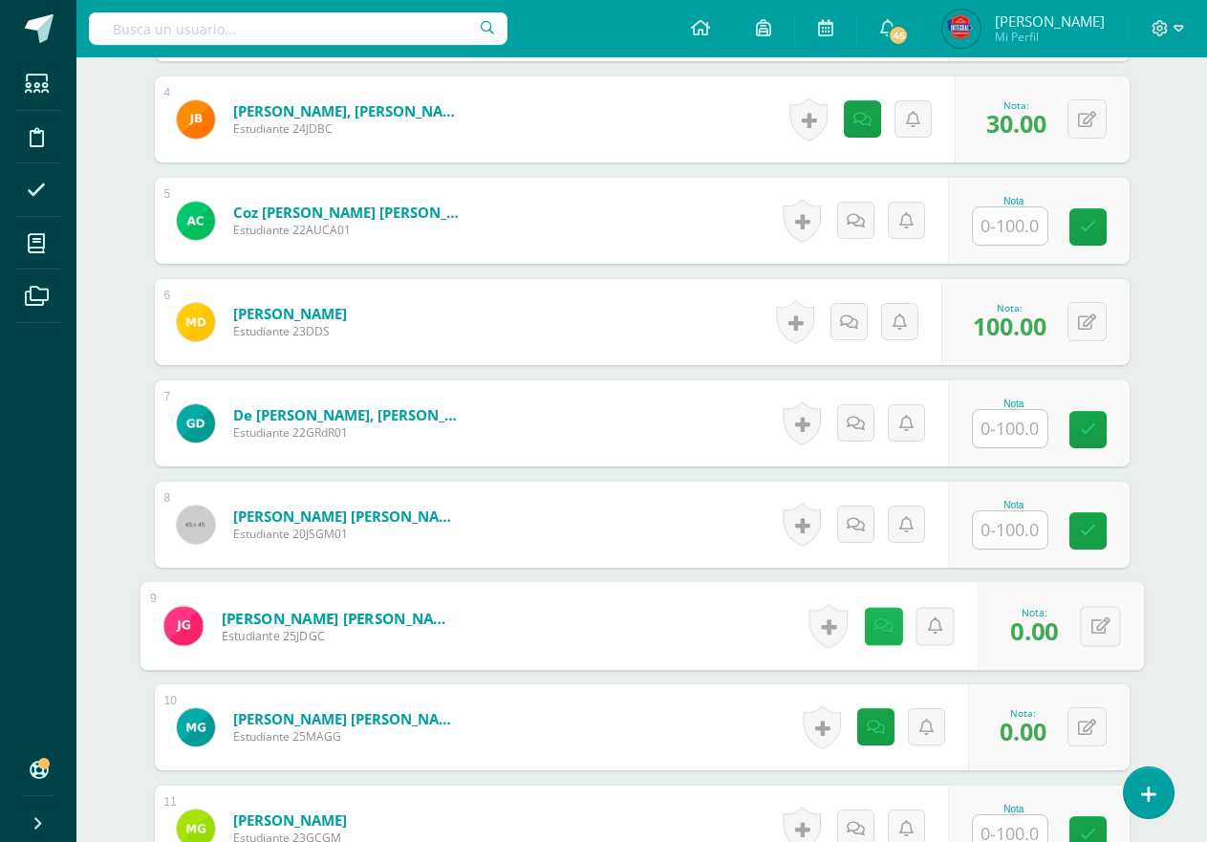
click at [864, 623] on link at bounding box center [883, 626] width 38 height 38
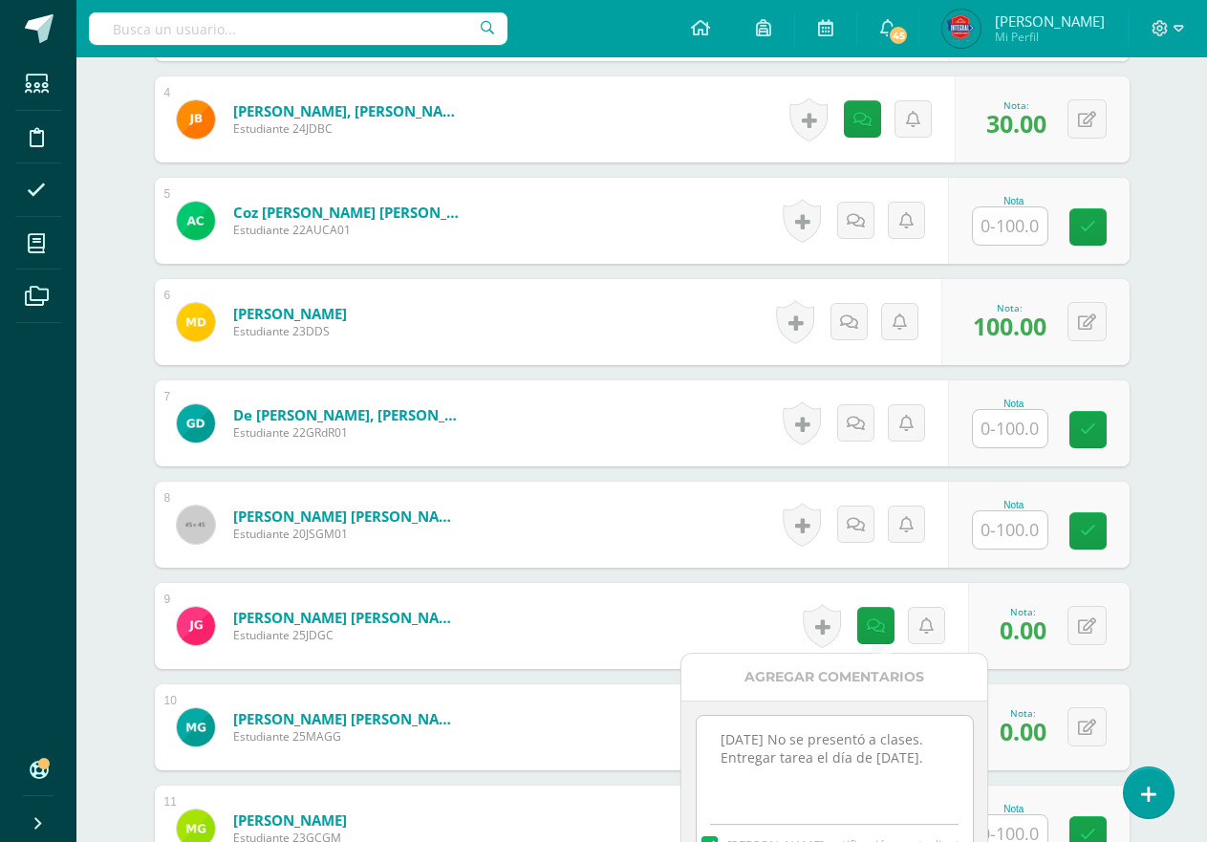
drag, startPoint x: 936, startPoint y: 768, endPoint x: 706, endPoint y: 733, distance: 232.0
click at [706, 733] on textarea "[DATE] No se presentó a clases. Entregar tarea el día de [DATE]." at bounding box center [835, 764] width 276 height 96
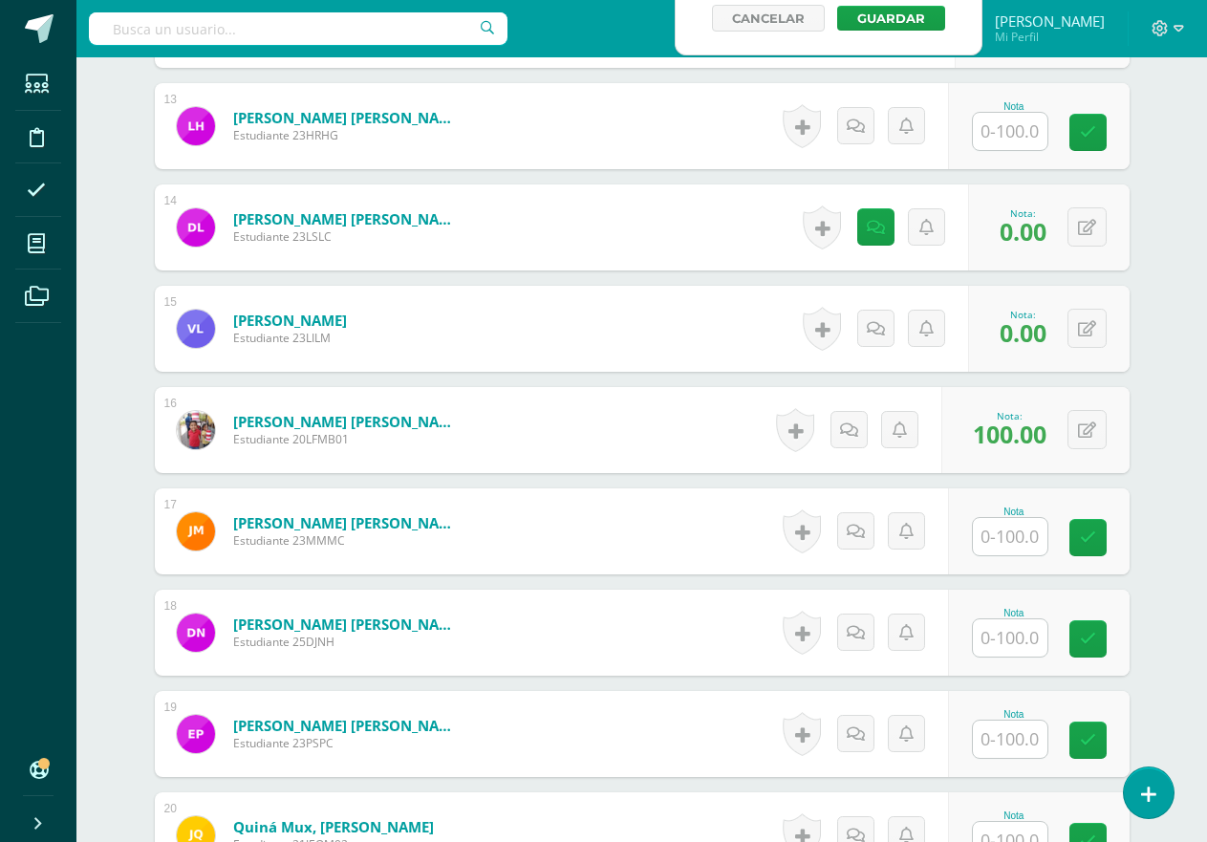
scroll to position [1884, 0]
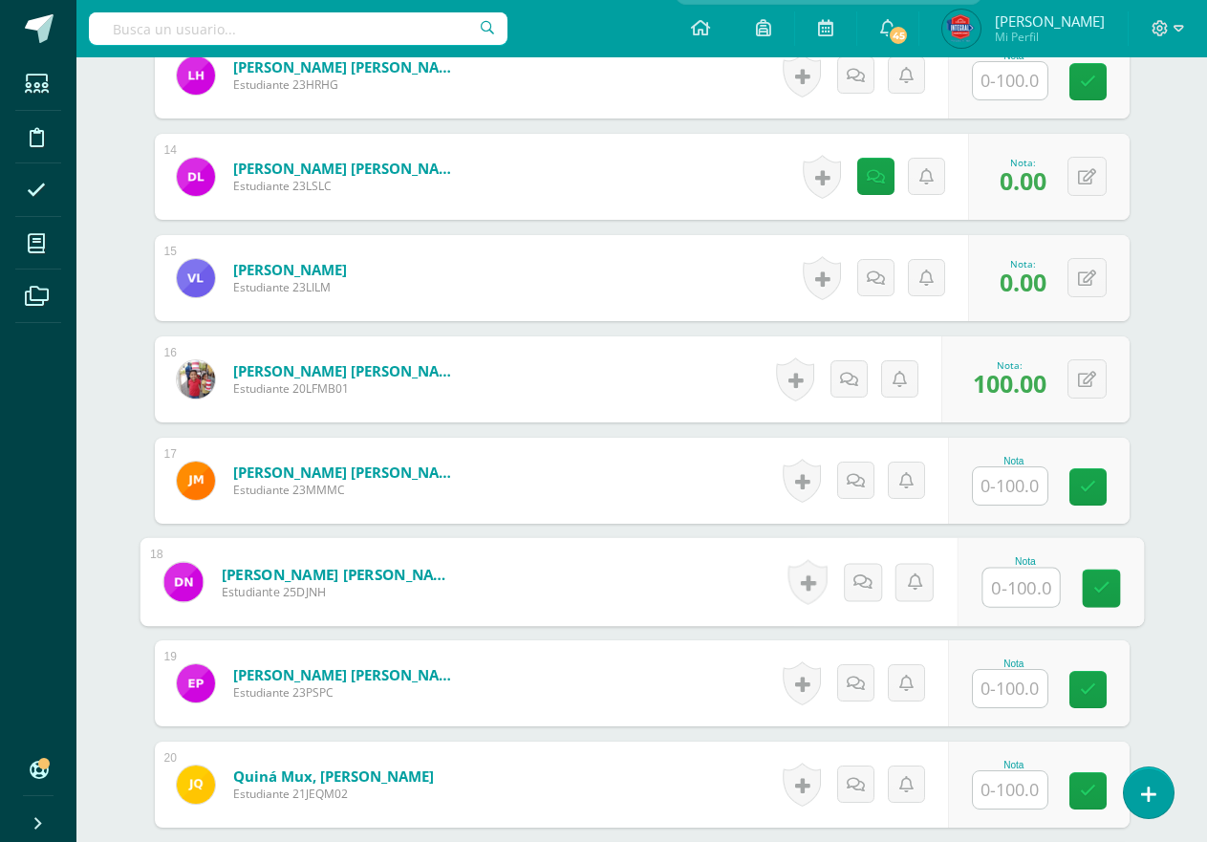
click at [1003, 591] on input "text" at bounding box center [1021, 588] width 76 height 38
type input "0"
click at [861, 579] on icon at bounding box center [862, 582] width 19 height 16
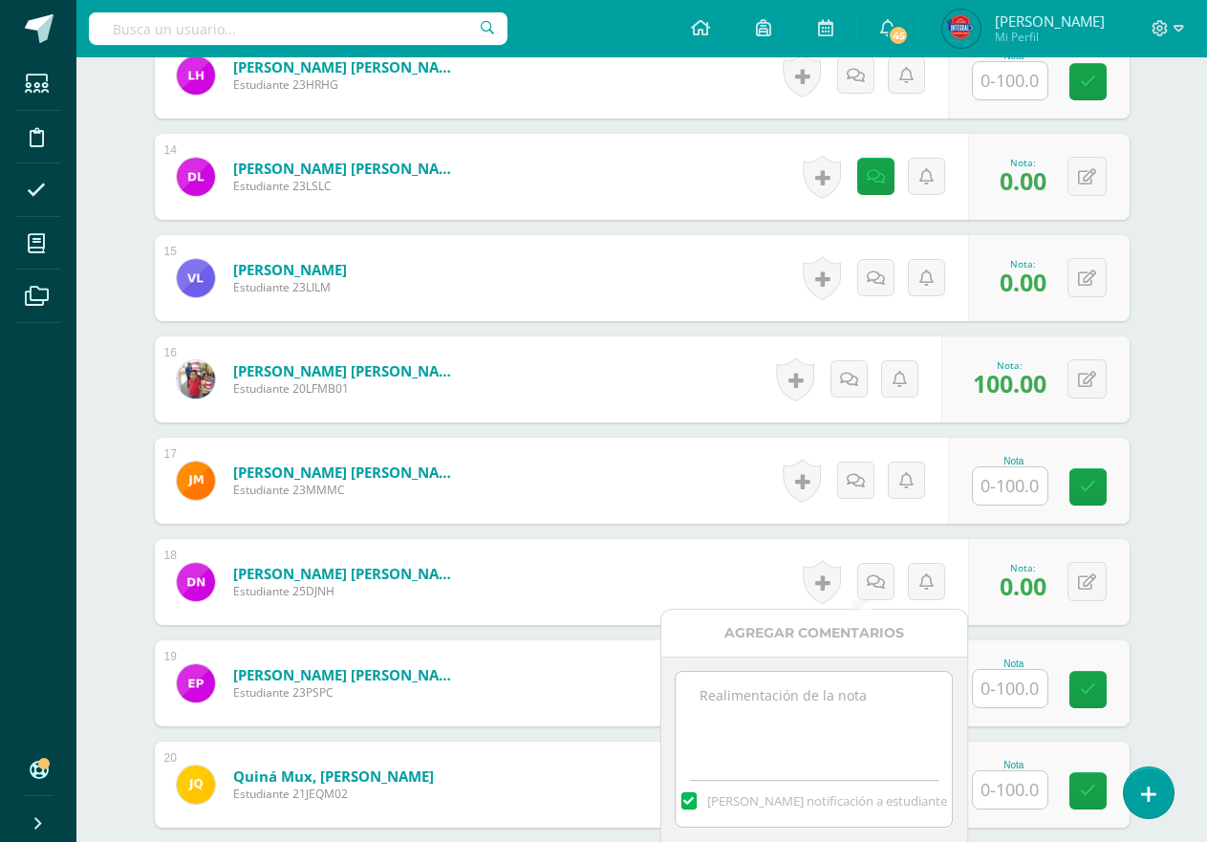
click at [839, 692] on textarea at bounding box center [814, 720] width 276 height 96
paste textarea "[DATE] No se presentó a clases. Entregar tarea el día de [DATE]."
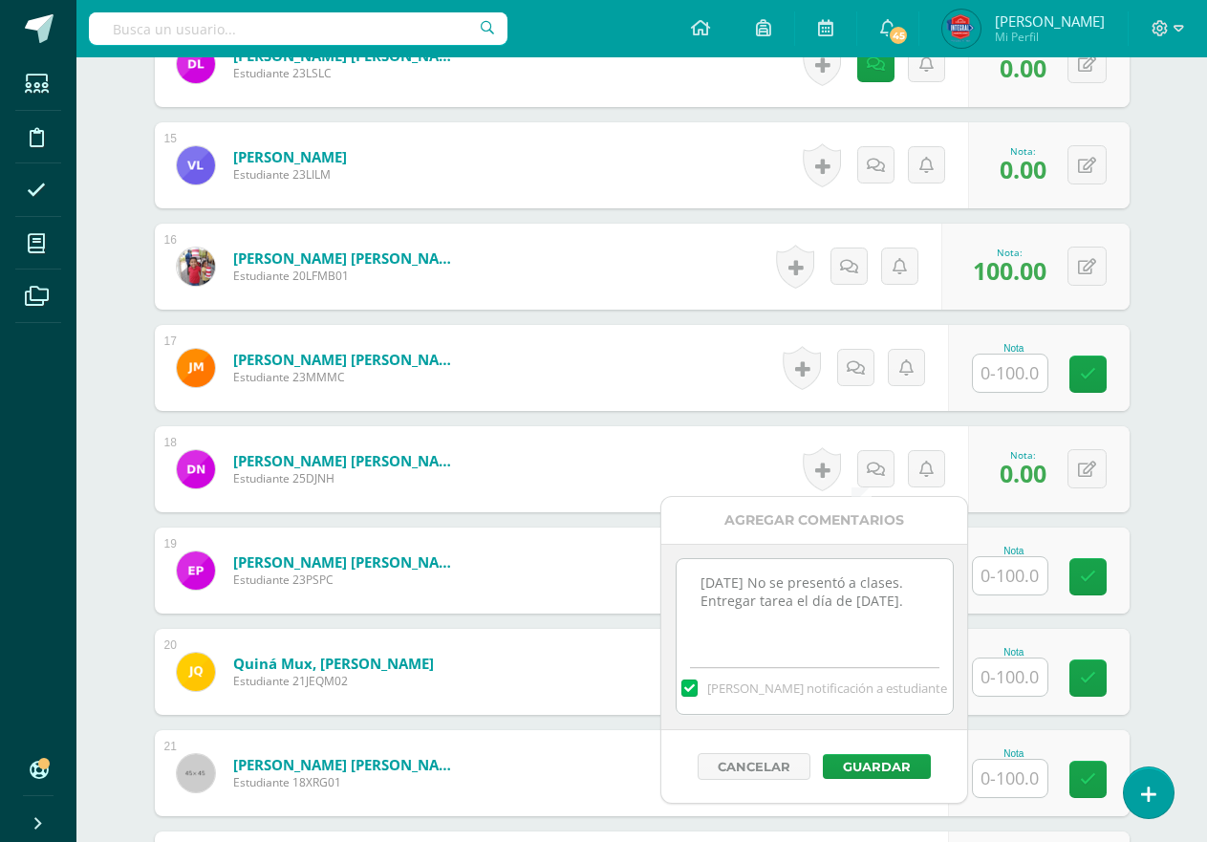
scroll to position [2075, 0]
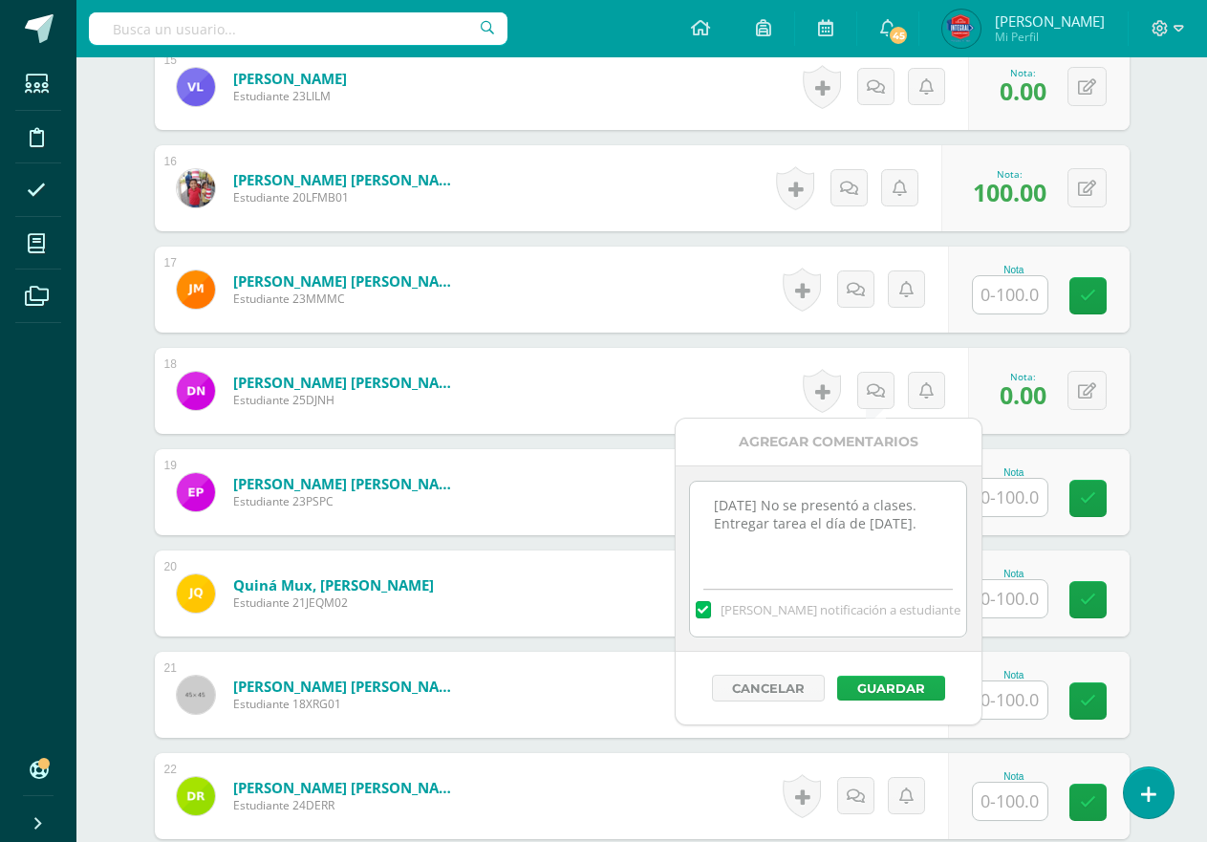
type textarea "[DATE] No se presentó a clases. Entregar tarea el día de [DATE]."
click at [884, 696] on button "Guardar" at bounding box center [891, 688] width 108 height 25
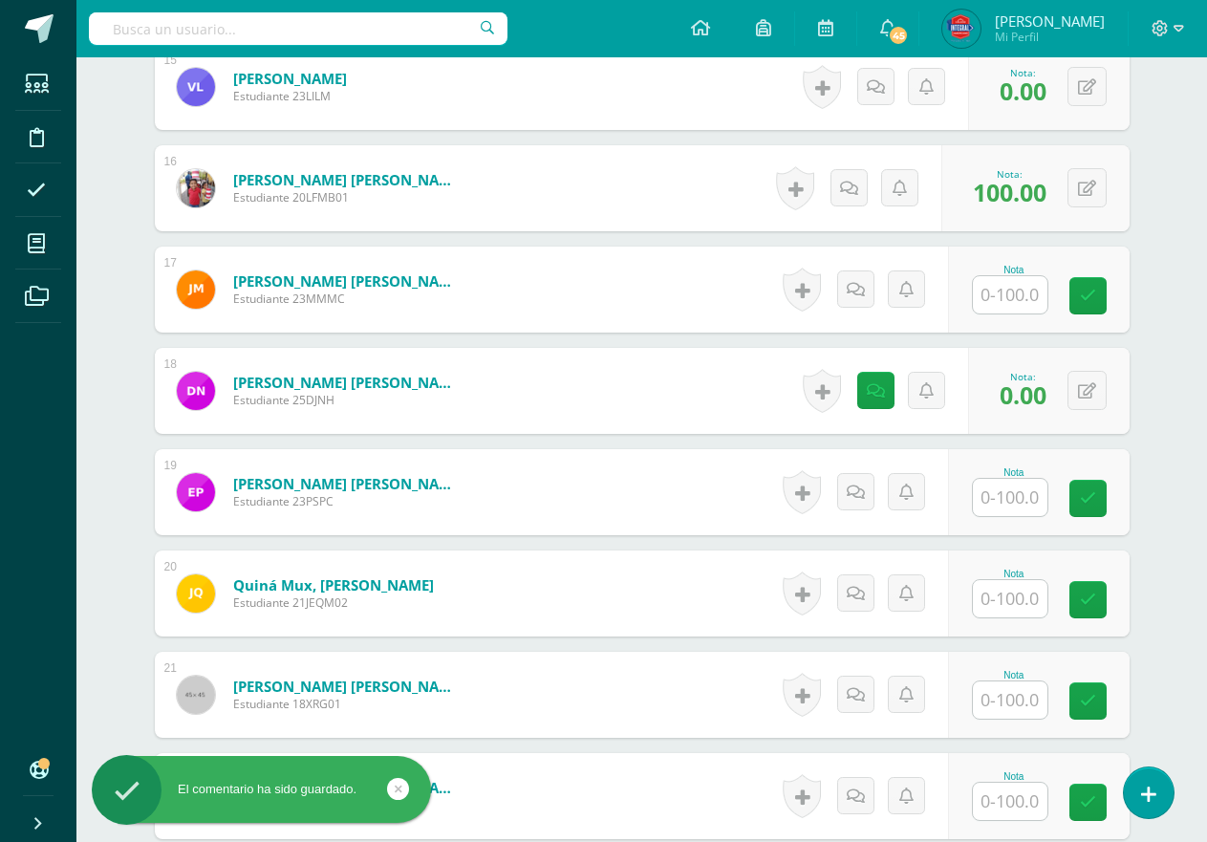
scroll to position [1693, 0]
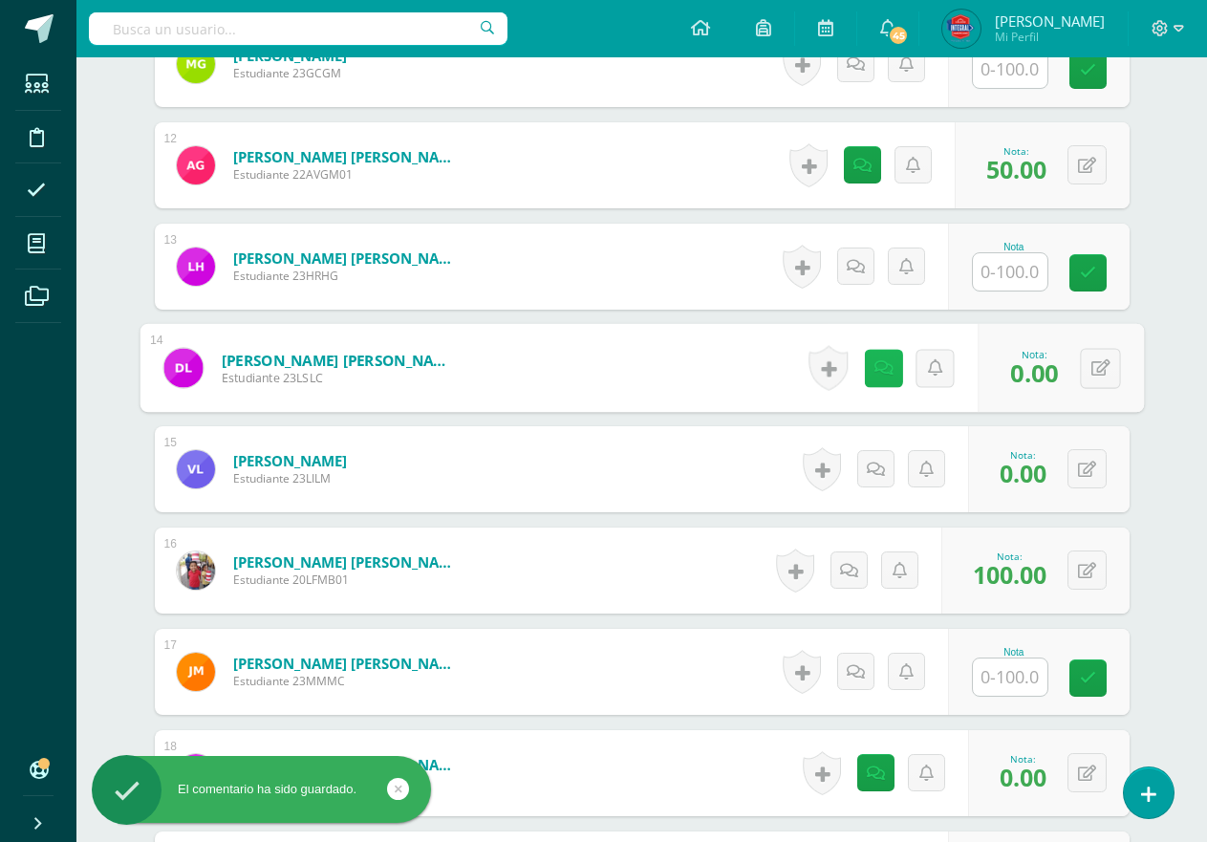
click at [874, 379] on link at bounding box center [883, 368] width 38 height 38
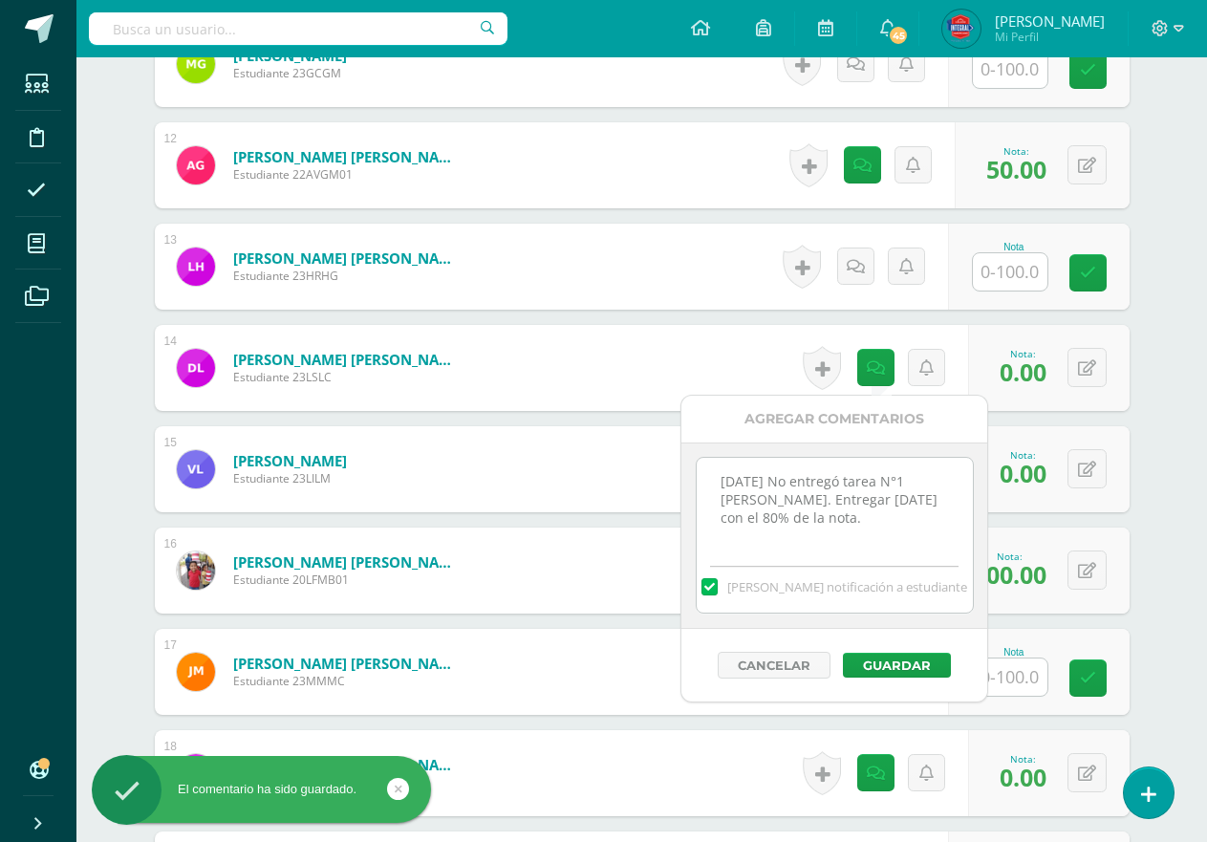
drag, startPoint x: 819, startPoint y: 523, endPoint x: 700, endPoint y: 456, distance: 137.0
click at [700, 456] on div "[DATE] No entregó tarea N°1 [PERSON_NAME]. Entregar [DATE] con el 80% de la not…" at bounding box center [835, 536] width 306 height 186
click at [899, 663] on button "Guardar" at bounding box center [897, 665] width 108 height 25
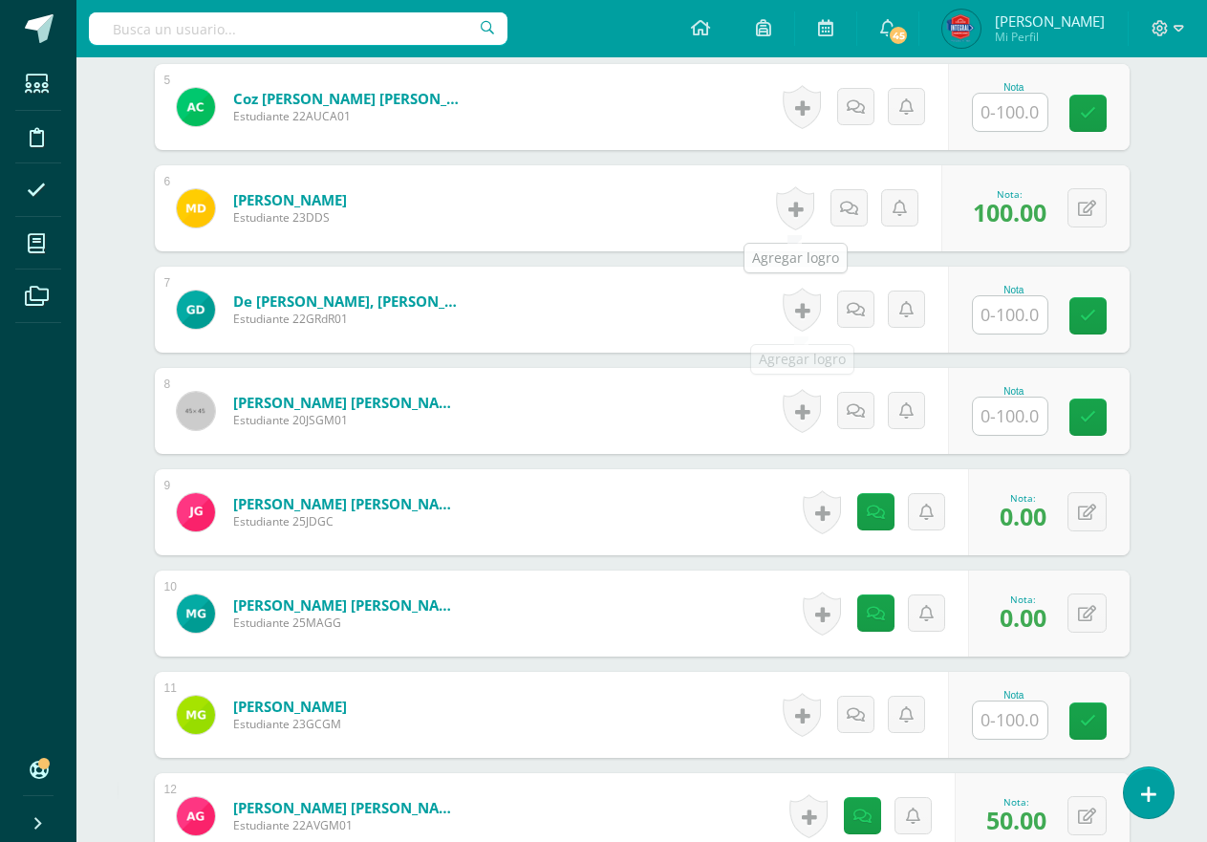
scroll to position [1119, 0]
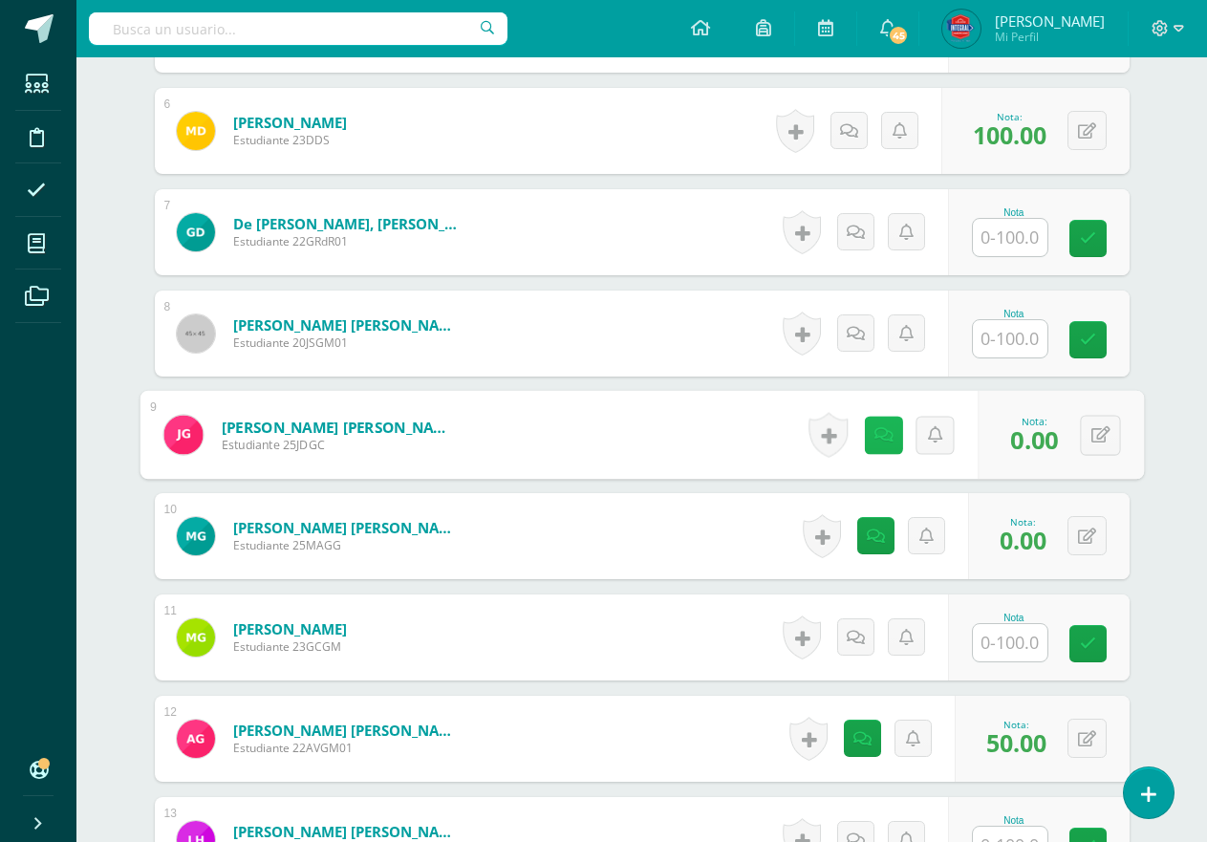
click at [874, 434] on icon at bounding box center [883, 434] width 19 height 16
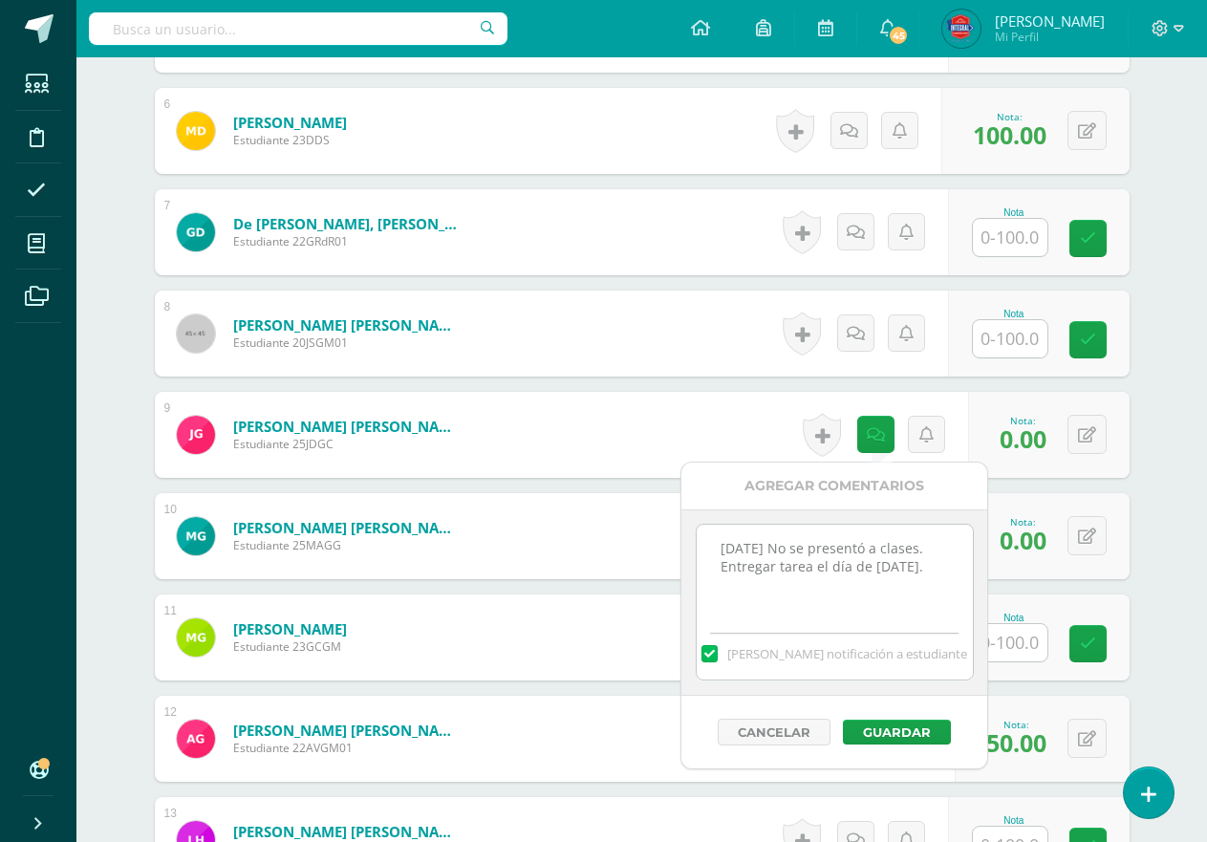
drag, startPoint x: 922, startPoint y: 572, endPoint x: 705, endPoint y: 558, distance: 217.4
click at [702, 551] on textarea "[DATE] No se presentó a clases. Entregar tarea el día de [DATE]." at bounding box center [835, 573] width 276 height 96
paste textarea "8 No entregó tarea N°1 [PERSON_NAME]. Entregar [DATE] con el 80% de la nota."
type textarea "[DATE] No entregó tarea N°1 [PERSON_NAME]. Entregar [DATE] con el 80% de la not…"
click at [887, 723] on button "Guardar" at bounding box center [897, 732] width 108 height 25
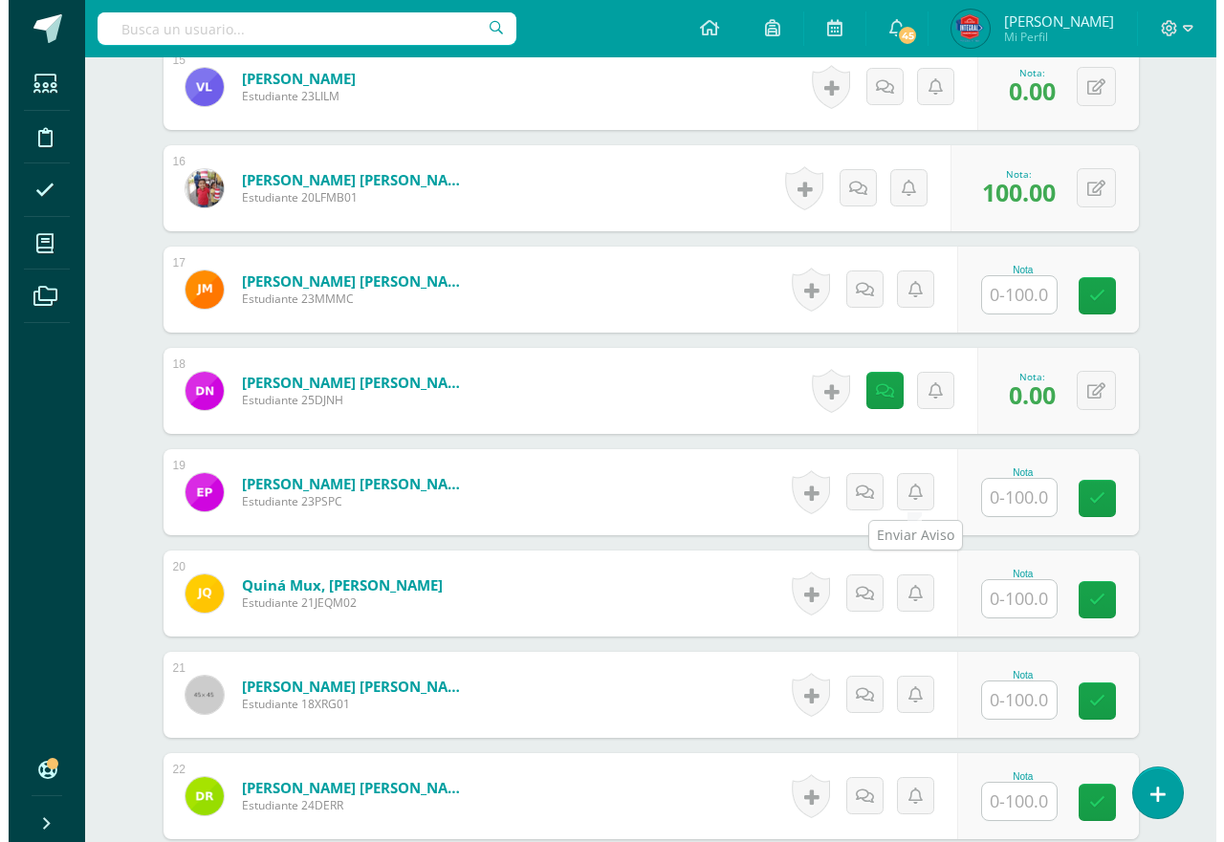
scroll to position [2171, 0]
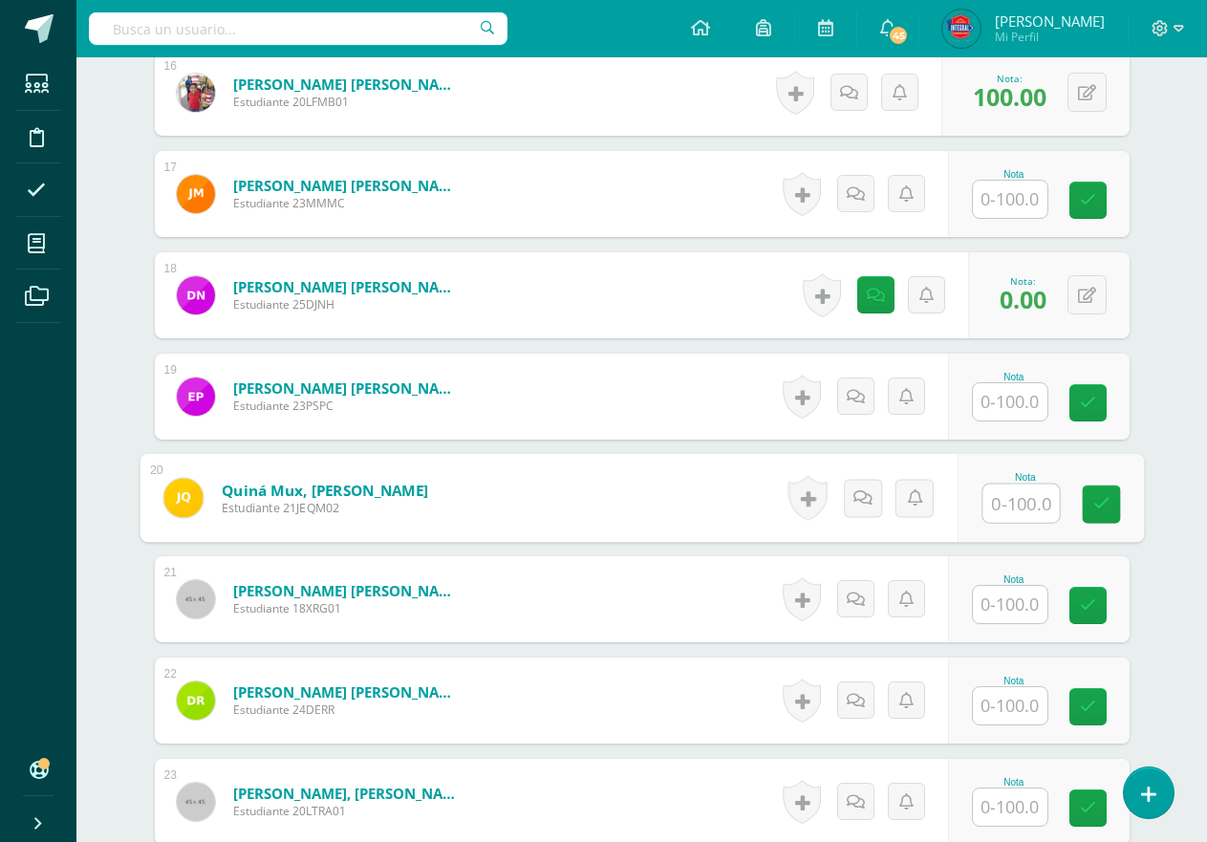
click at [981, 497] on div "Nota" at bounding box center [1050, 498] width 186 height 89
type input "100"
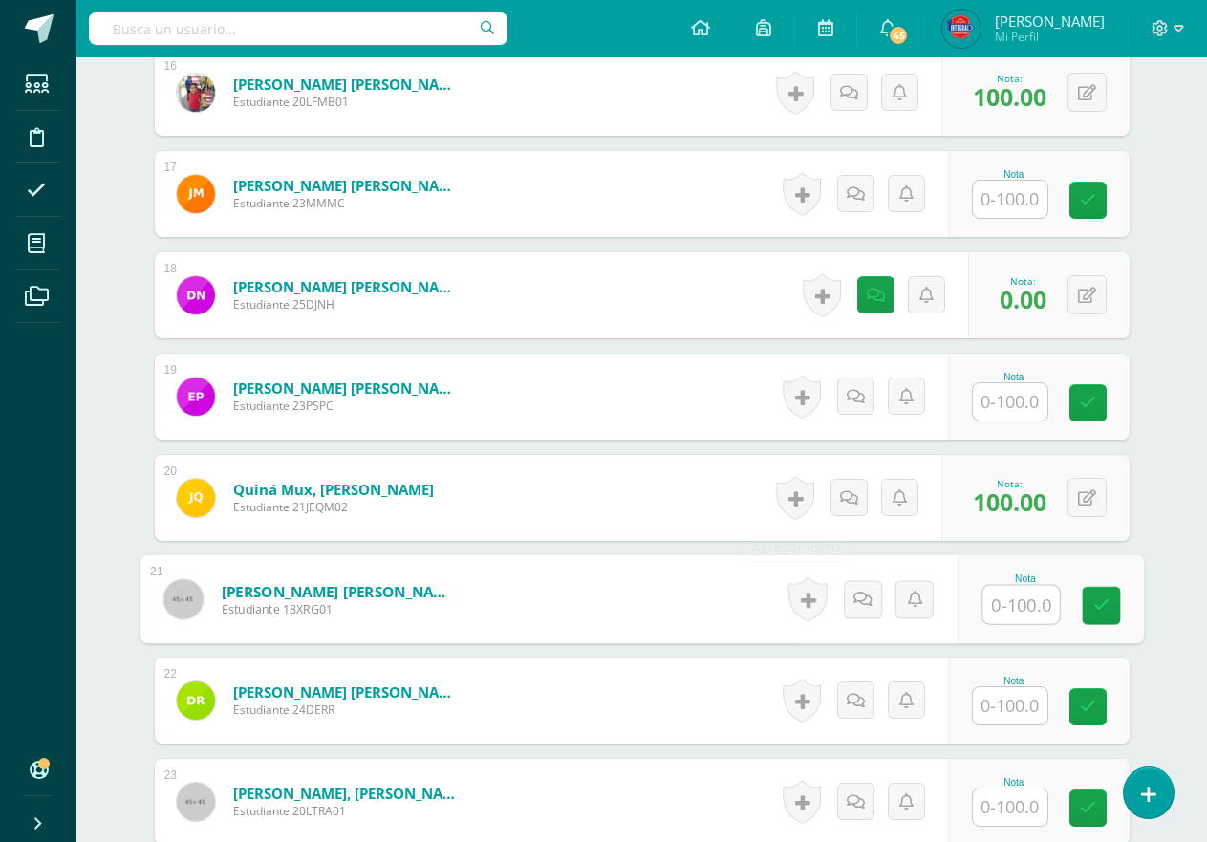
click at [780, 499] on link at bounding box center [795, 498] width 38 height 44
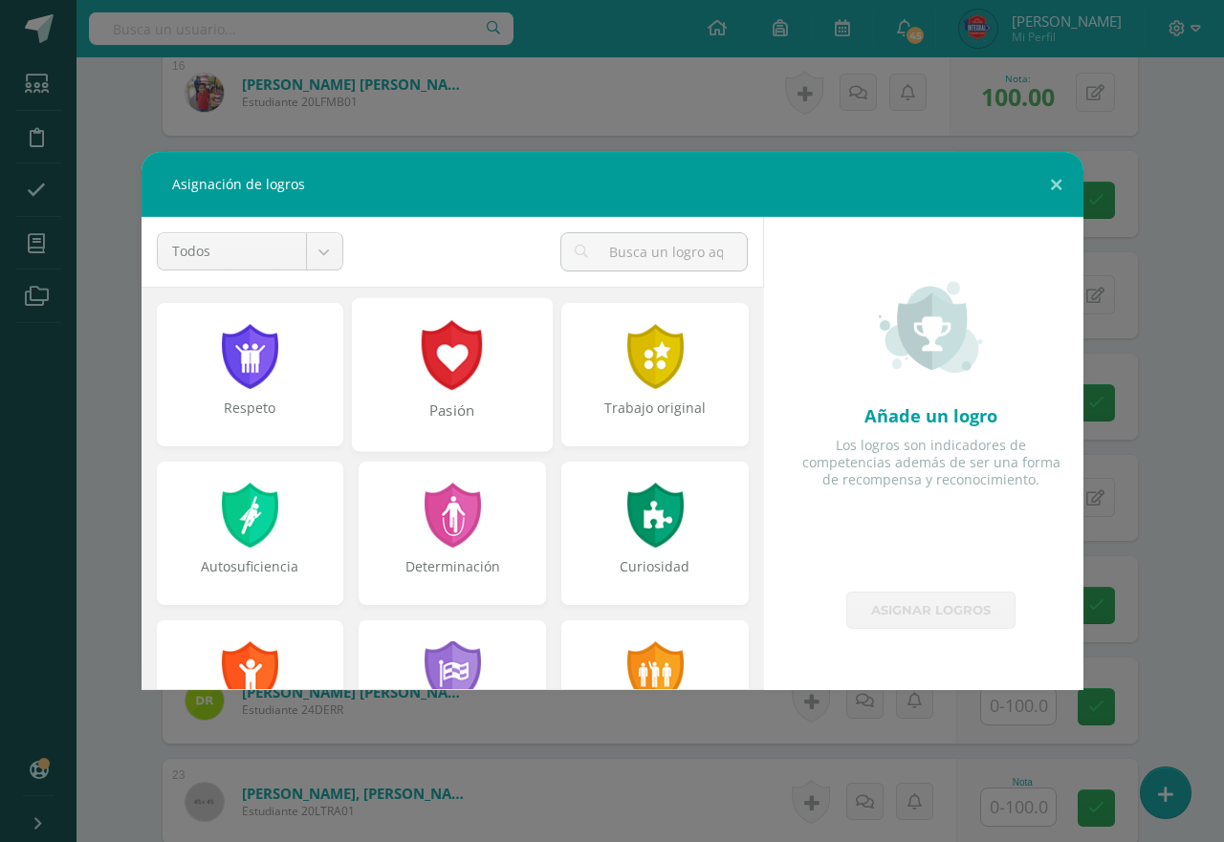
click at [450, 375] on div at bounding box center [453, 355] width 66 height 70
click at [645, 314] on div "Trabajo original" at bounding box center [654, 374] width 187 height 143
click at [468, 454] on div "Pasión" at bounding box center [452, 382] width 203 height 159
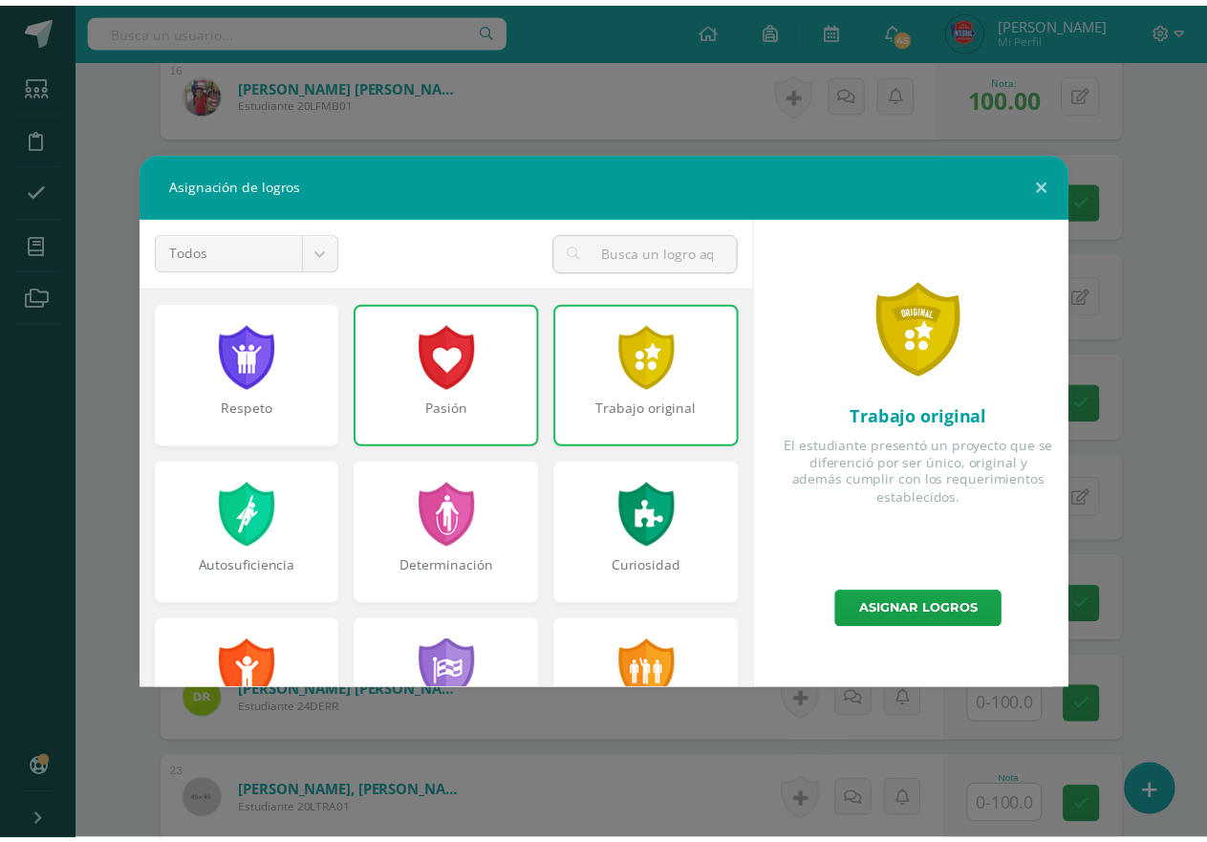
scroll to position [533, 0]
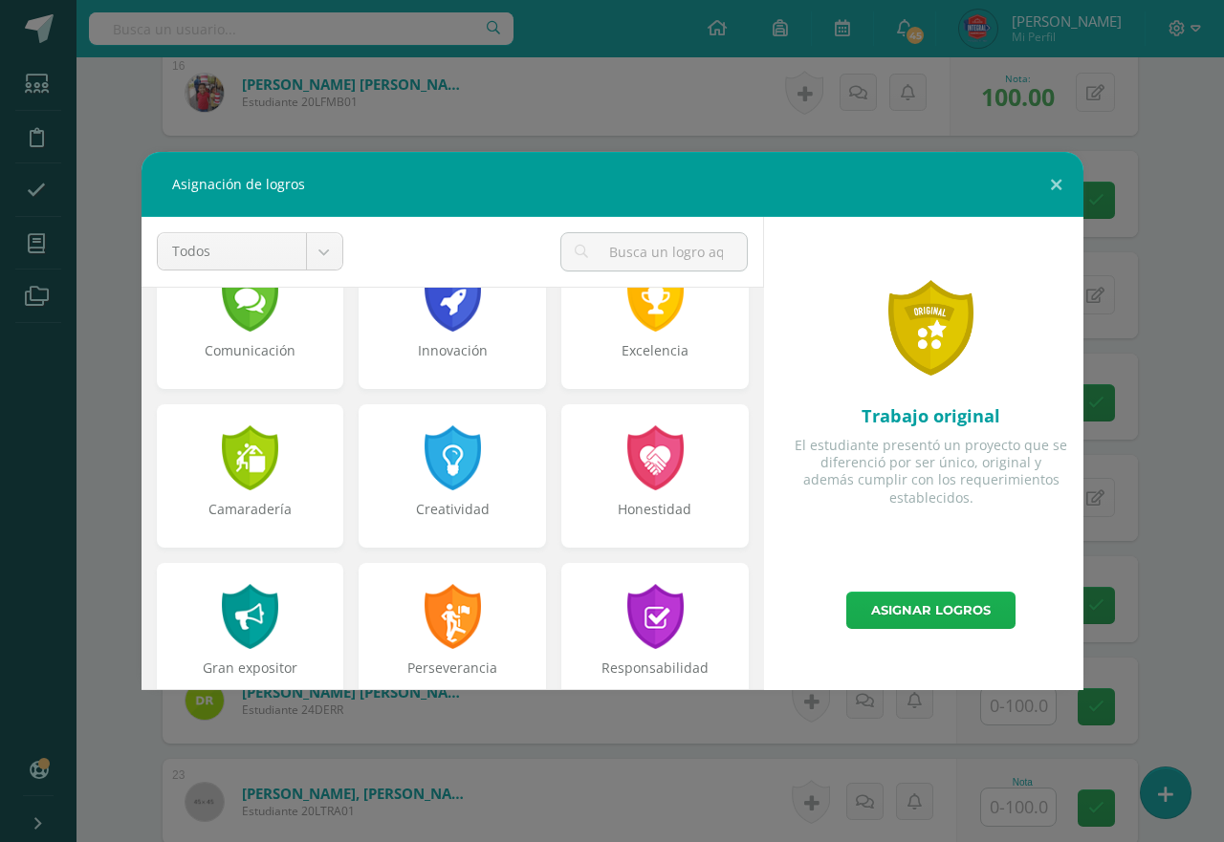
click at [900, 599] on link "Asignar logros" at bounding box center [930, 610] width 169 height 37
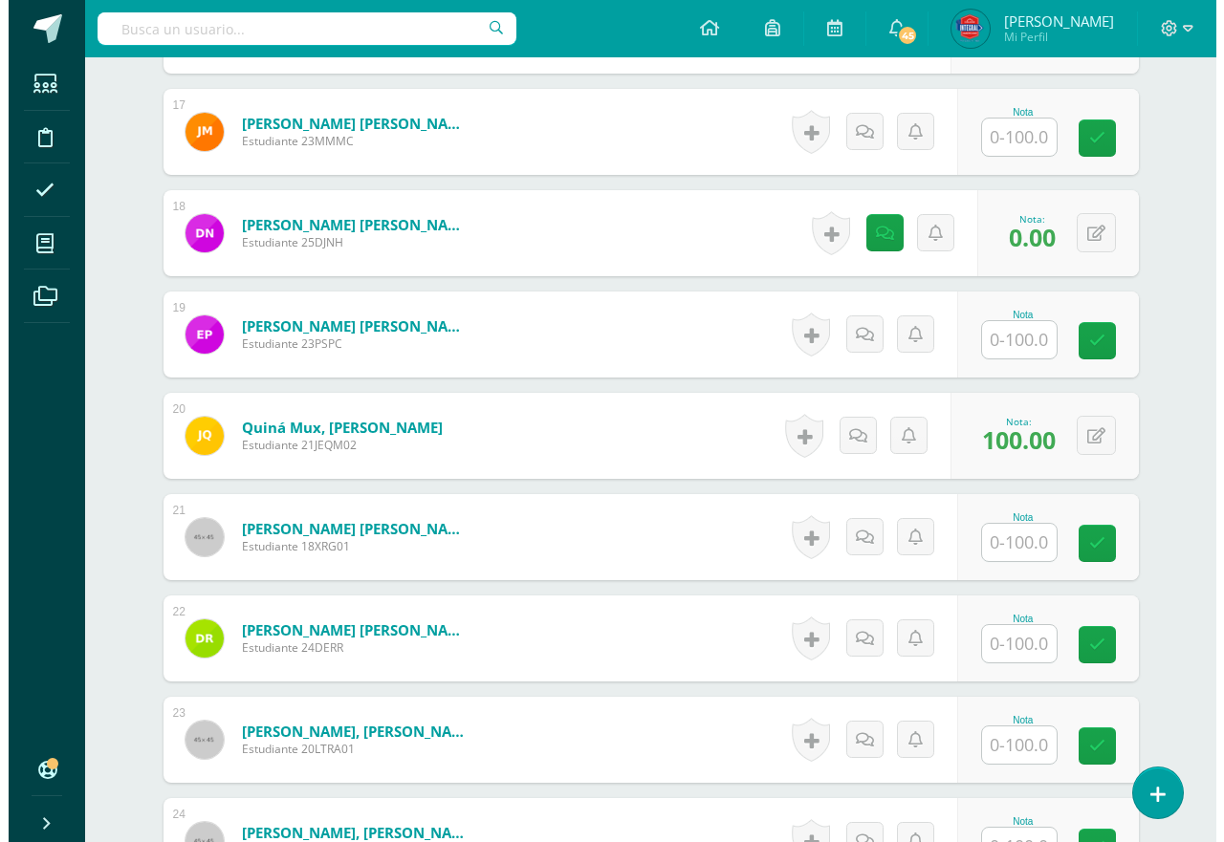
scroll to position [2266, 0]
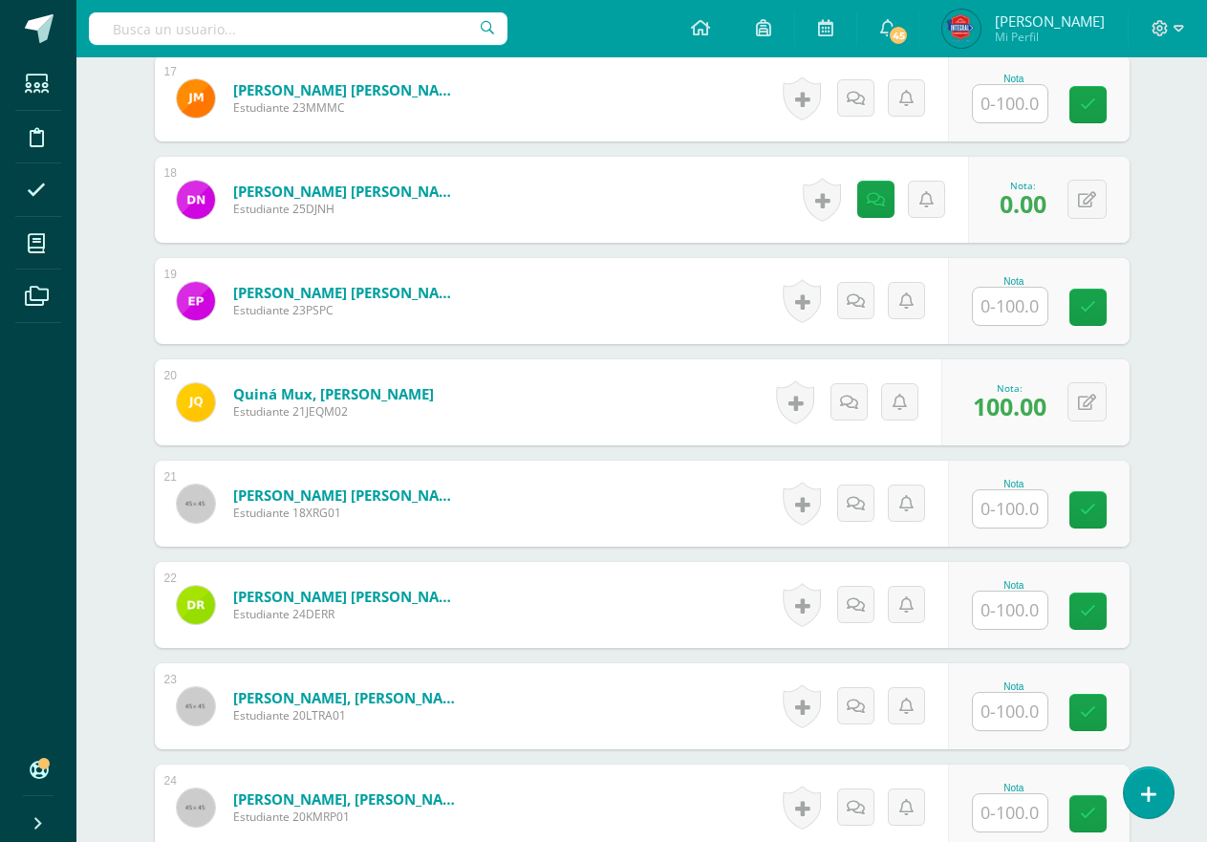
click at [991, 509] on input "text" at bounding box center [1010, 508] width 75 height 37
type input "100"
click at [812, 508] on link at bounding box center [795, 504] width 38 height 44
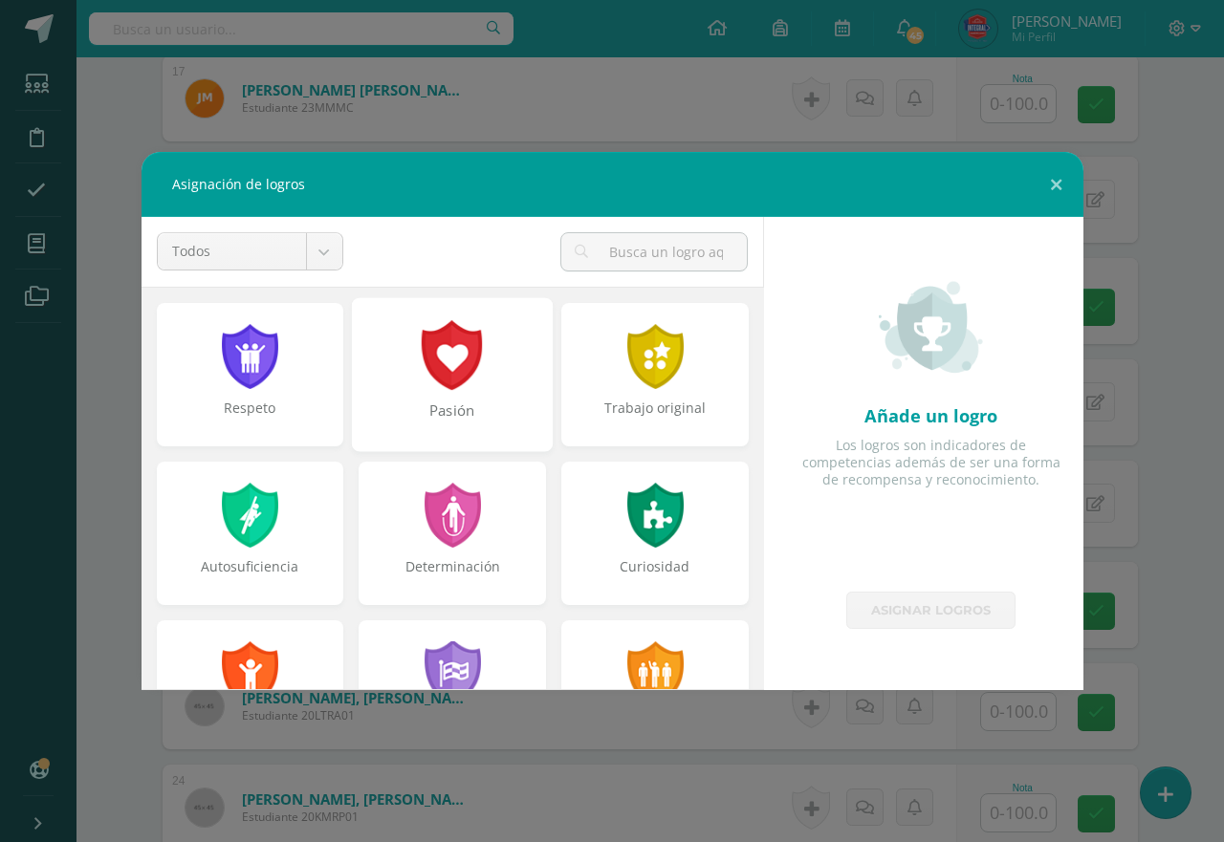
click at [465, 343] on div at bounding box center [453, 355] width 66 height 70
click at [453, 441] on div "Pasión" at bounding box center [452, 421] width 197 height 41
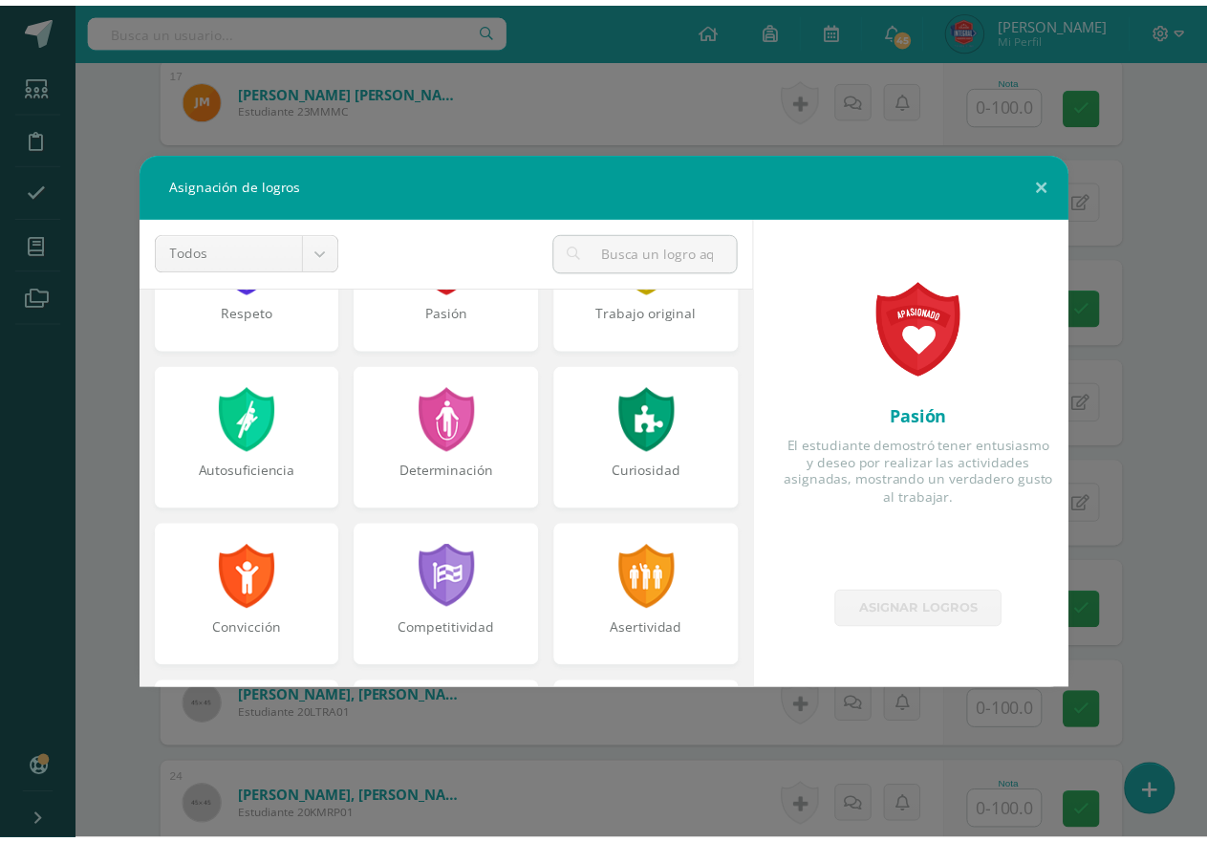
scroll to position [0, 0]
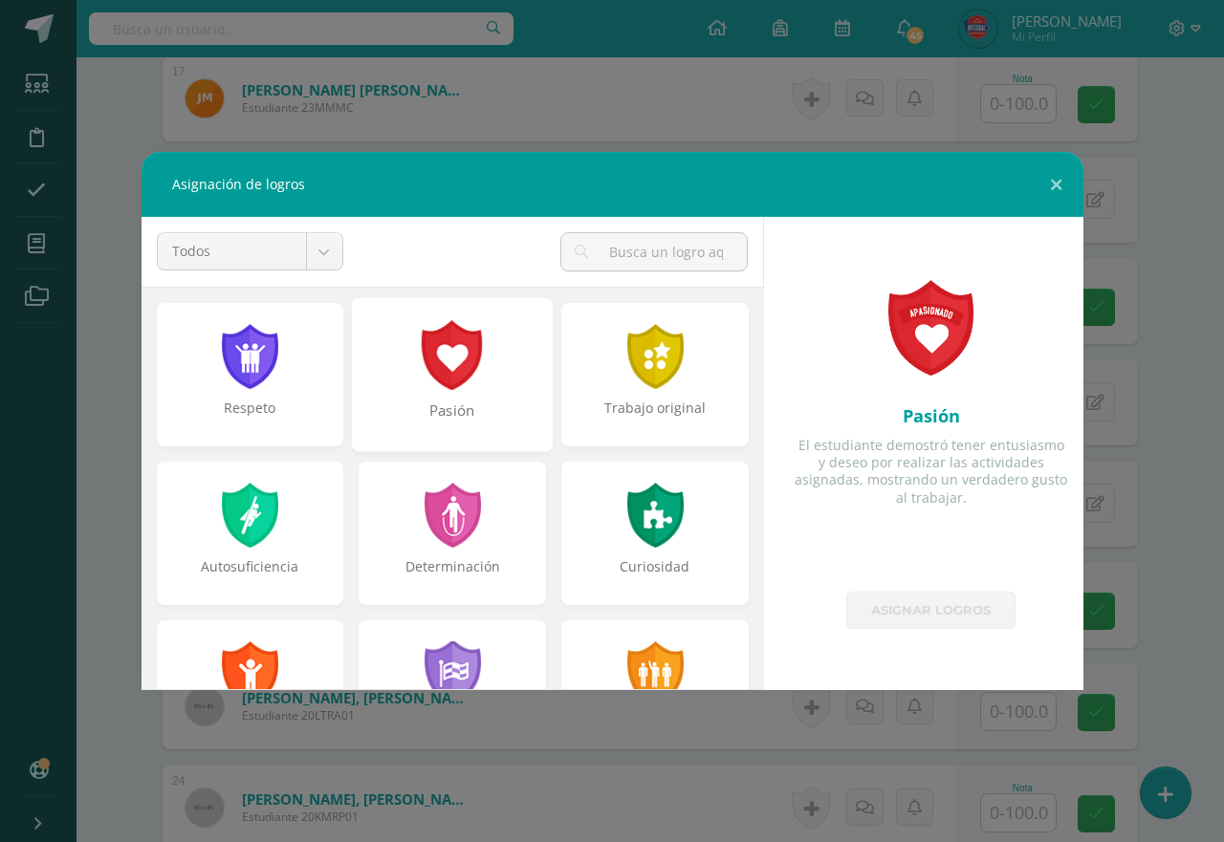
click at [437, 380] on div at bounding box center [453, 355] width 66 height 70
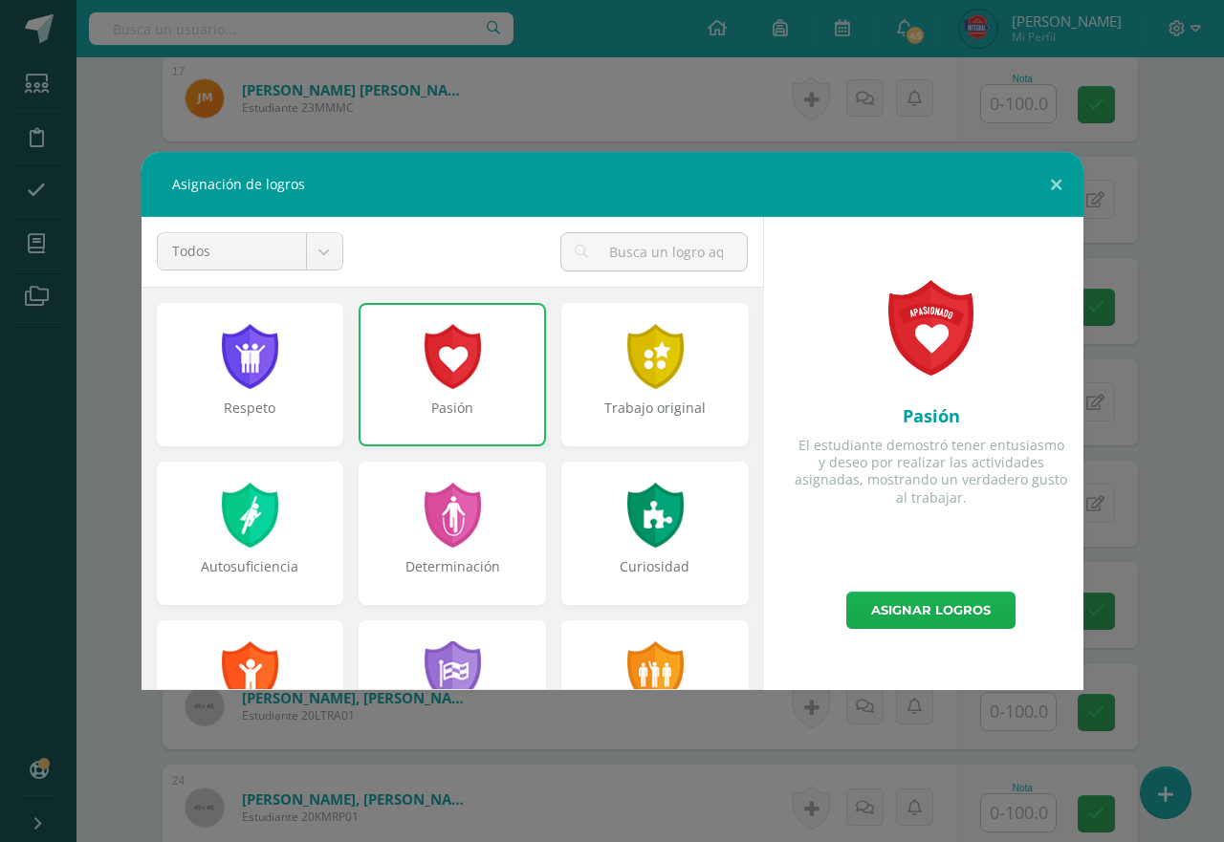
click at [909, 625] on link "Asignar logros" at bounding box center [930, 610] width 169 height 37
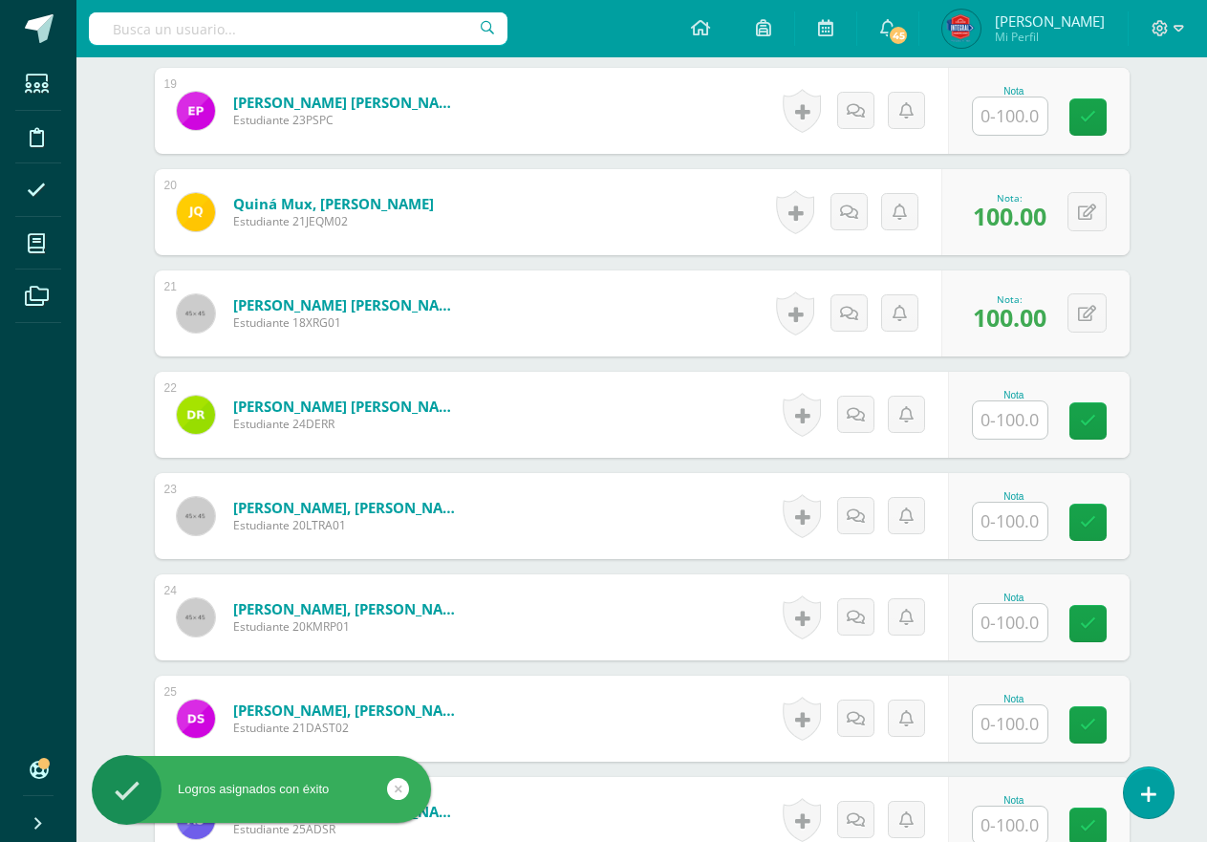
scroll to position [2458, 0]
click at [1006, 631] on input "text" at bounding box center [1010, 621] width 75 height 37
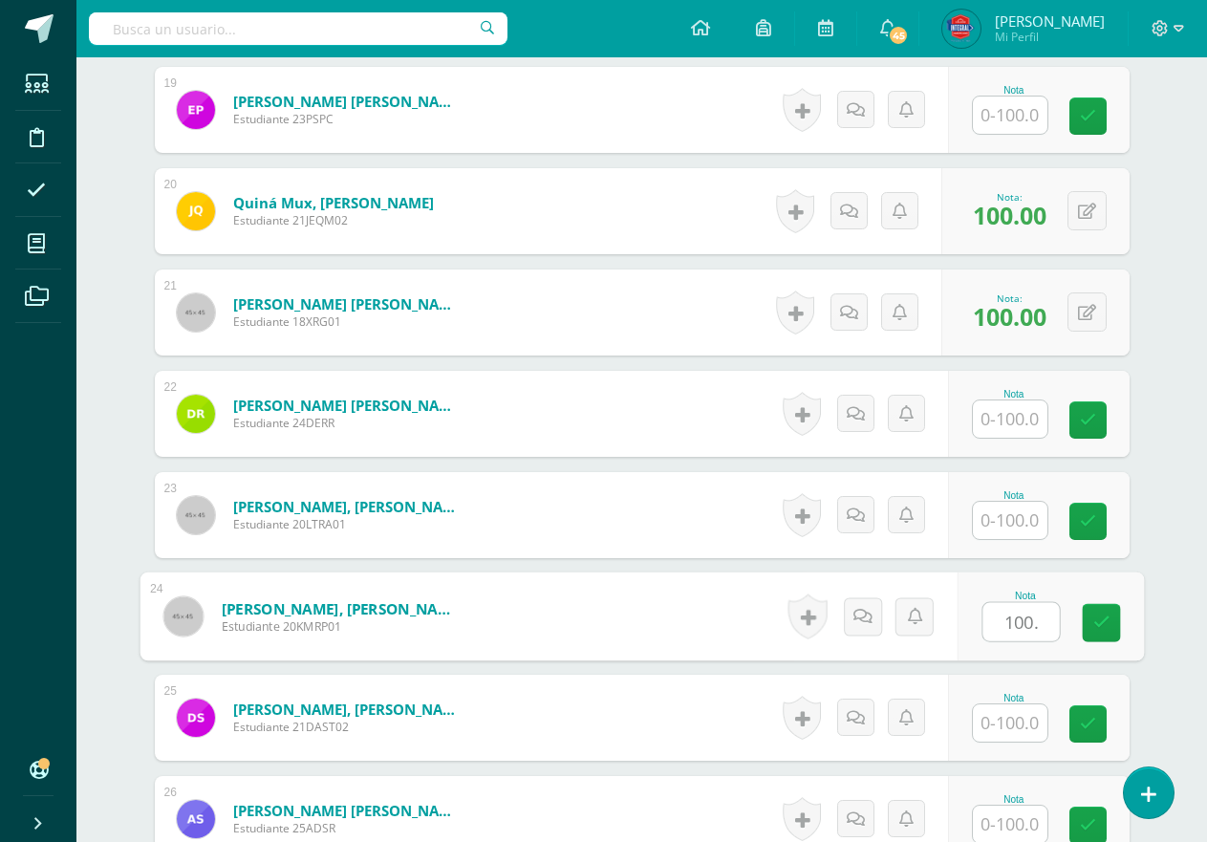
type input "100."
